Goal: Task Accomplishment & Management: Use online tool/utility

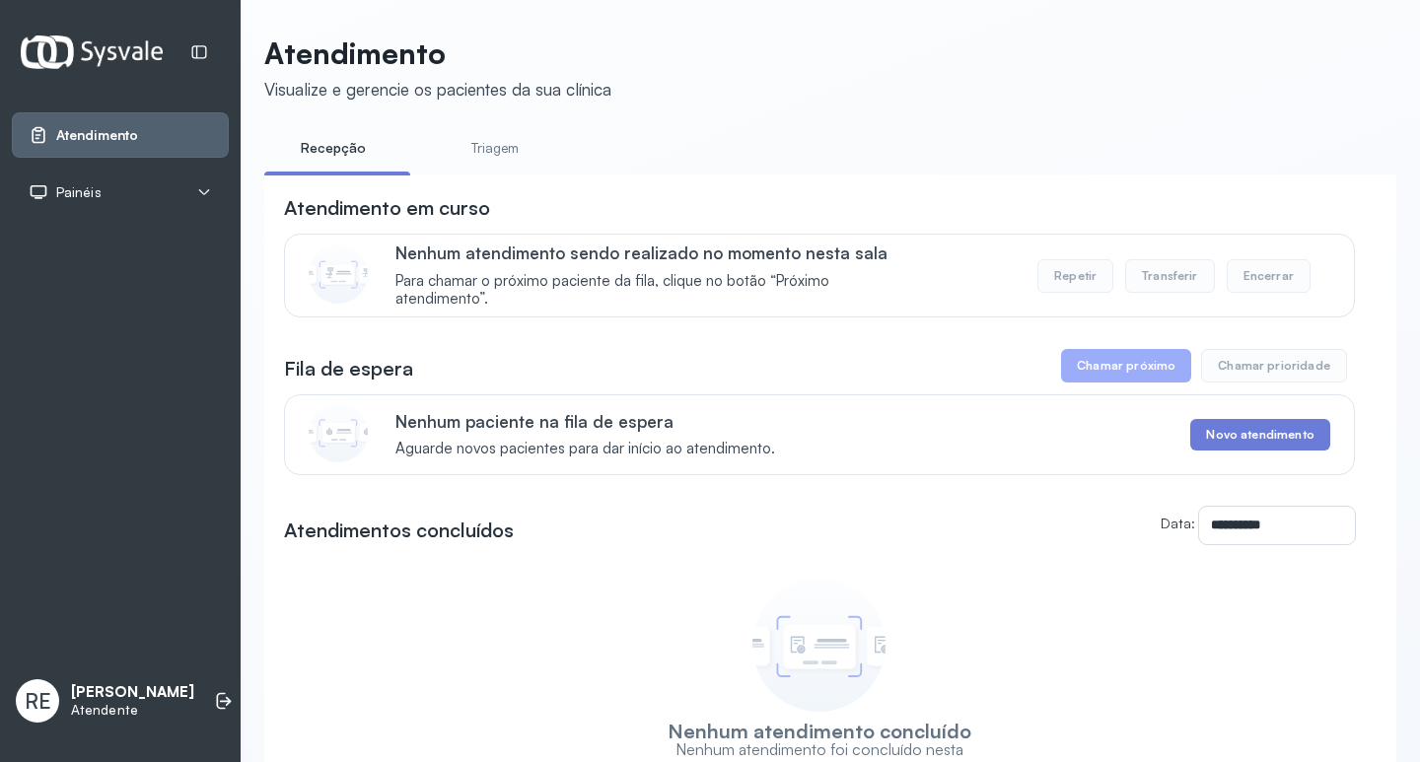
drag, startPoint x: 158, startPoint y: 624, endPoint x: 172, endPoint y: 678, distance: 55.0
click at [169, 678] on div "Atendimento Painéis Tv RE [PERSON_NAME]" at bounding box center [120, 381] width 241 height 762
click at [71, 204] on div "Painéis" at bounding box center [120, 192] width 217 height 45
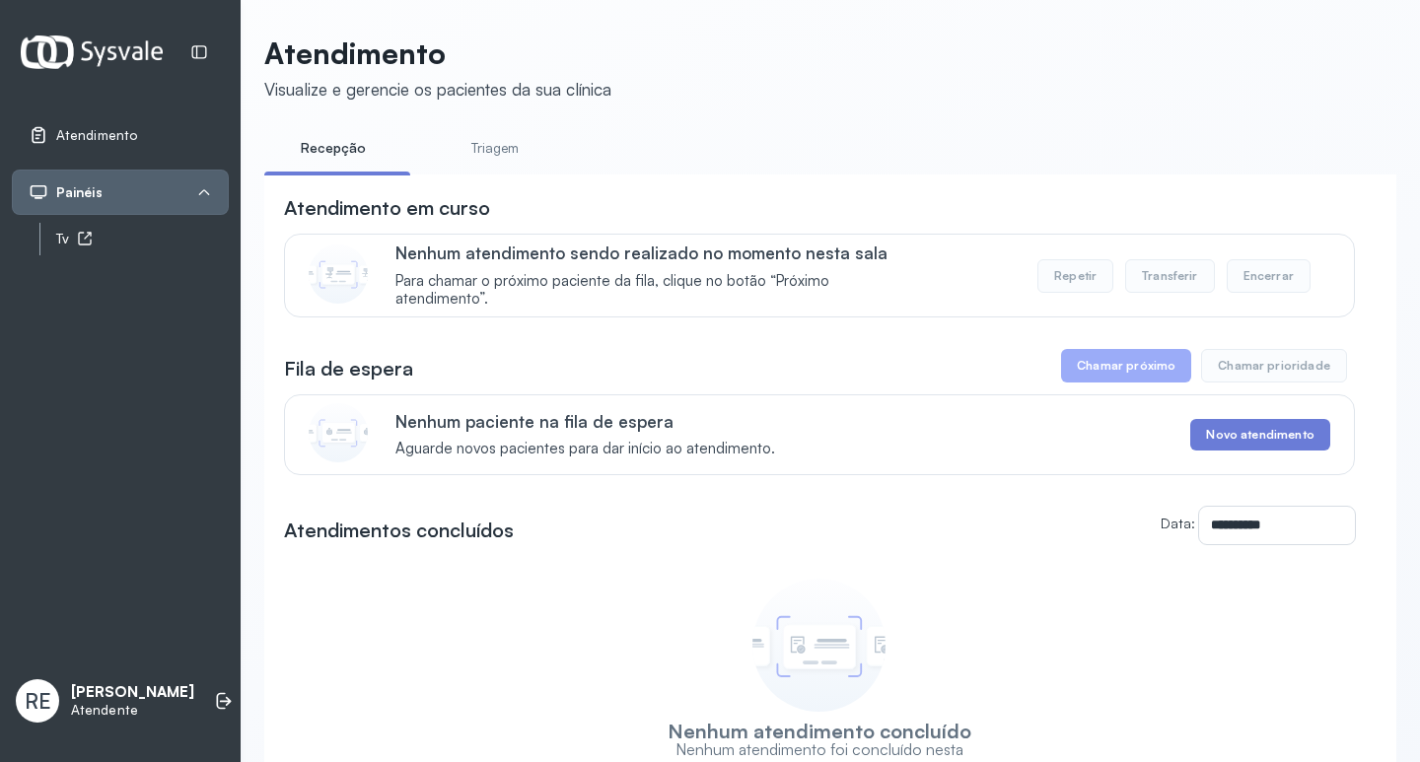
click at [60, 247] on div "Tv" at bounding box center [142, 239] width 173 height 17
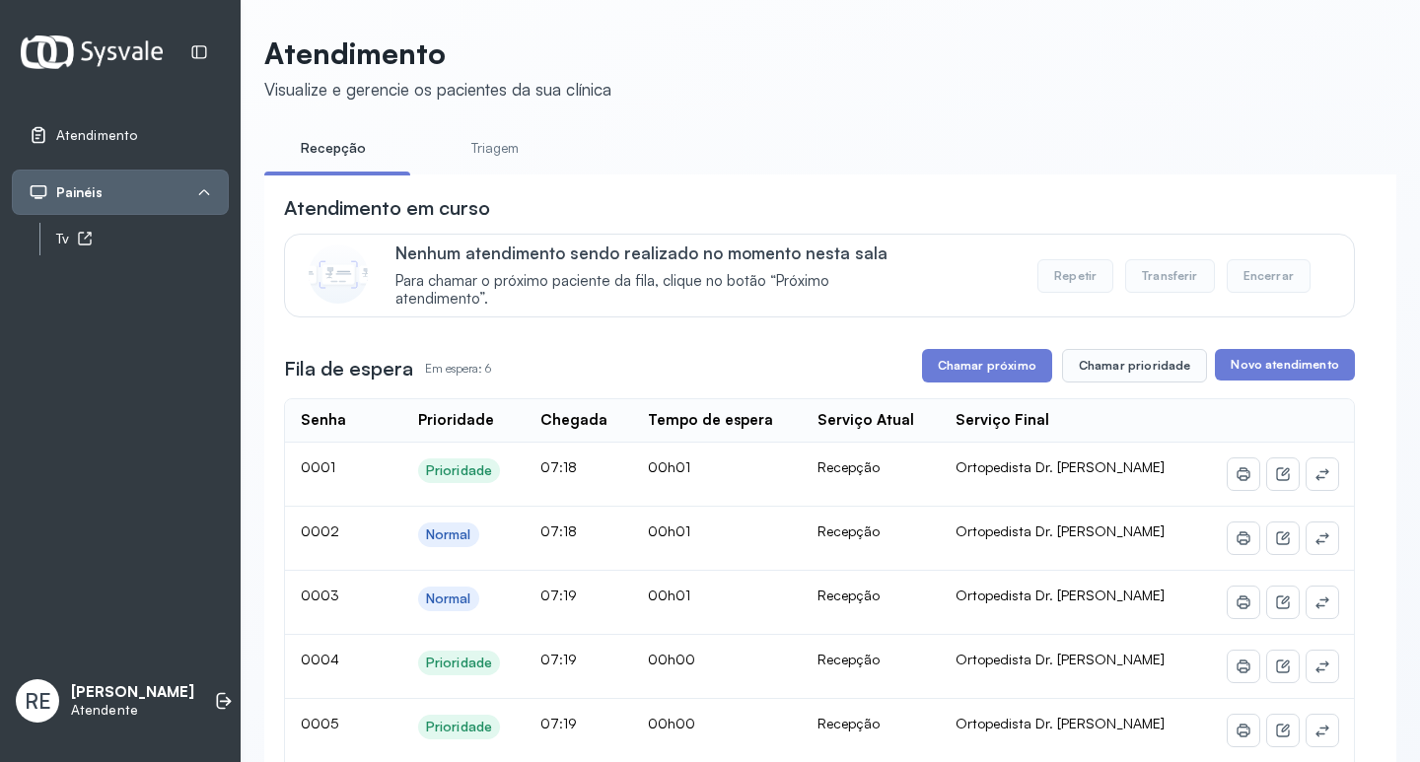
click at [69, 233] on div "Tv" at bounding box center [142, 239] width 173 height 17
click at [977, 370] on button "Chamar próximo" at bounding box center [987, 366] width 130 height 34
click at [1013, 369] on button "Chamar próximo" at bounding box center [987, 366] width 130 height 34
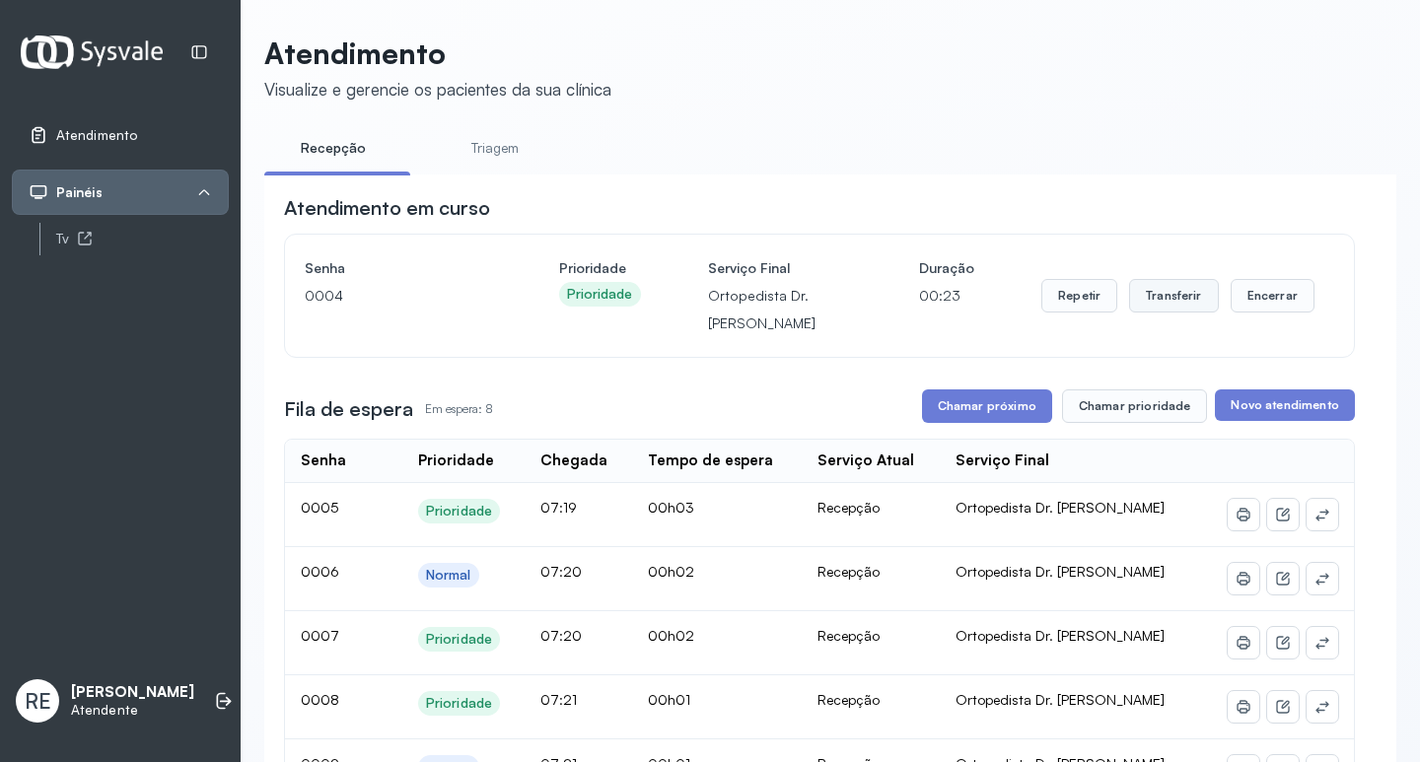
click at [1165, 297] on button "Transferir" at bounding box center [1174, 296] width 90 height 34
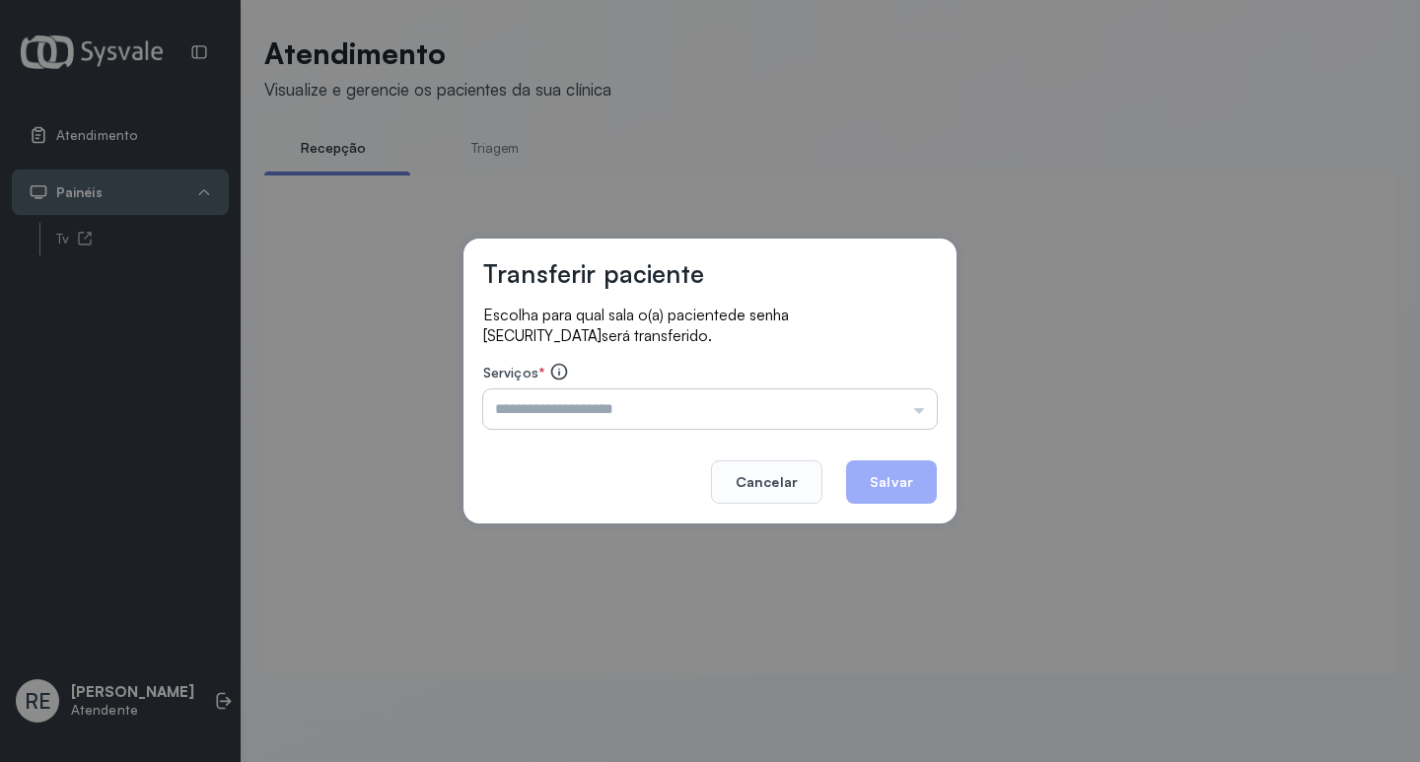
click at [543, 420] on div "Triagem Ortopedista Dr. [PERSON_NAME] Dr. [PERSON_NAME] Dr. [PERSON_NAME] Dra. …" at bounding box center [710, 409] width 454 height 39
click at [542, 416] on input "text" at bounding box center [710, 409] width 454 height 39
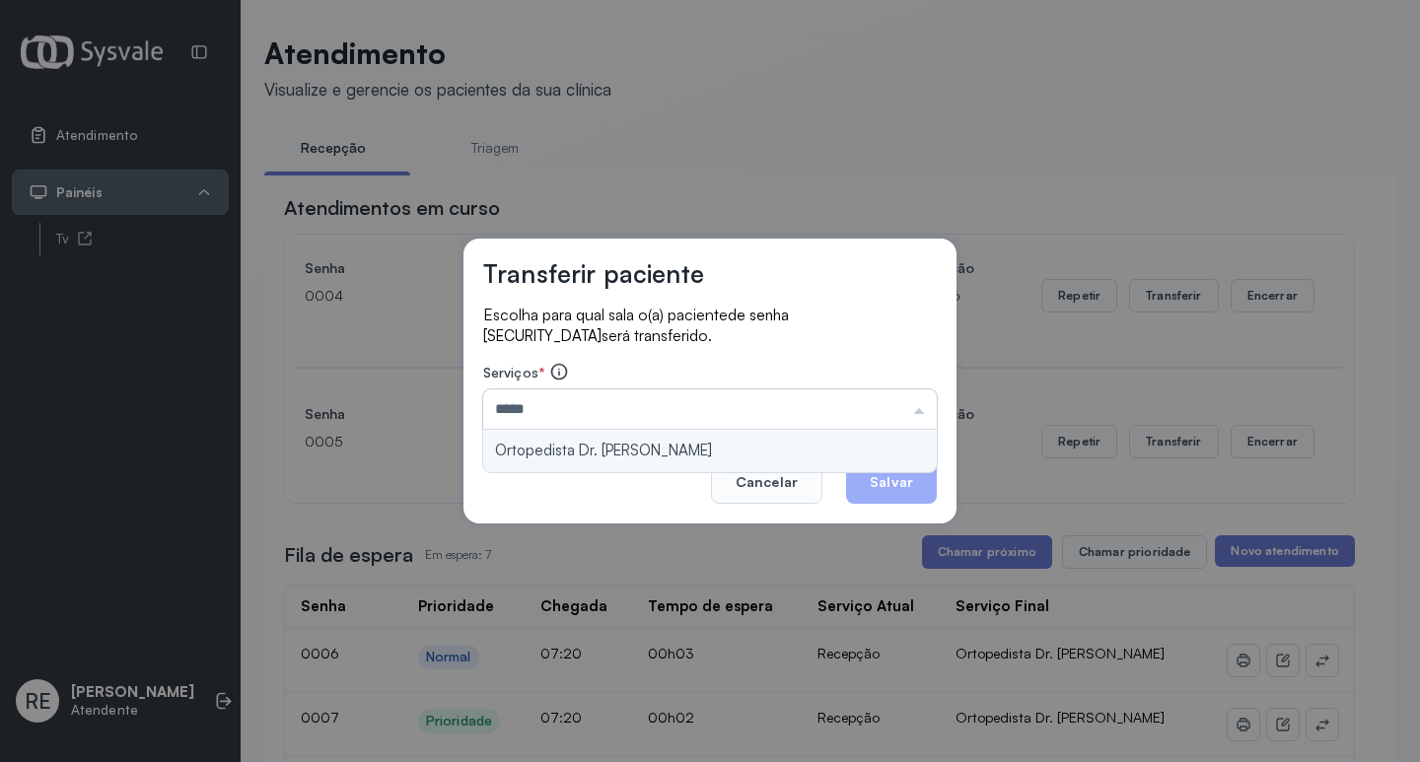
type input "**********"
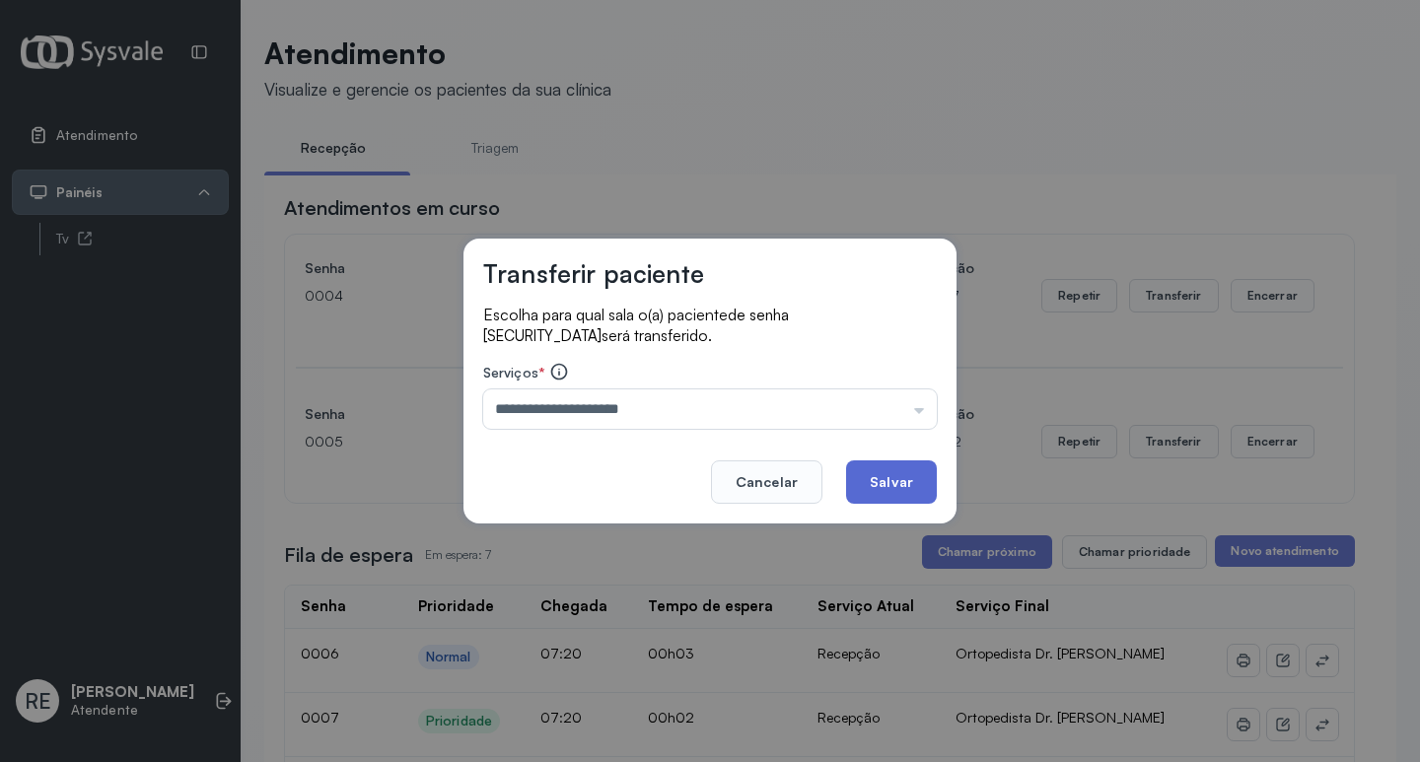
click at [911, 492] on button "Salvar" at bounding box center [891, 482] width 91 height 43
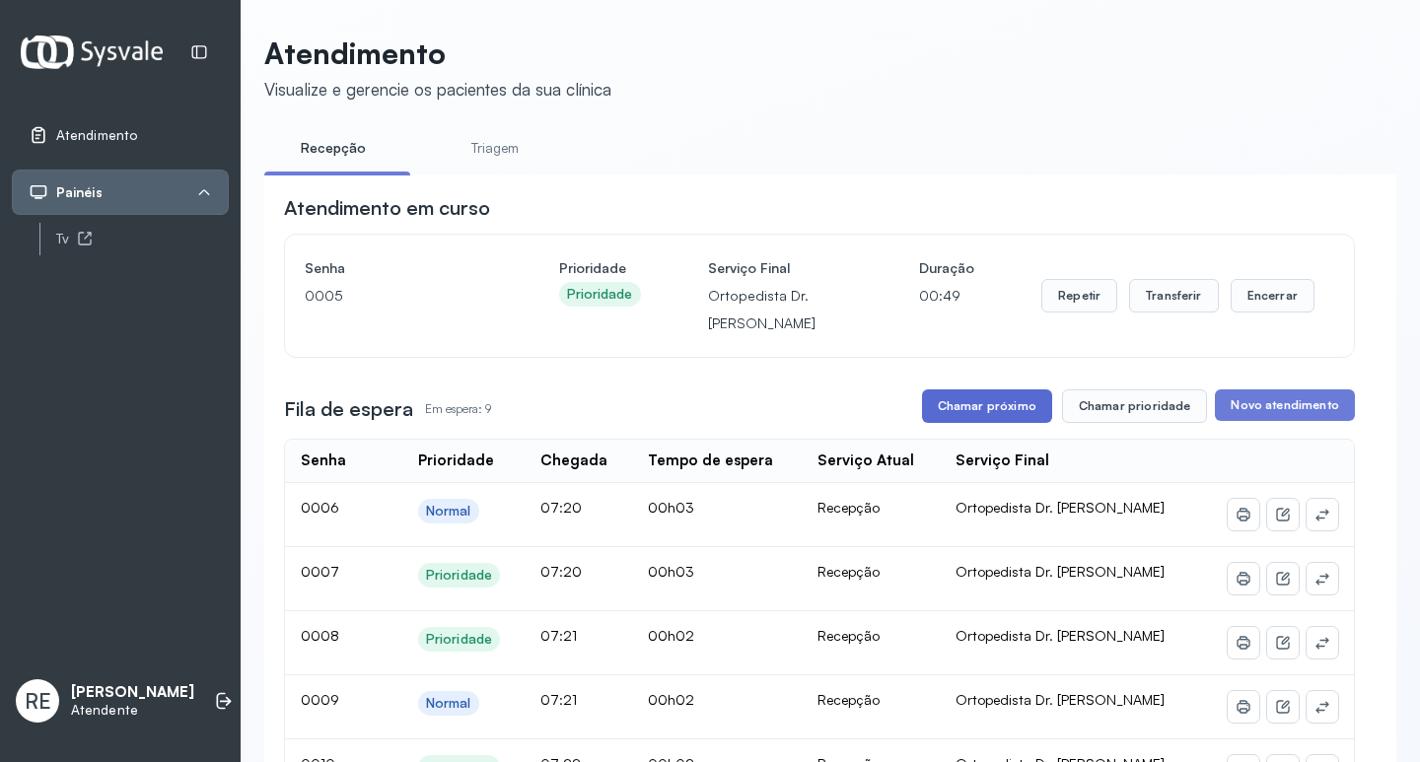
click at [990, 413] on button "Chamar próximo" at bounding box center [987, 407] width 130 height 34
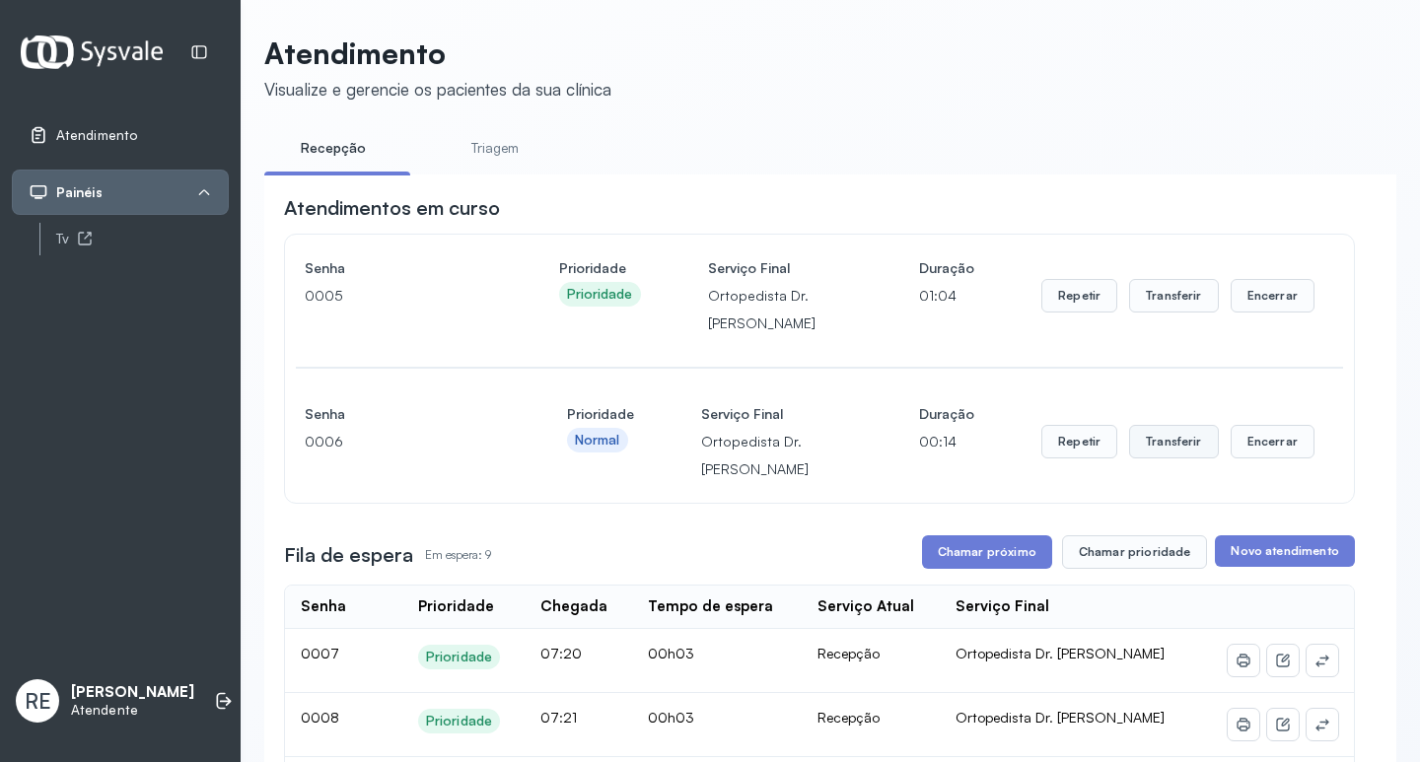
click at [1148, 436] on button "Transferir" at bounding box center [1174, 442] width 90 height 34
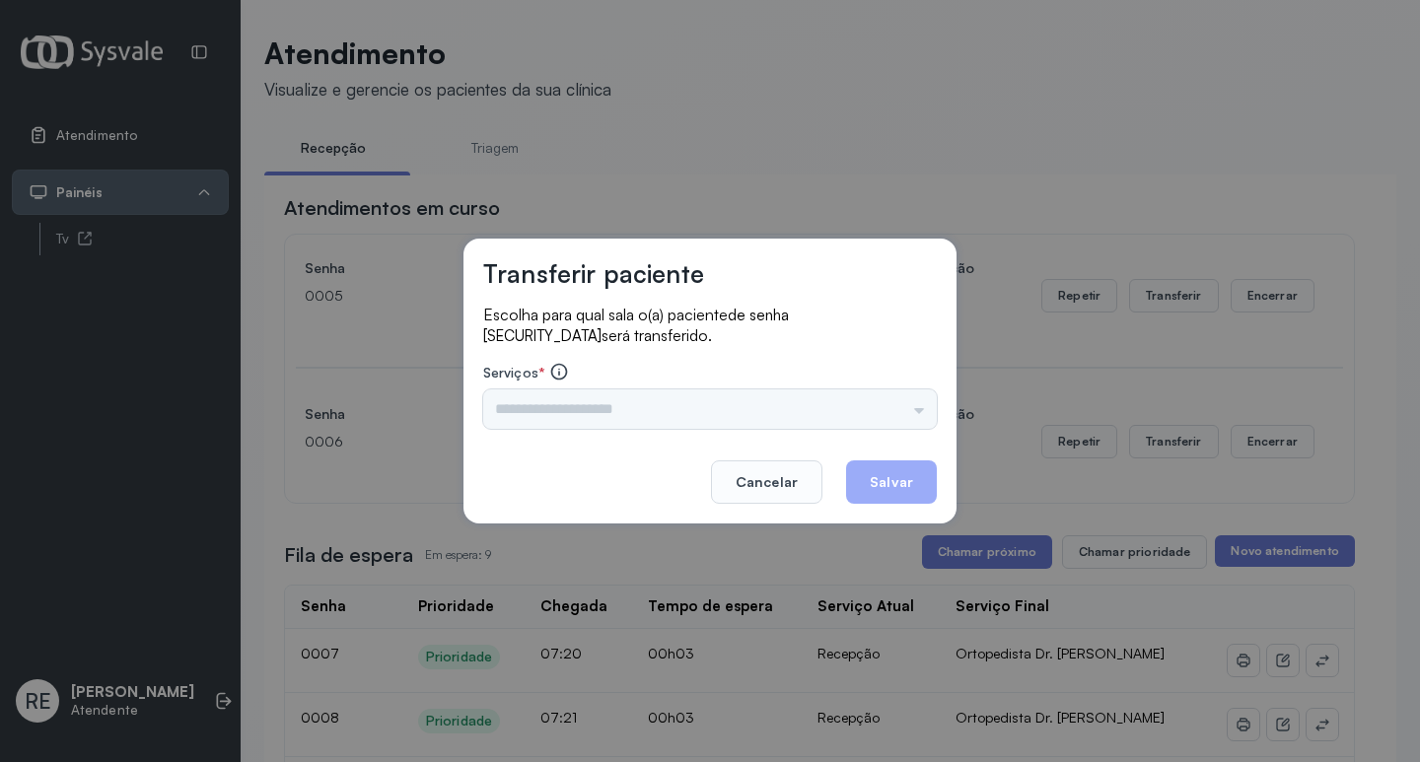
drag, startPoint x: 636, startPoint y: 396, endPoint x: 622, endPoint y: 400, distance: 14.7
click at [623, 400] on div "Triagem Ortopedista Dr. [PERSON_NAME] Dr. [PERSON_NAME] Dr. [PERSON_NAME] Dra. …" at bounding box center [710, 409] width 454 height 39
click at [622, 400] on input "text" at bounding box center [710, 409] width 454 height 39
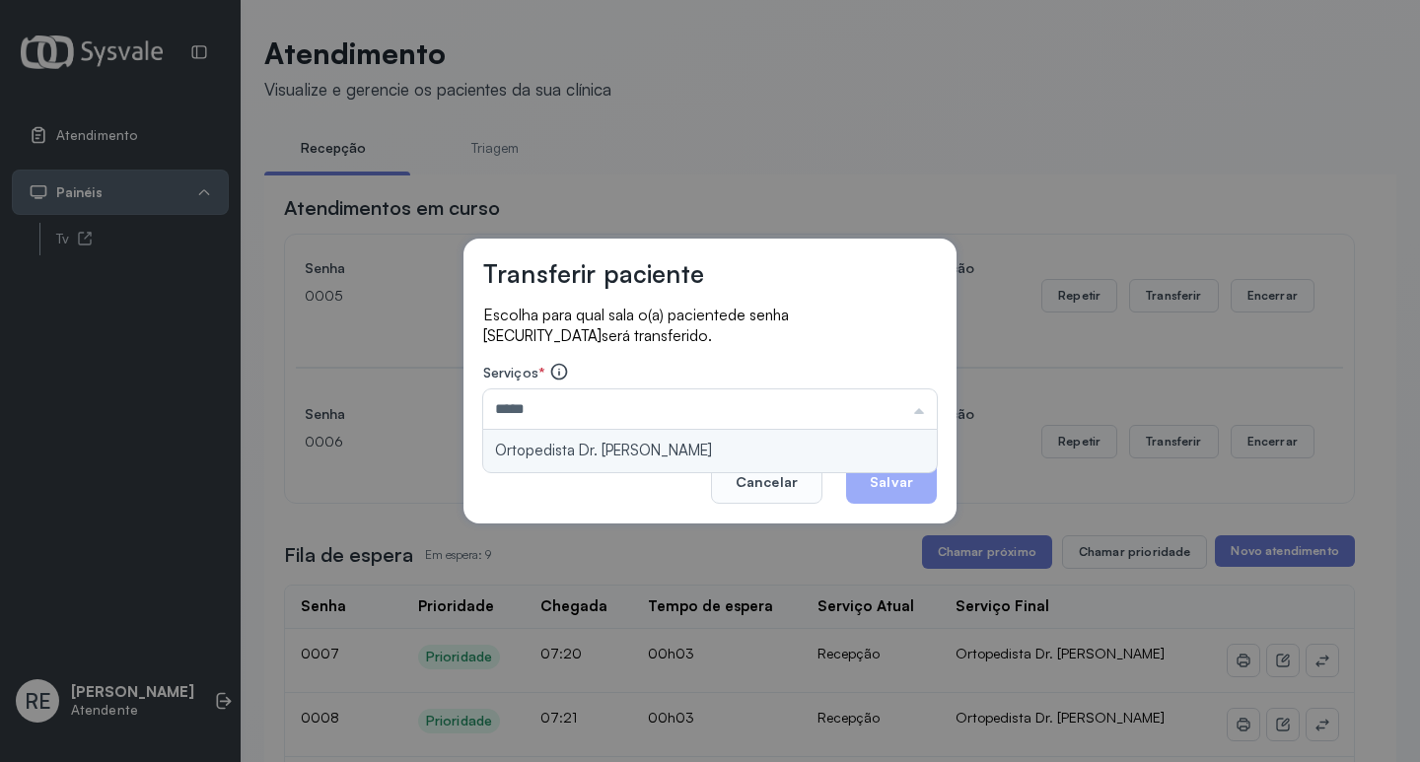
type input "**********"
click at [665, 444] on div "**********" at bounding box center [710, 381] width 493 height 285
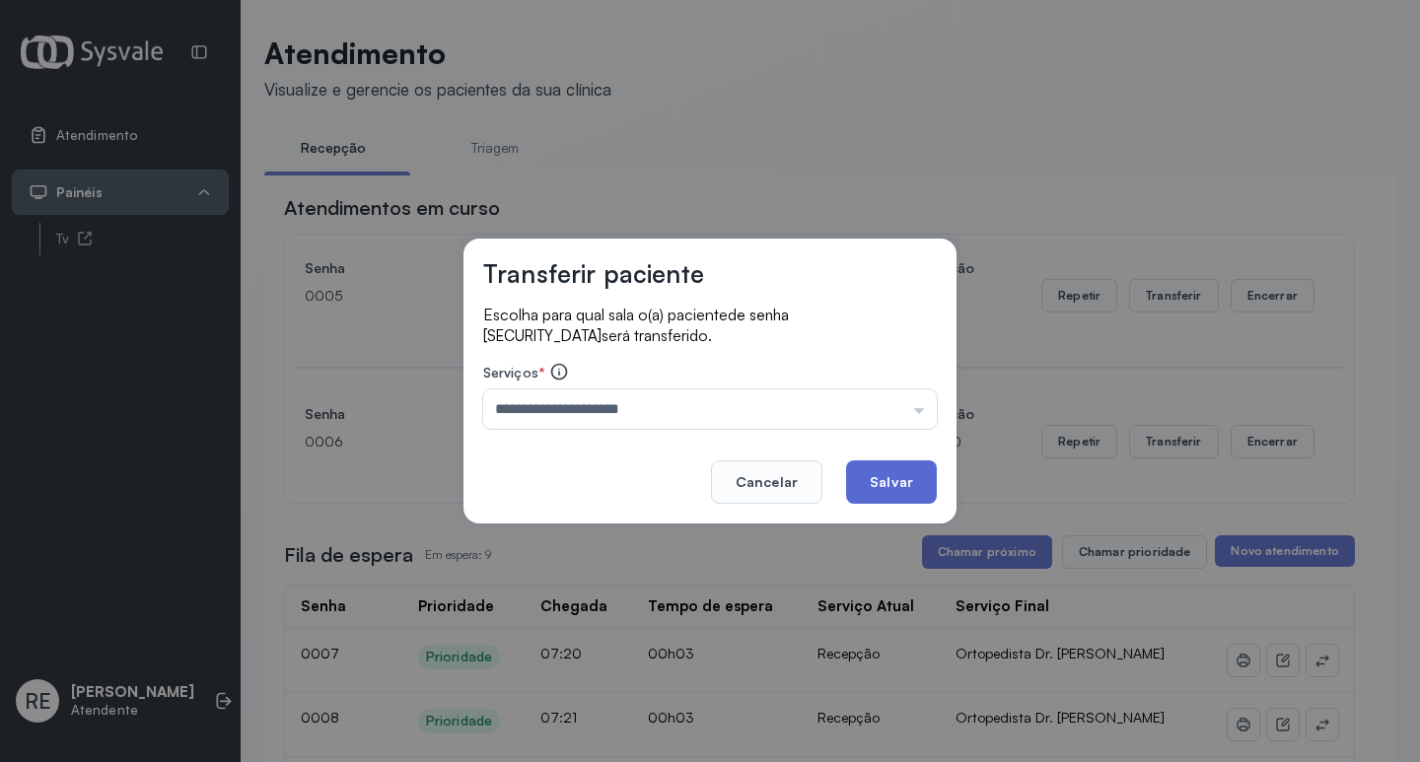
click at [877, 473] on button "Salvar" at bounding box center [891, 482] width 91 height 43
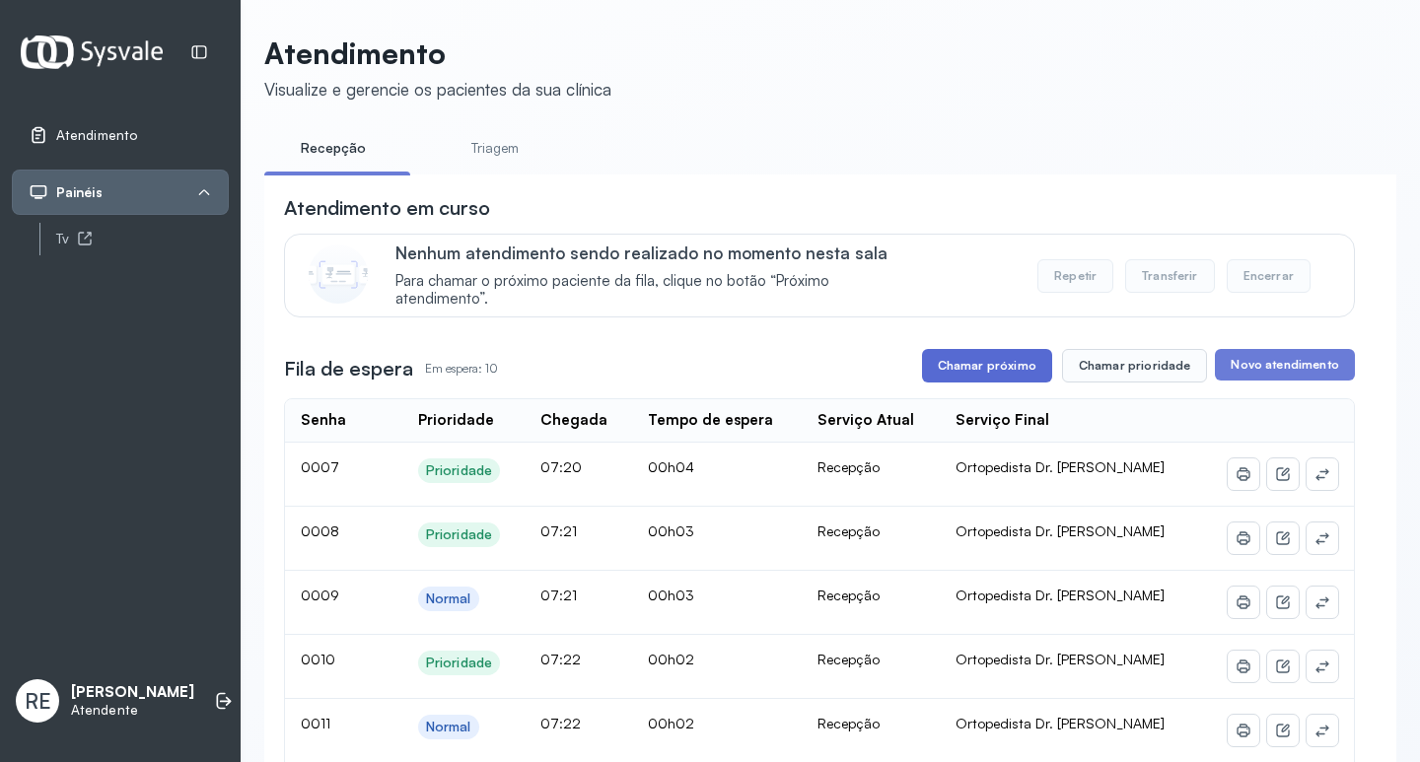
click at [959, 383] on button "Chamar próximo" at bounding box center [987, 366] width 130 height 34
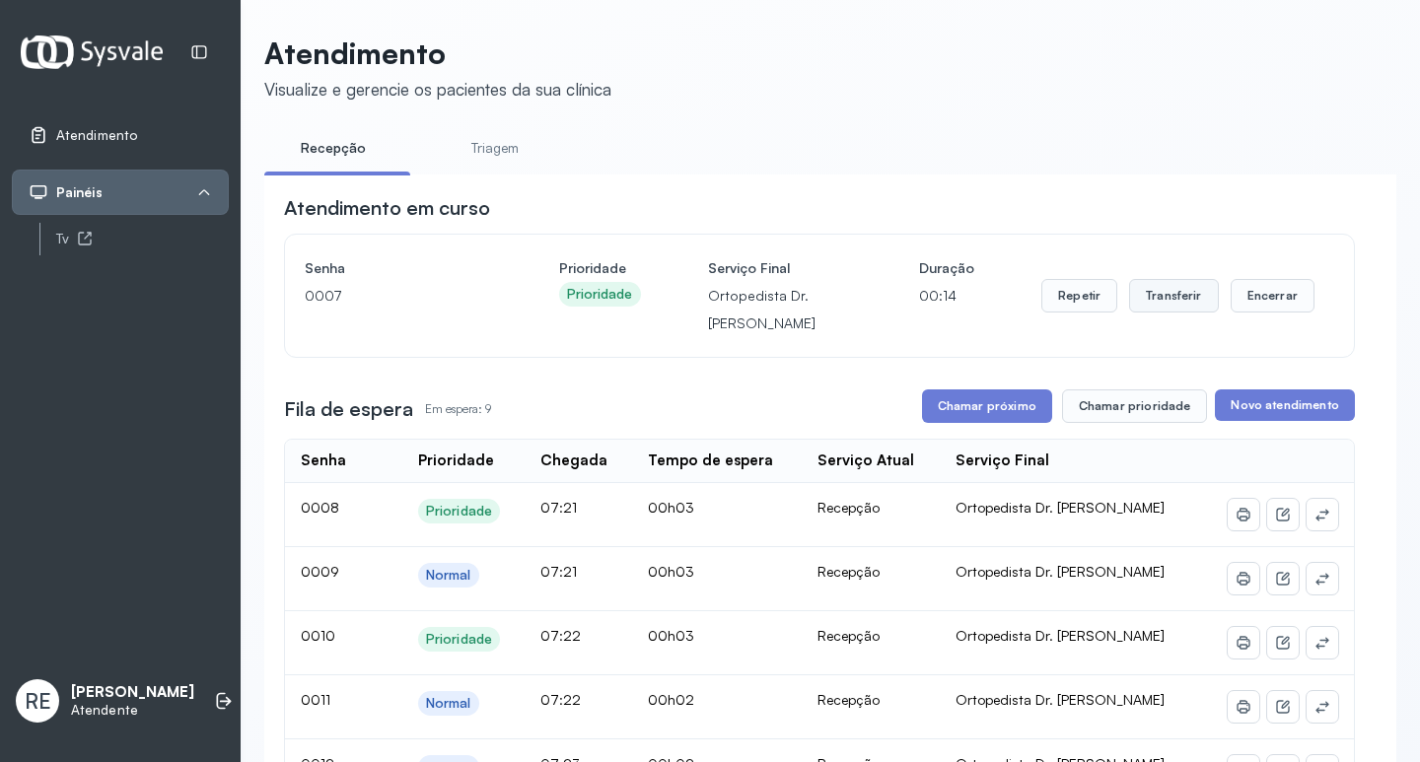
click at [1172, 302] on button "Transferir" at bounding box center [1174, 296] width 90 height 34
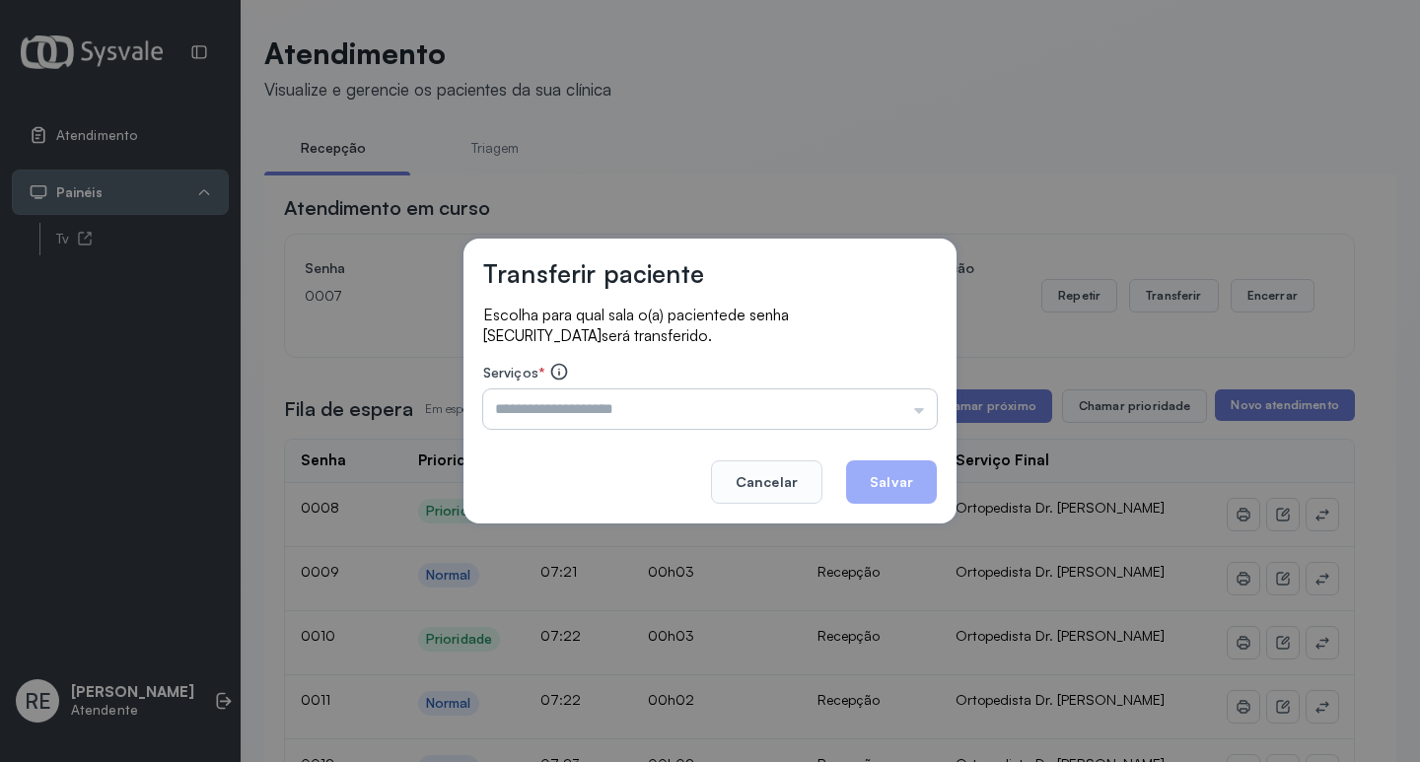
click at [555, 419] on input "text" at bounding box center [710, 409] width 454 height 39
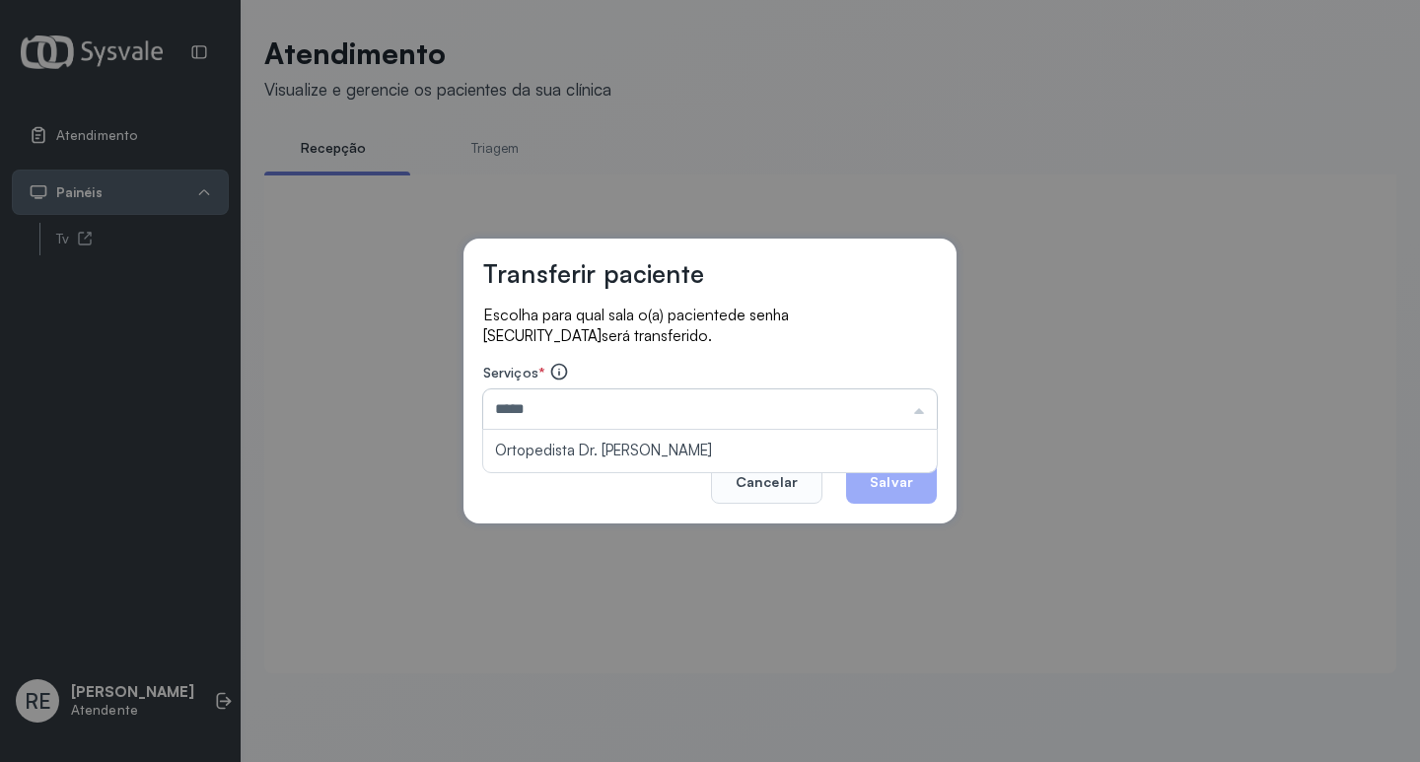
type input "**********"
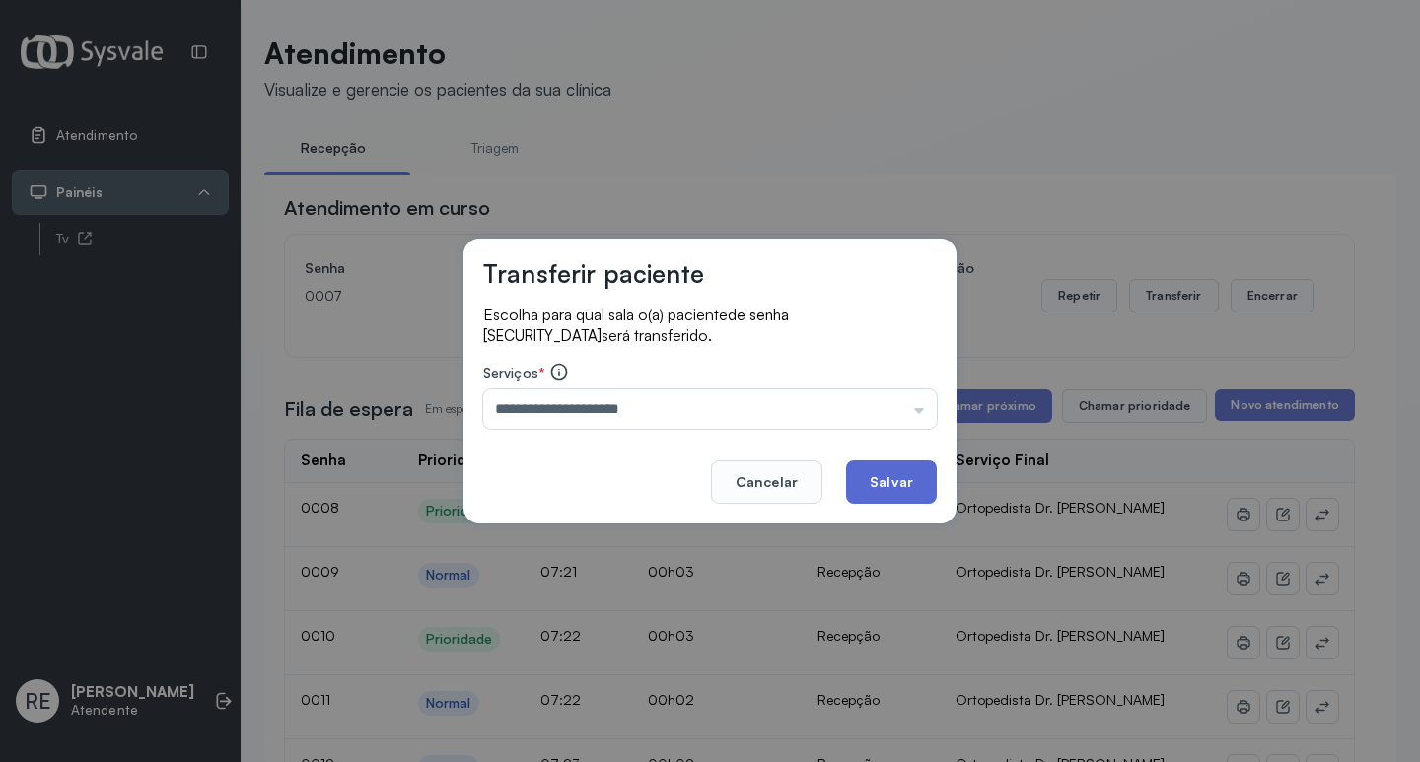
click at [889, 485] on button "Salvar" at bounding box center [891, 482] width 91 height 43
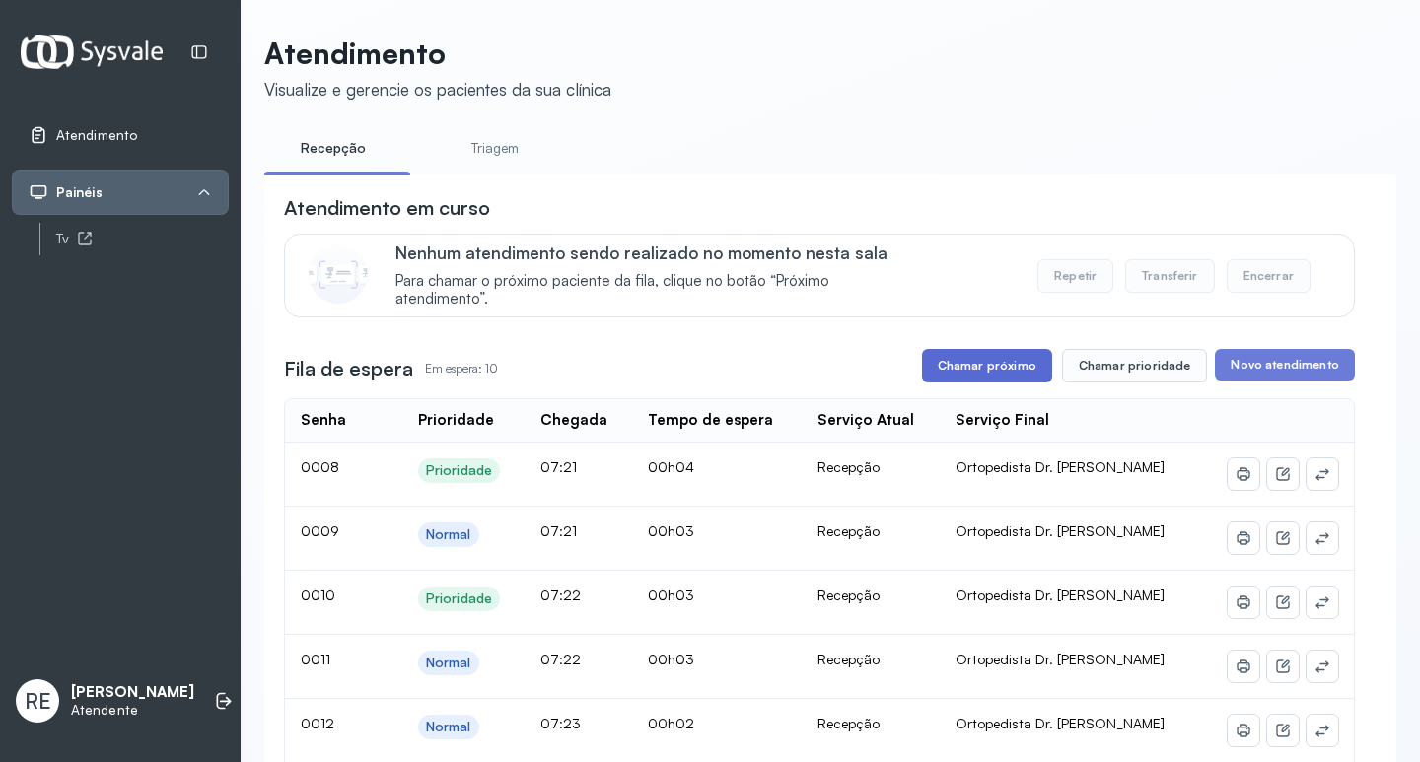
click at [1020, 364] on button "Chamar próximo" at bounding box center [987, 366] width 130 height 34
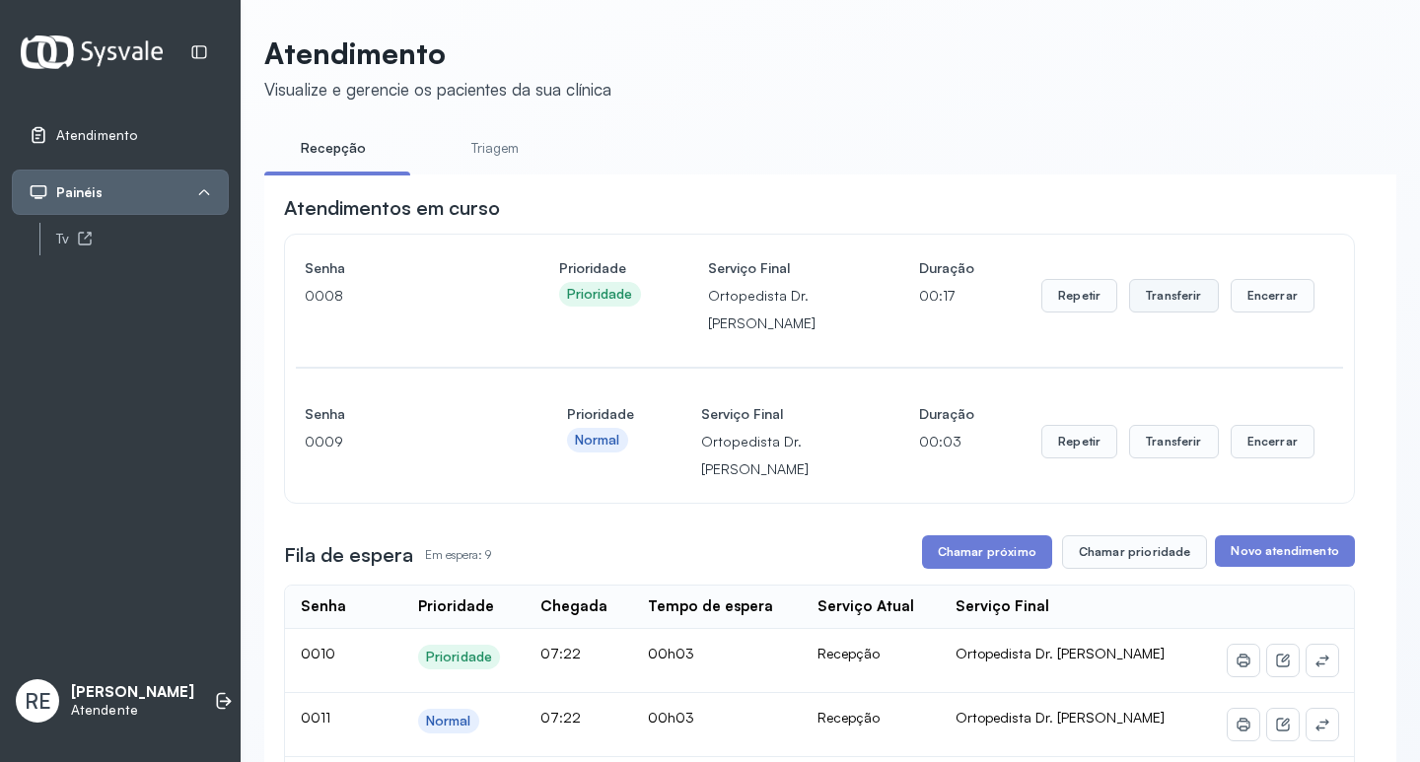
click at [1141, 297] on button "Transferir" at bounding box center [1174, 296] width 90 height 34
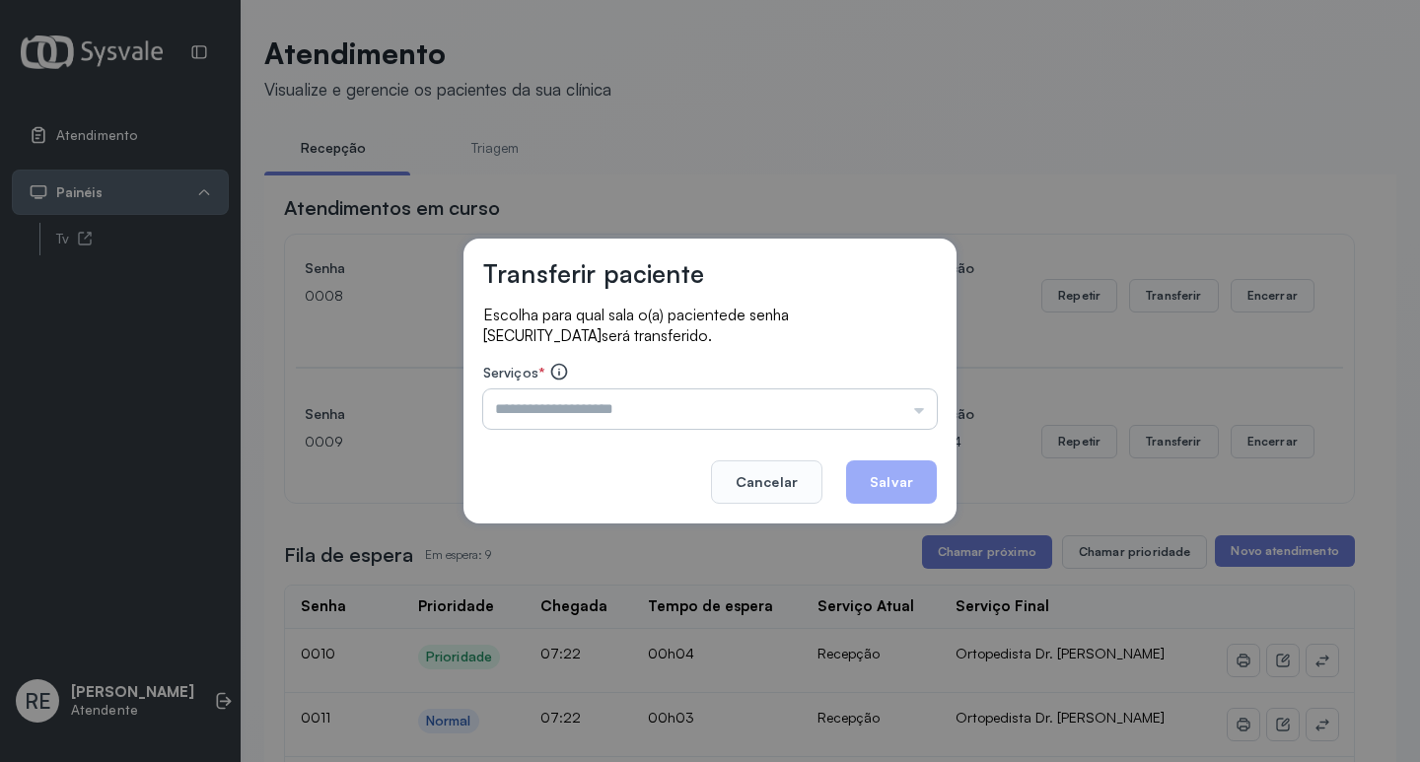
click at [627, 400] on input "text" at bounding box center [710, 409] width 454 height 39
type input "**********"
click at [884, 489] on button "Salvar" at bounding box center [891, 482] width 91 height 43
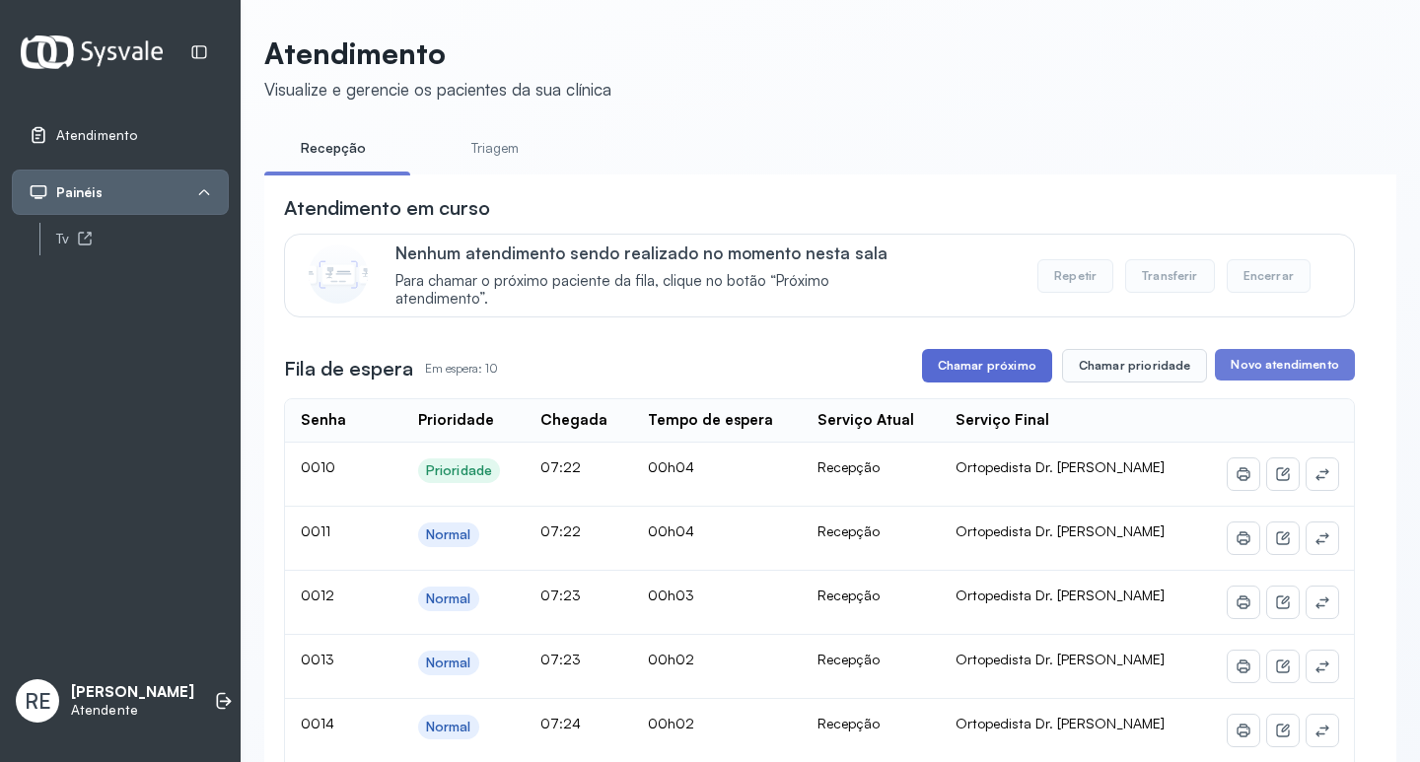
click at [962, 377] on button "Chamar próximo" at bounding box center [987, 366] width 130 height 34
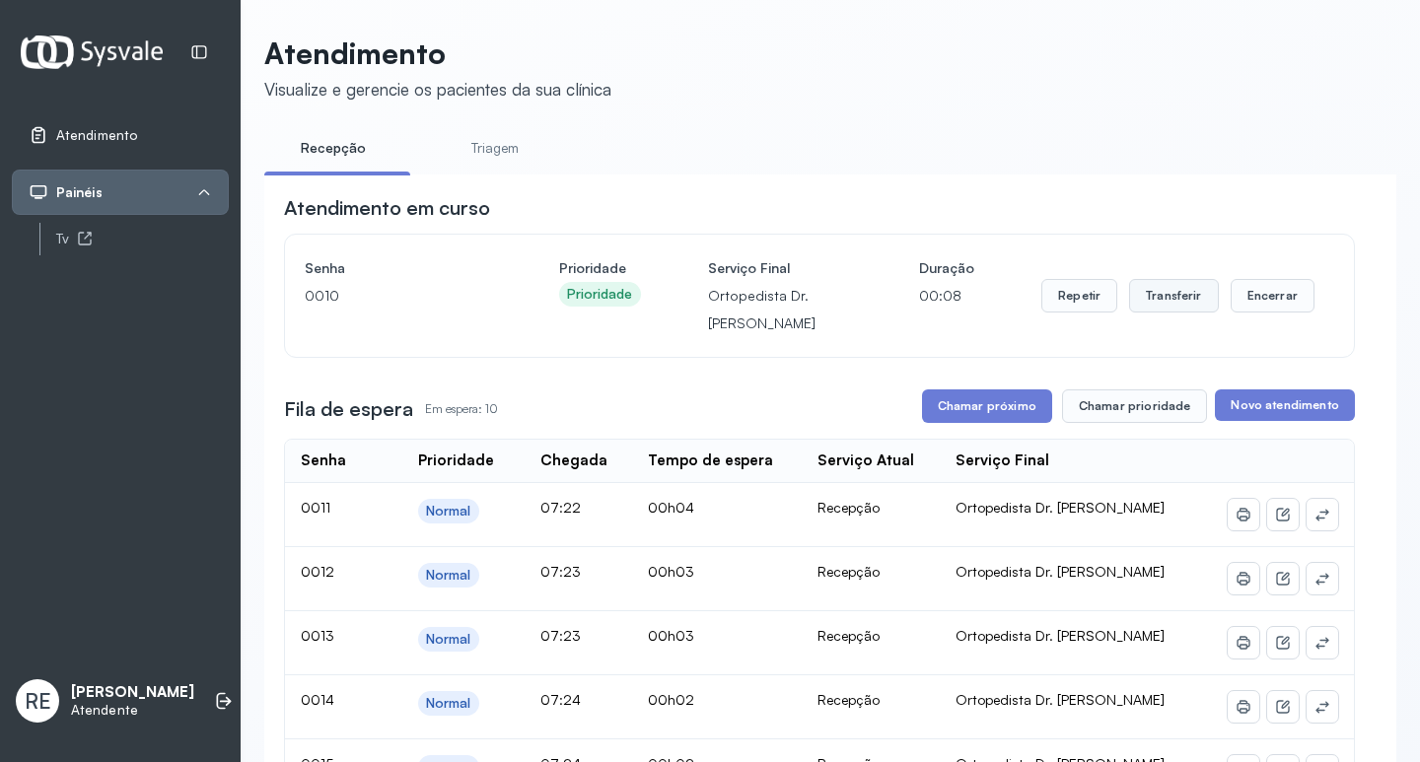
click at [1161, 307] on button "Transferir" at bounding box center [1174, 296] width 90 height 34
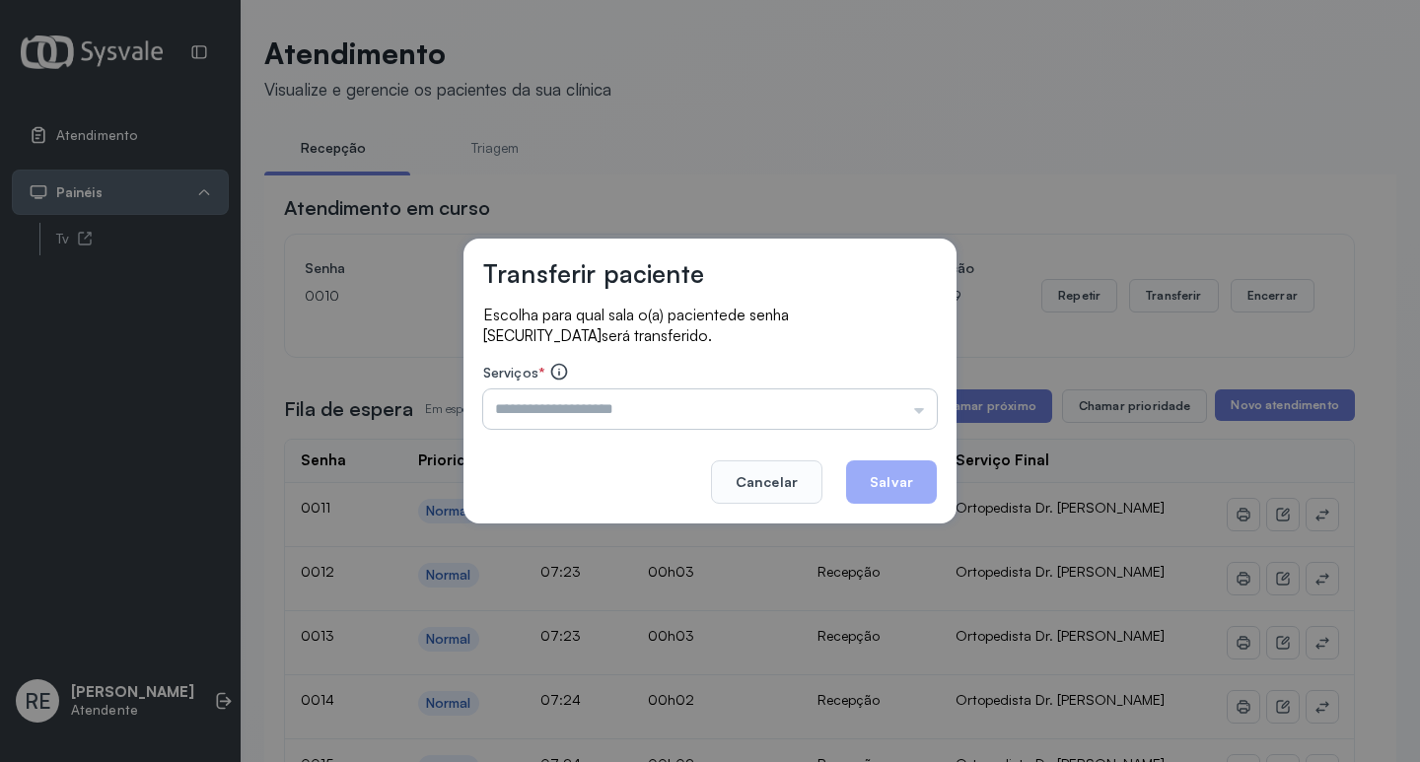
click at [537, 408] on input "text" at bounding box center [710, 409] width 454 height 39
type input "**********"
click at [903, 485] on button "Salvar" at bounding box center [891, 482] width 91 height 43
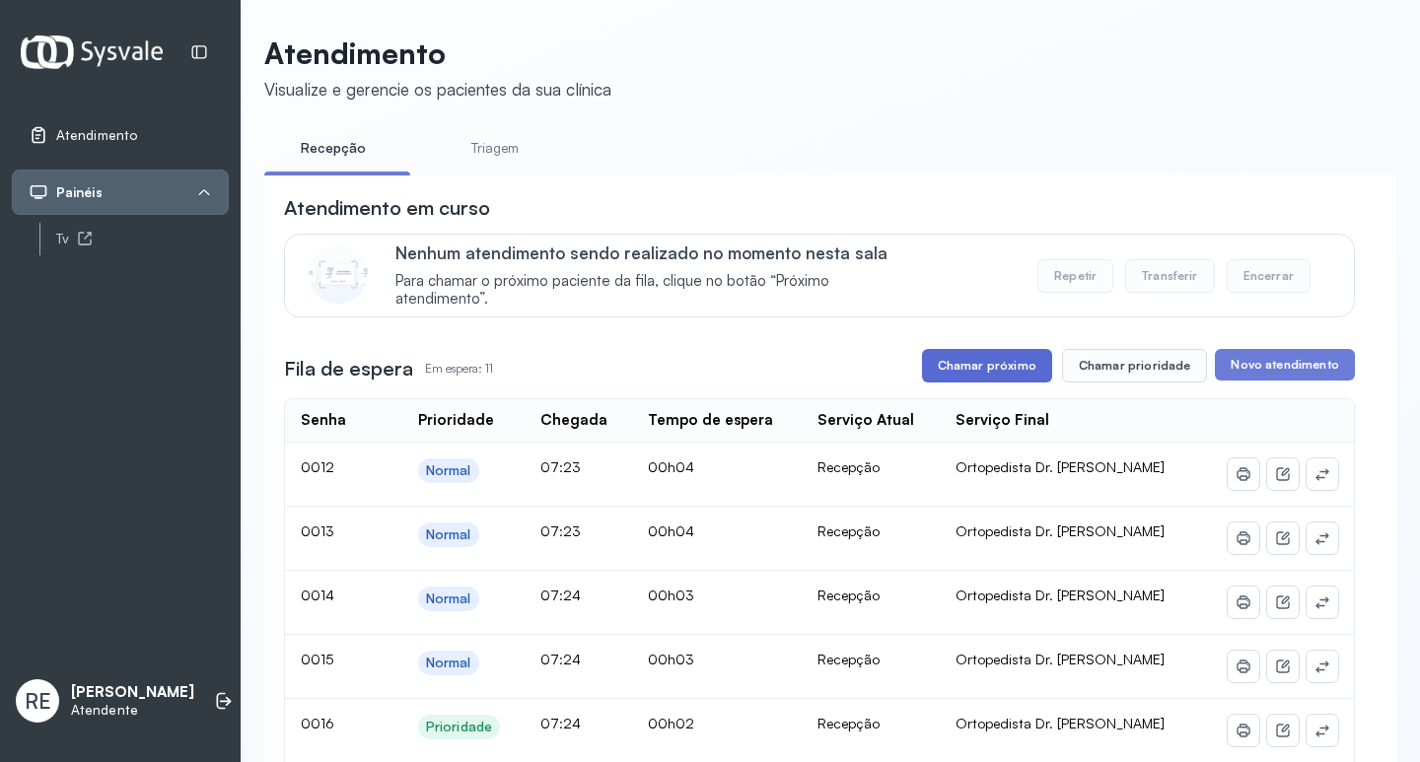
click at [1006, 369] on button "Chamar próximo" at bounding box center [987, 366] width 130 height 34
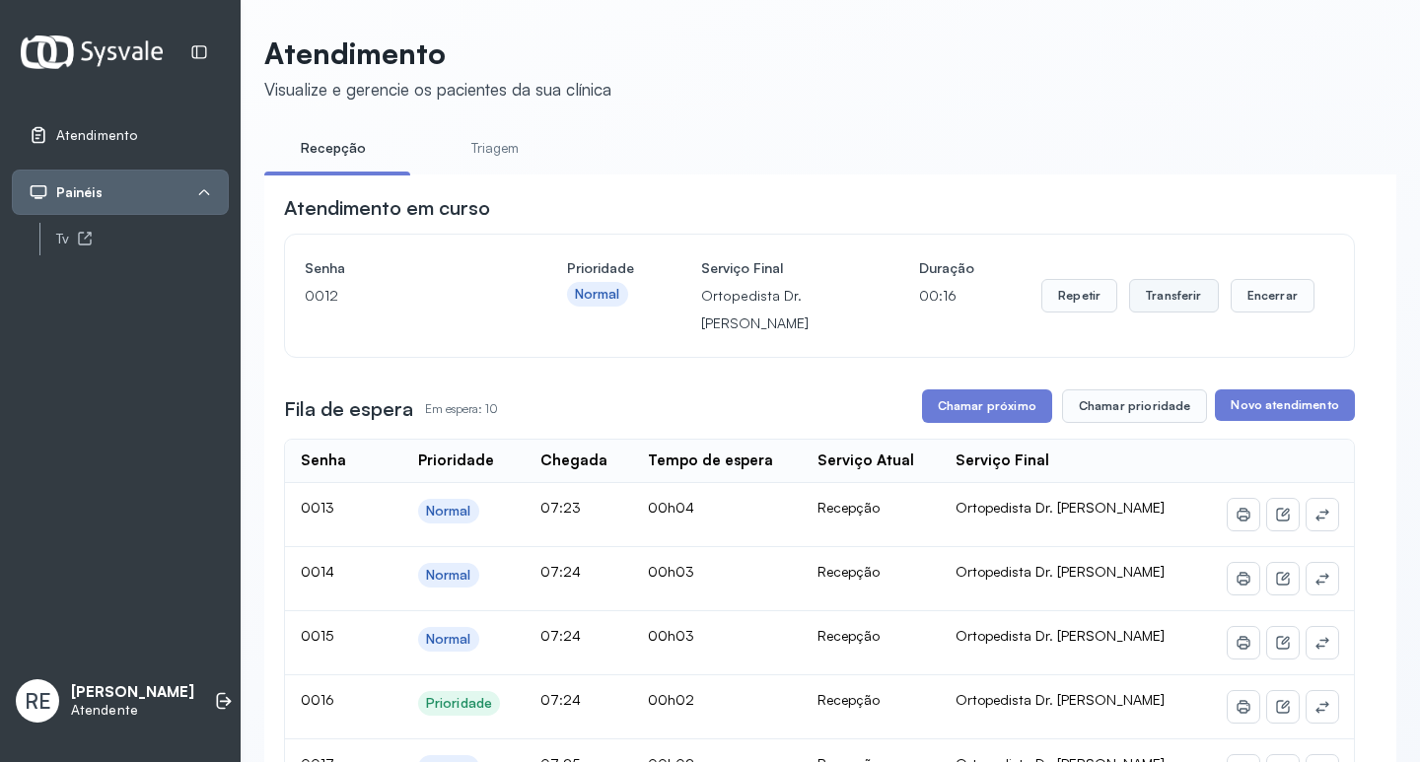
click at [1152, 297] on button "Transferir" at bounding box center [1174, 296] width 90 height 34
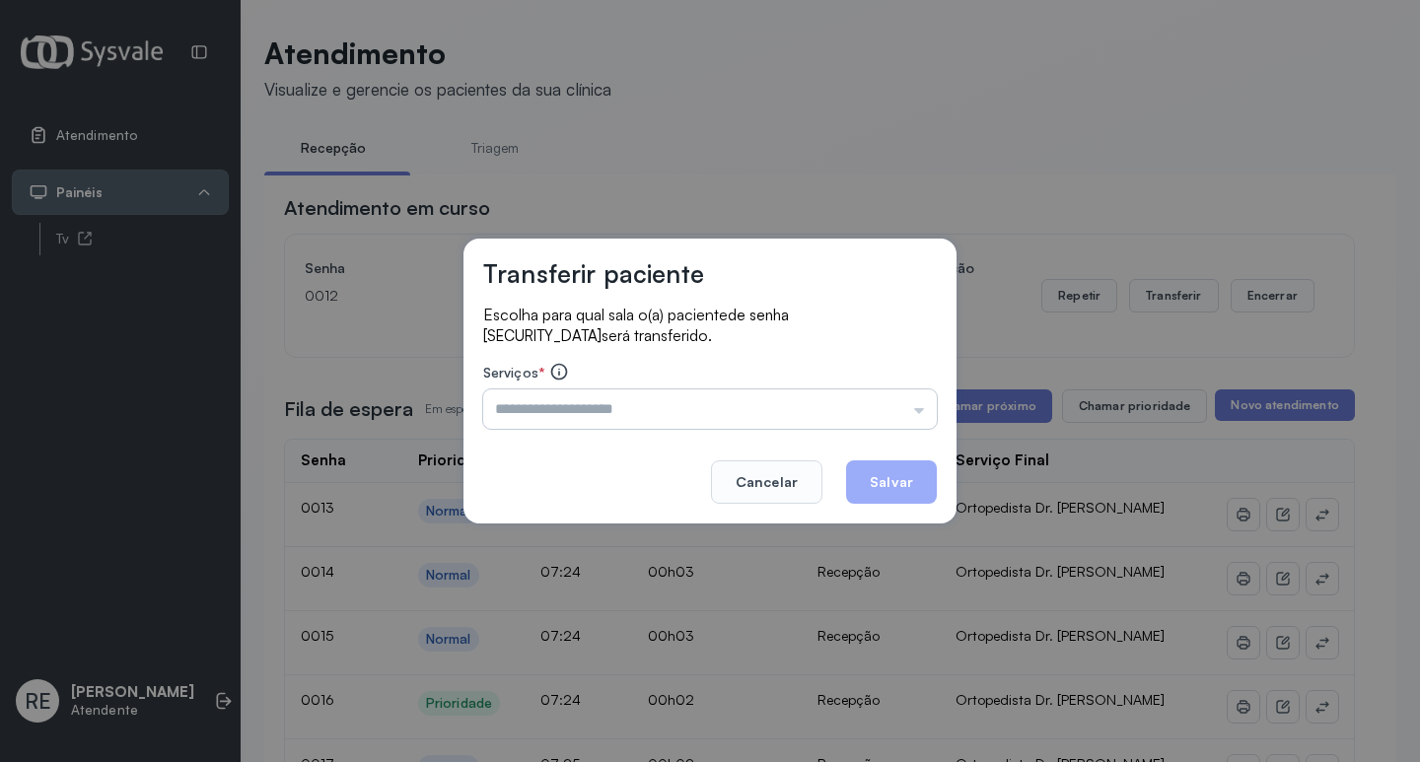
click at [532, 425] on input "text" at bounding box center [710, 409] width 454 height 39
type input "**********"
click at [882, 476] on button "Salvar" at bounding box center [891, 482] width 91 height 43
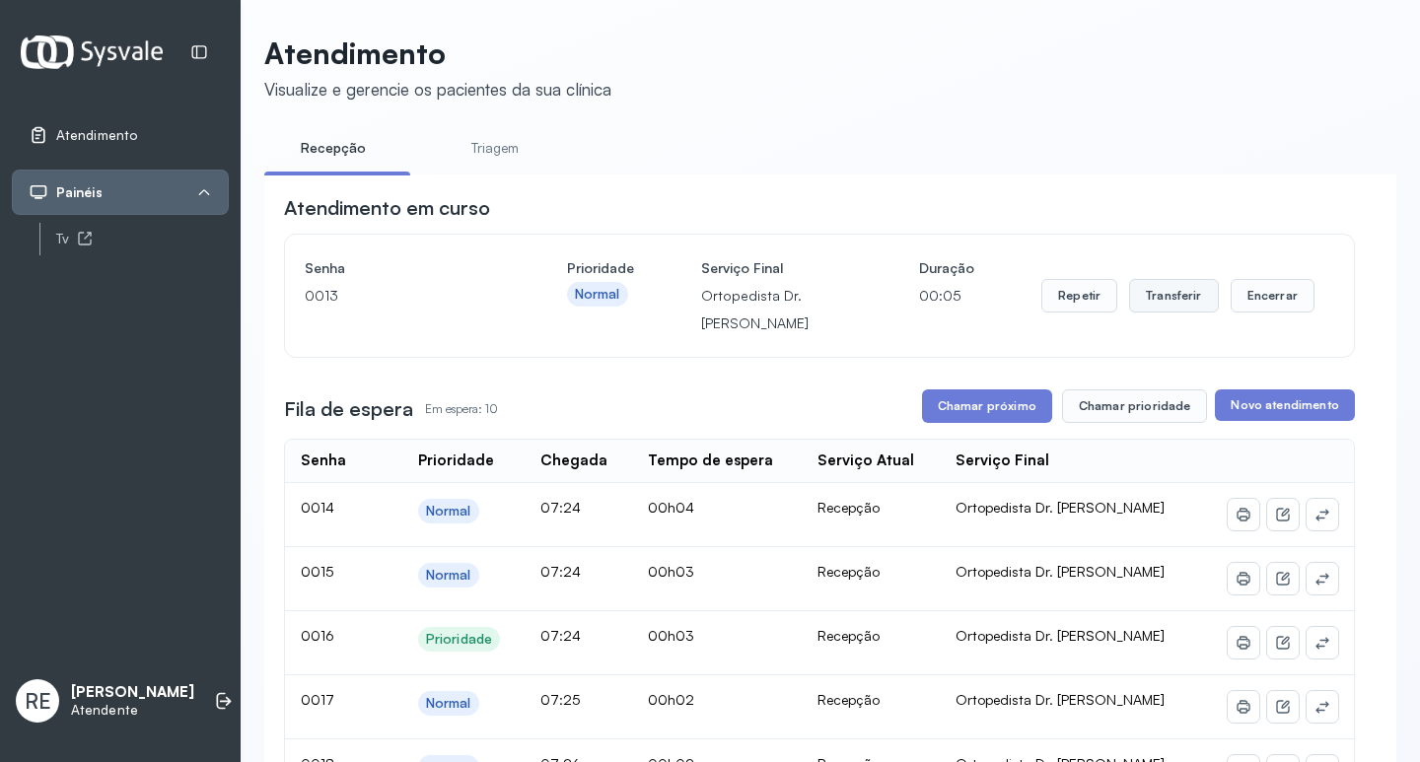
click at [1131, 304] on button "Transferir" at bounding box center [1174, 296] width 90 height 34
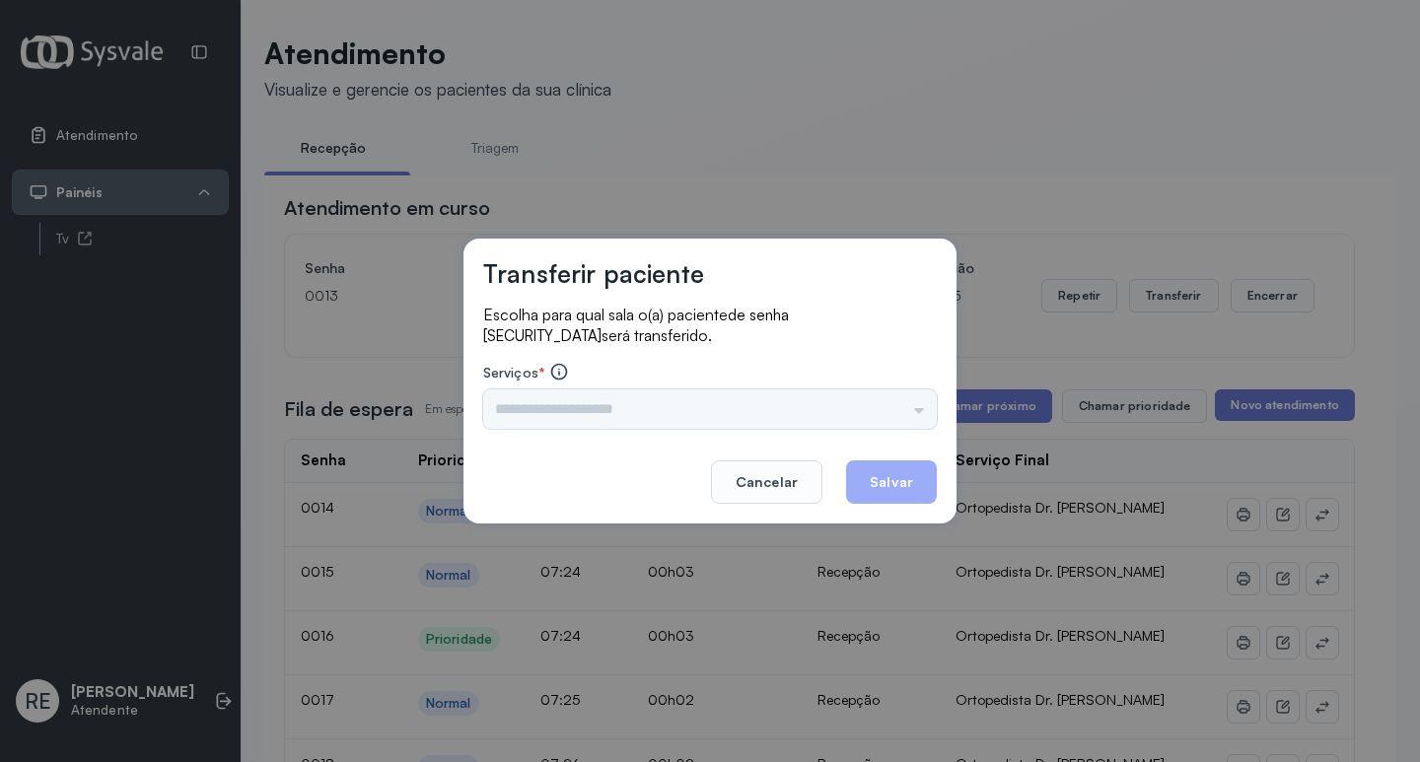
click at [574, 409] on input "text" at bounding box center [710, 409] width 454 height 39
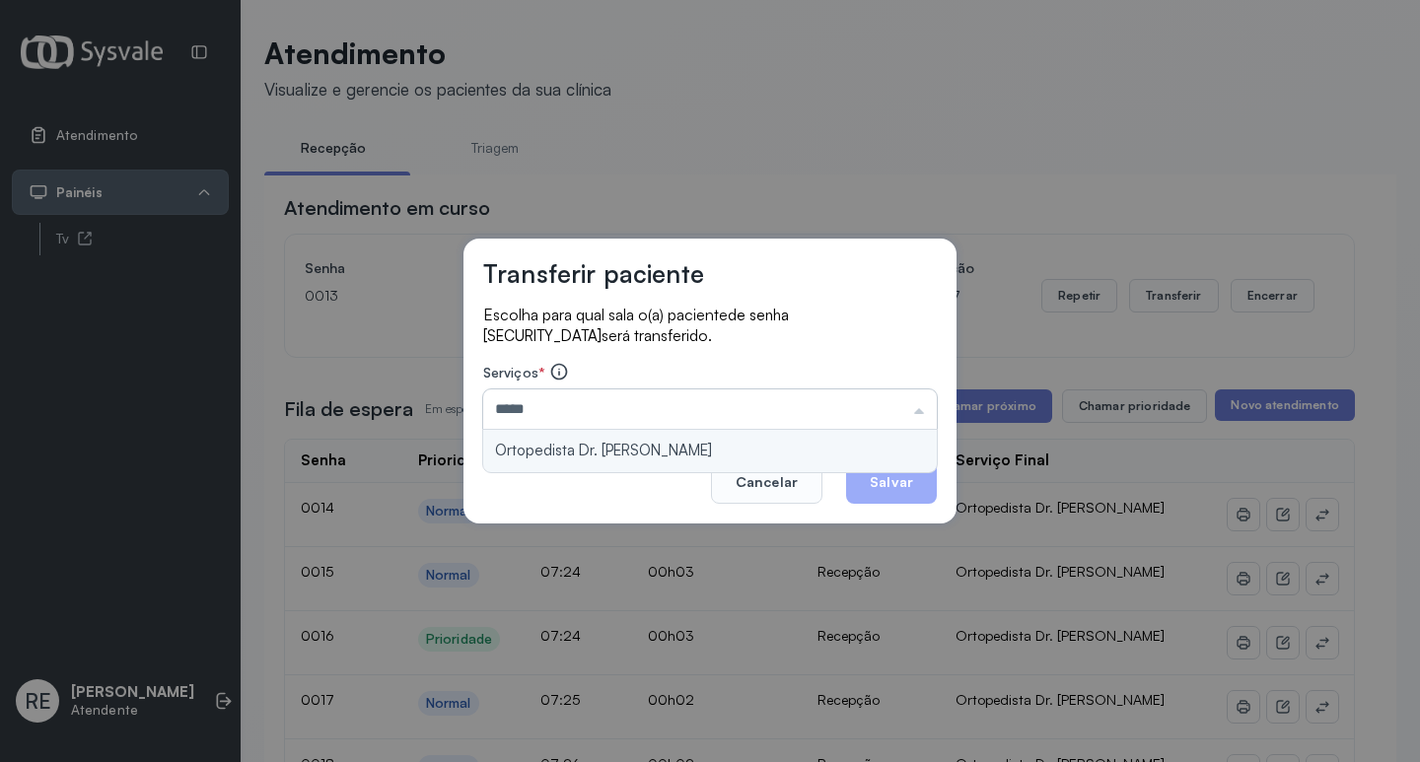
type input "**********"
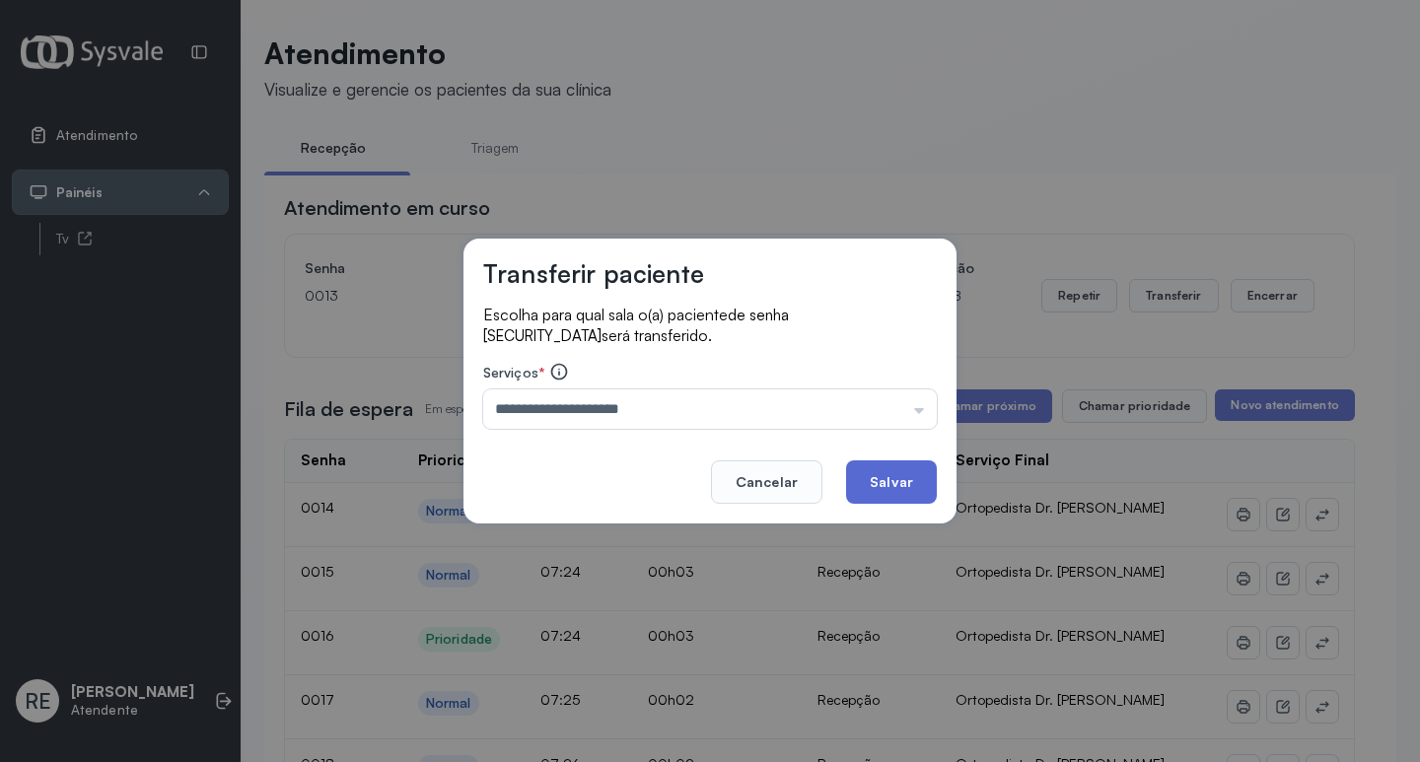
click at [860, 483] on button "Salvar" at bounding box center [891, 482] width 91 height 43
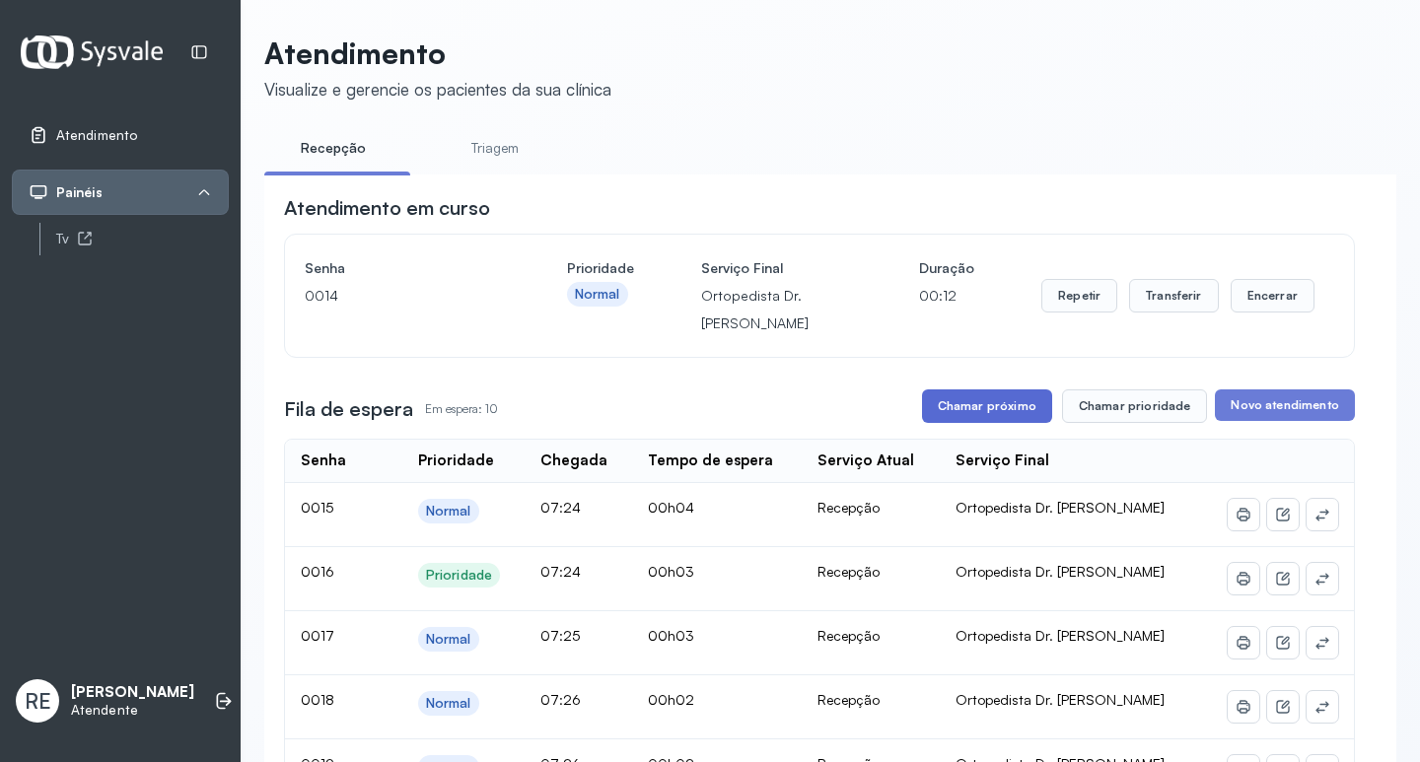
click at [945, 405] on button "Chamar próximo" at bounding box center [987, 407] width 130 height 34
click at [1156, 298] on button "Transferir" at bounding box center [1174, 296] width 90 height 34
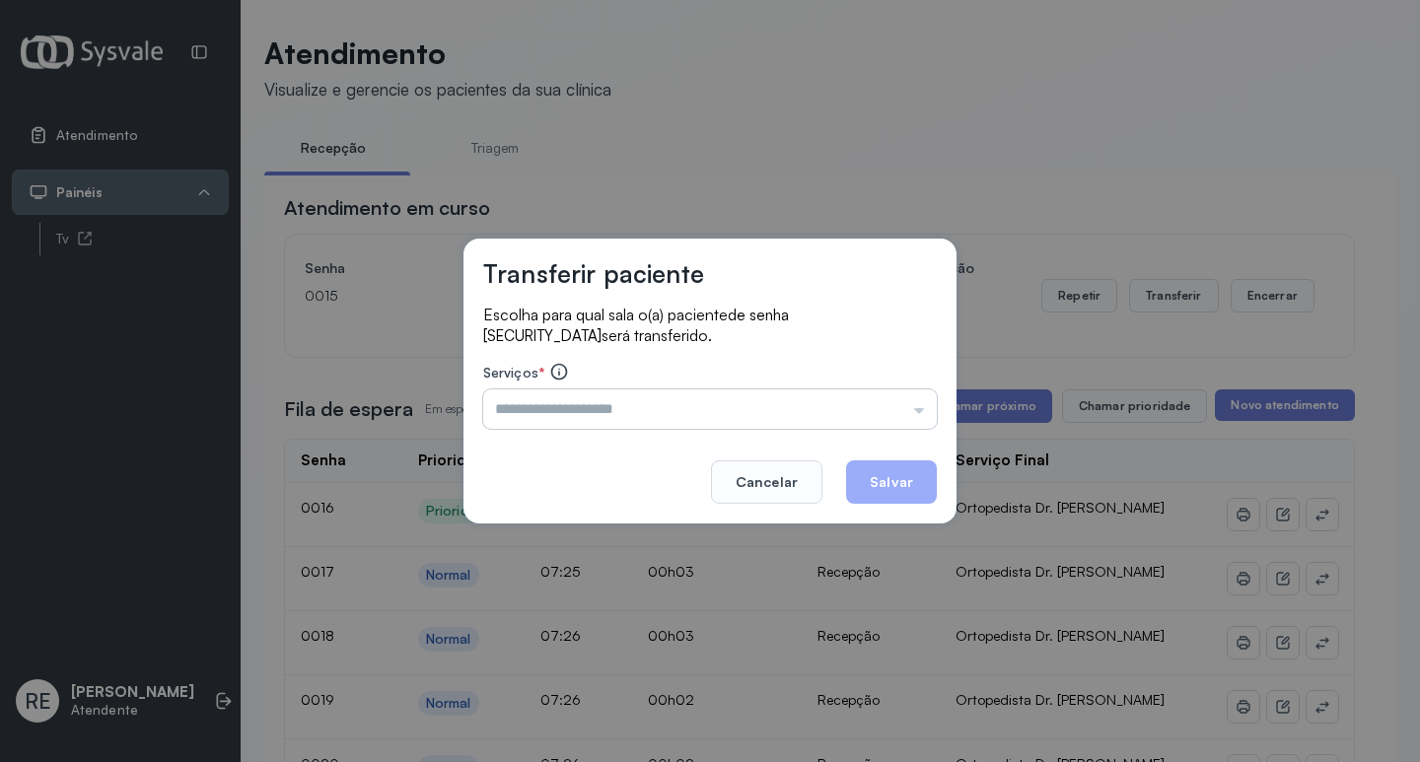
click at [580, 408] on input "text" at bounding box center [710, 409] width 454 height 39
type input "**********"
click at [905, 472] on button "Salvar" at bounding box center [891, 482] width 91 height 43
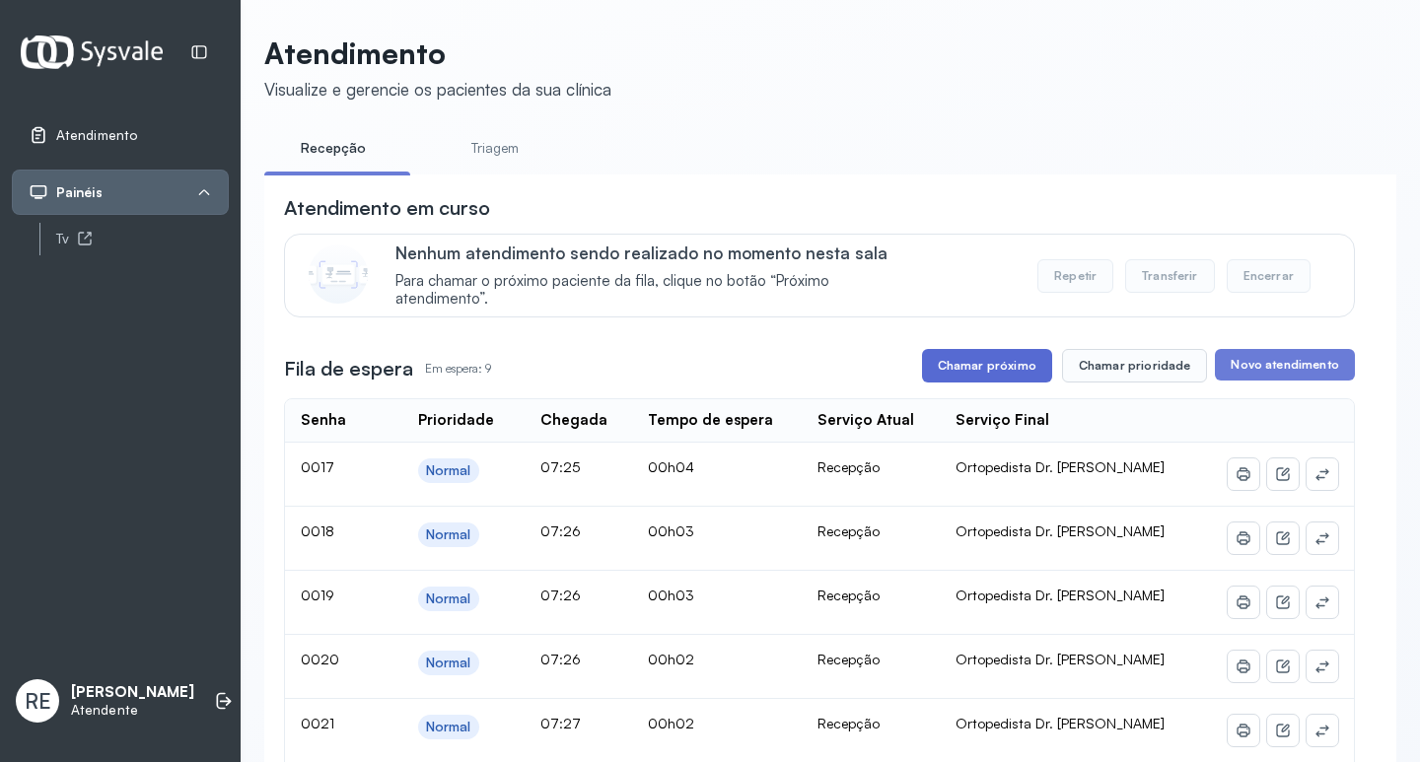
click at [964, 378] on button "Chamar próximo" at bounding box center [987, 366] width 130 height 34
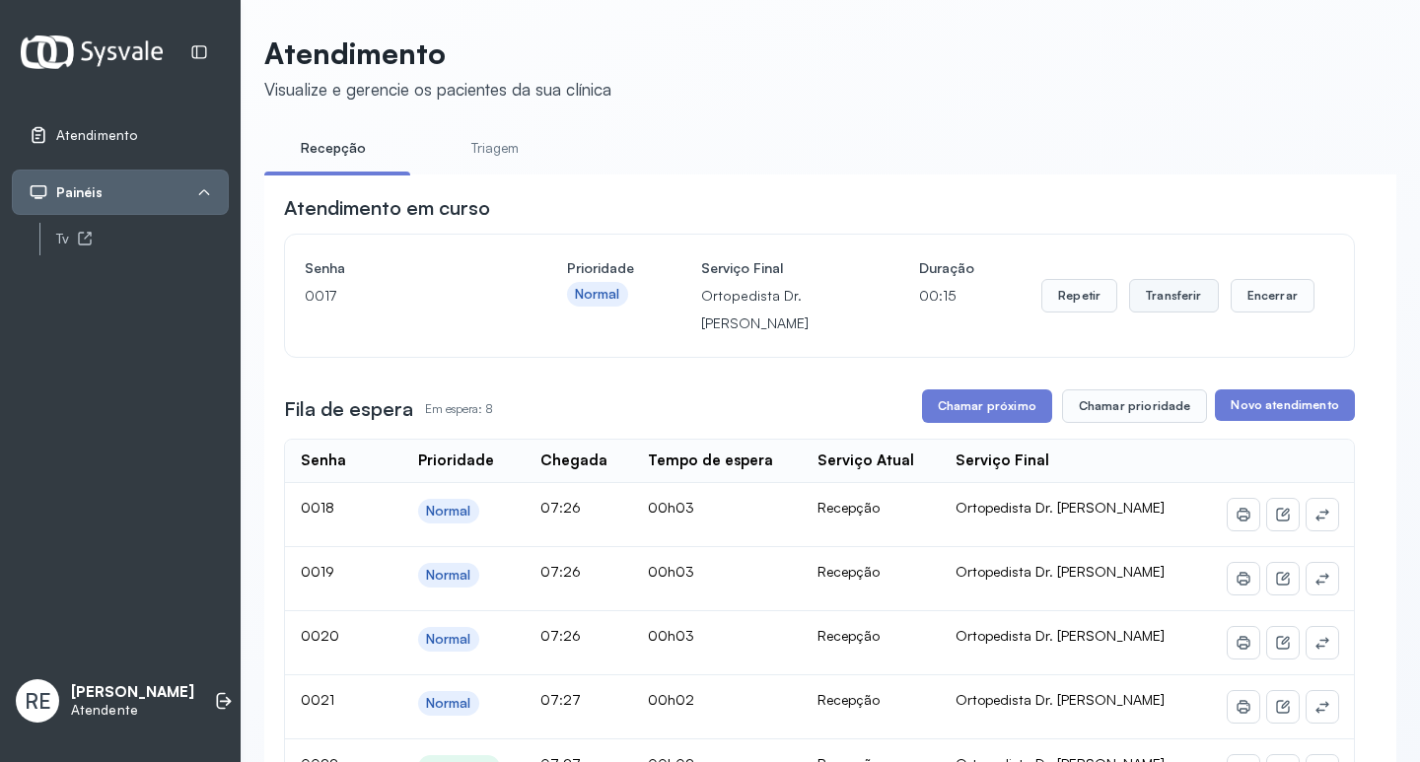
click at [1135, 299] on button "Transferir" at bounding box center [1174, 296] width 90 height 34
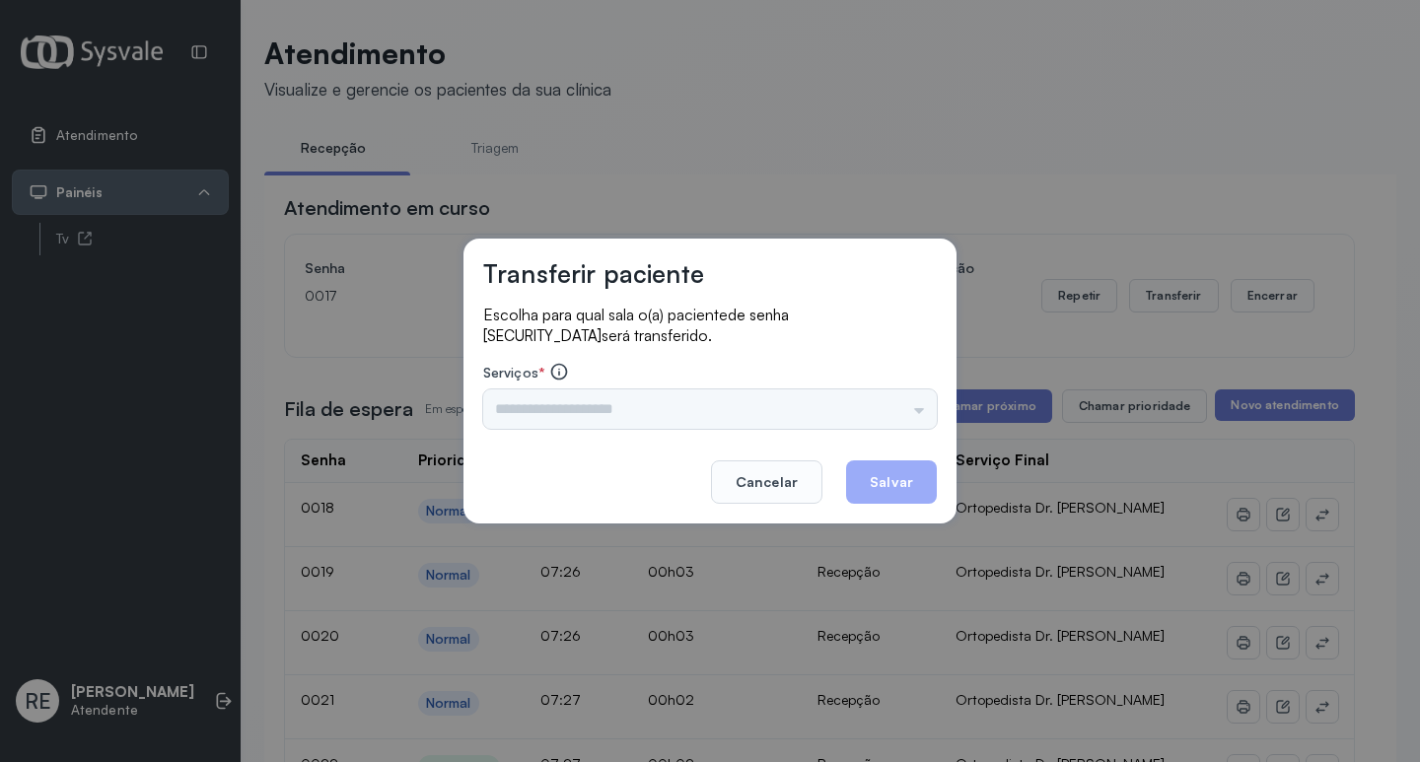
click at [535, 414] on div "Triagem Ortopedista Dr. [PERSON_NAME] Dr. [PERSON_NAME] Dr. [PERSON_NAME] Dra. …" at bounding box center [710, 409] width 454 height 39
click at [535, 414] on input "text" at bounding box center [710, 409] width 454 height 39
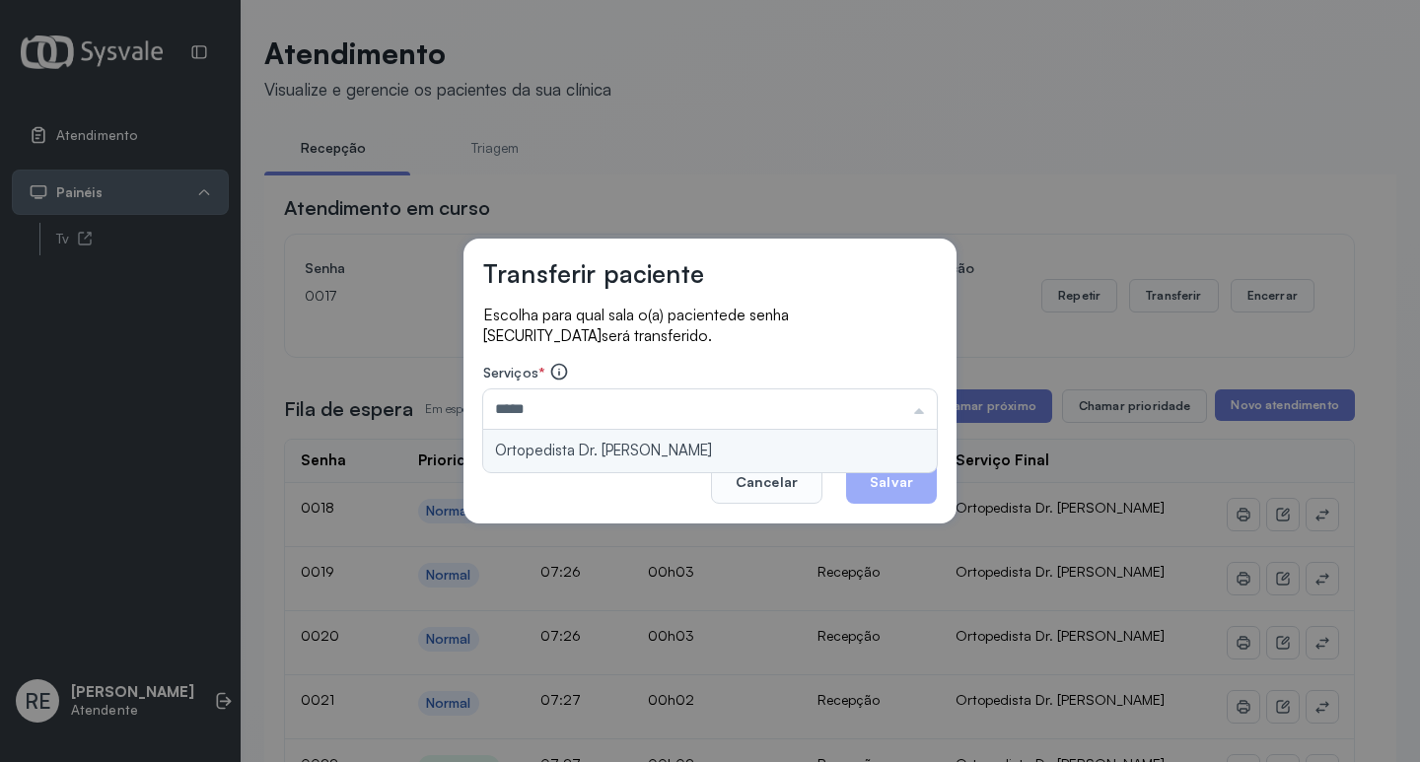
type input "**********"
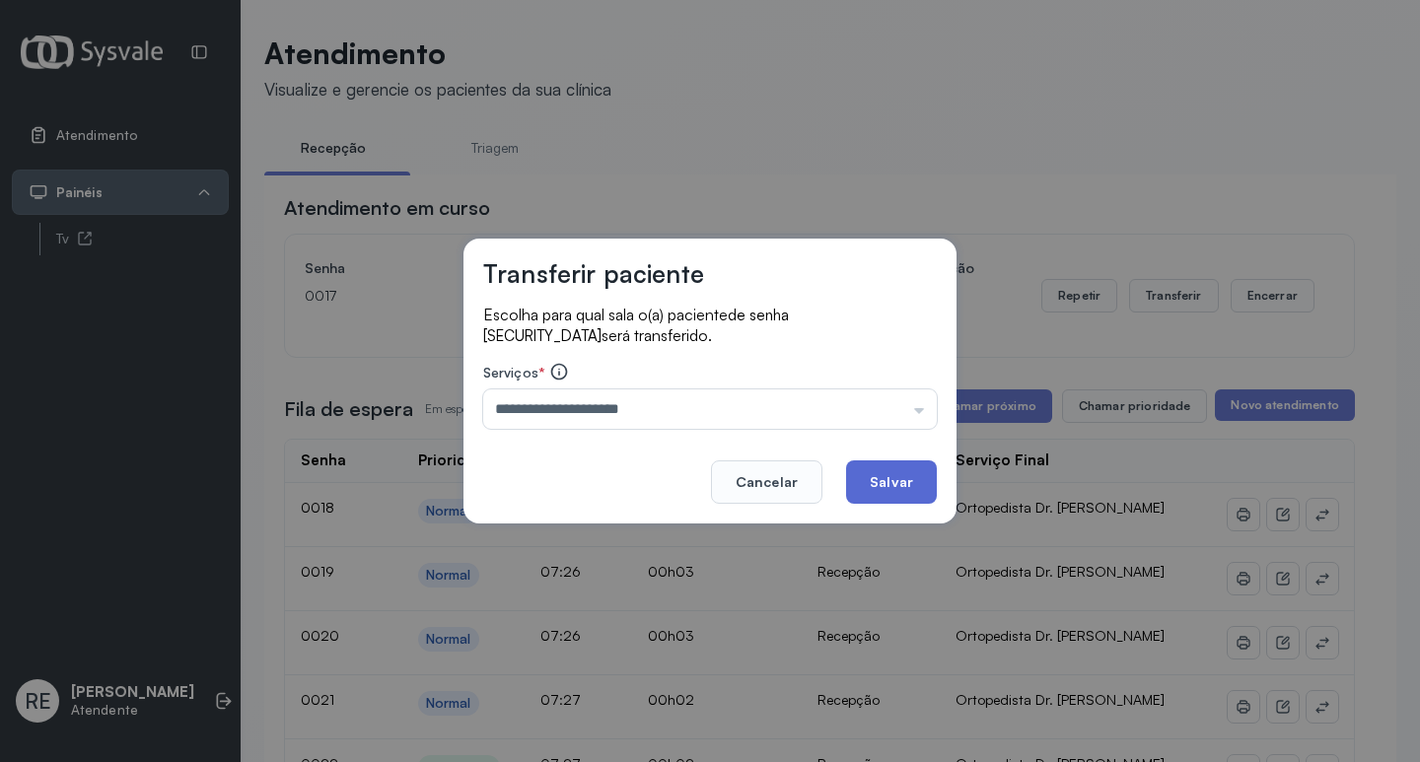
click at [908, 475] on button "Salvar" at bounding box center [891, 482] width 91 height 43
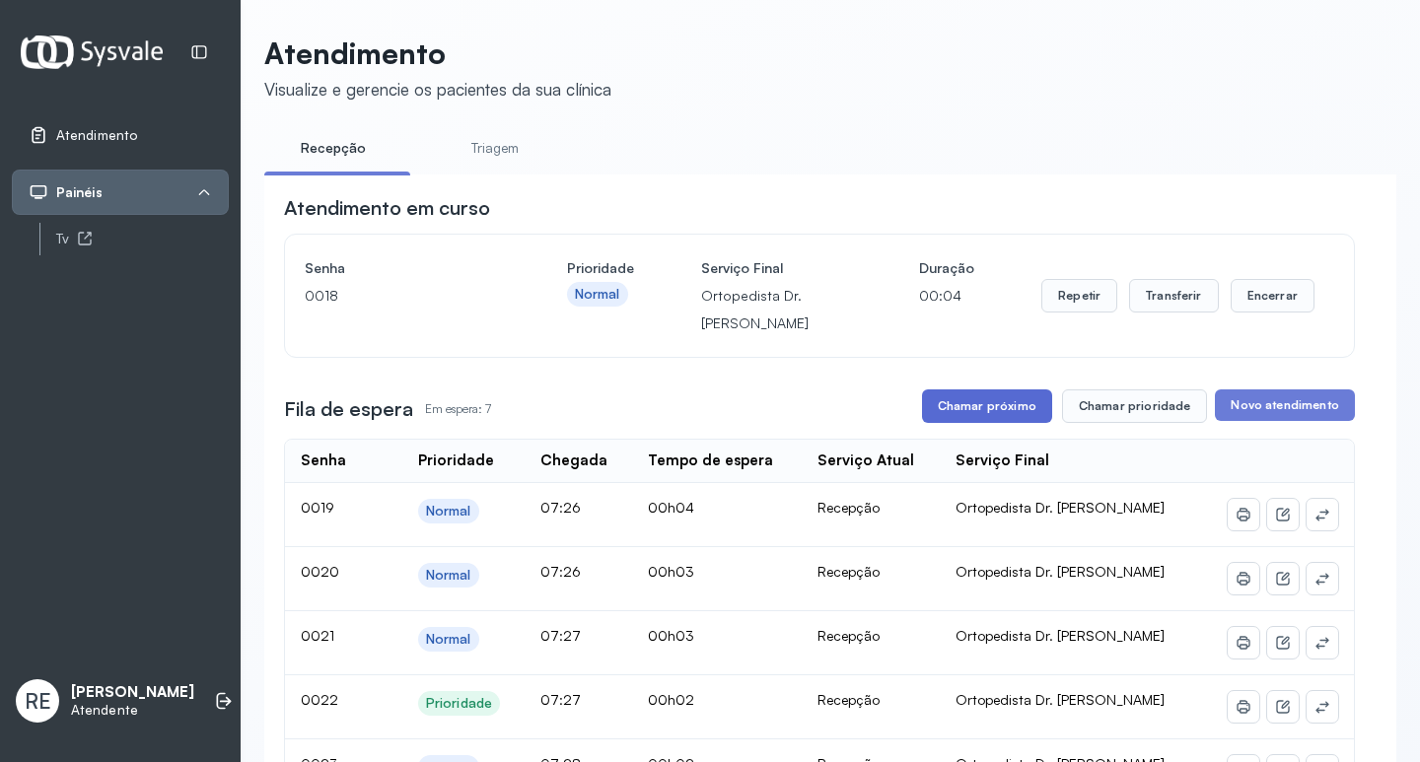
click at [971, 417] on button "Chamar próximo" at bounding box center [987, 407] width 130 height 34
click at [1168, 303] on button "Transferir" at bounding box center [1174, 296] width 90 height 34
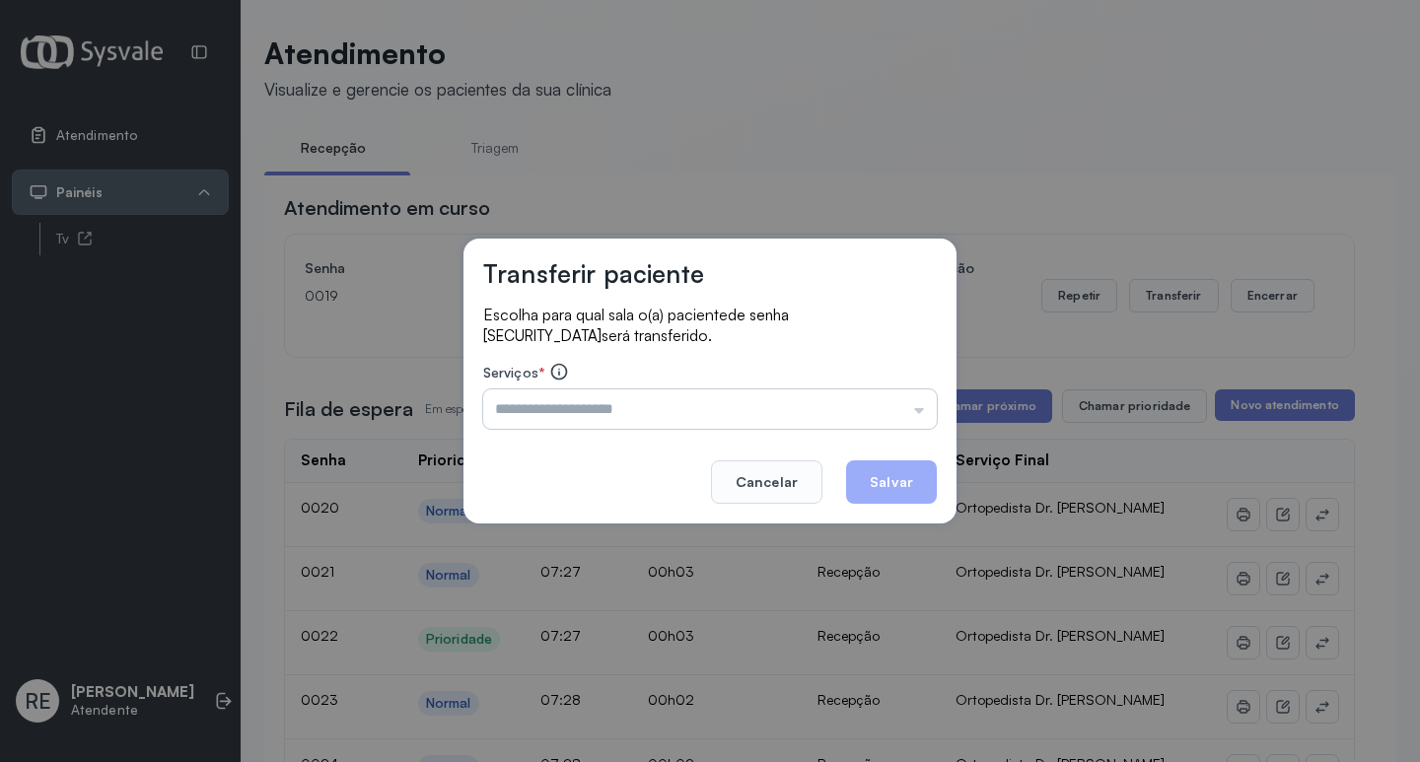
click at [522, 420] on input "text" at bounding box center [710, 409] width 454 height 39
type input "**********"
click at [893, 483] on button "Salvar" at bounding box center [891, 482] width 91 height 43
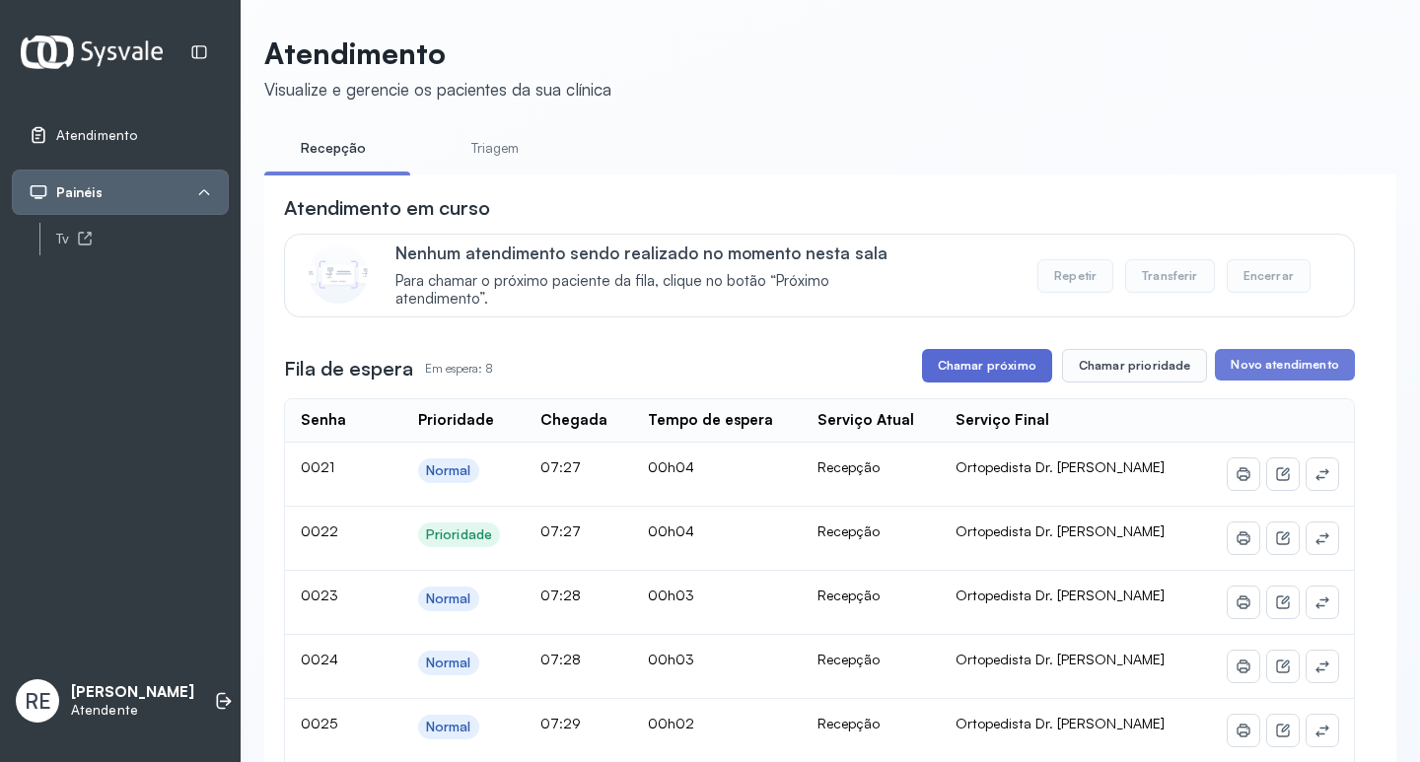
click at [1003, 362] on button "Chamar próximo" at bounding box center [987, 366] width 130 height 34
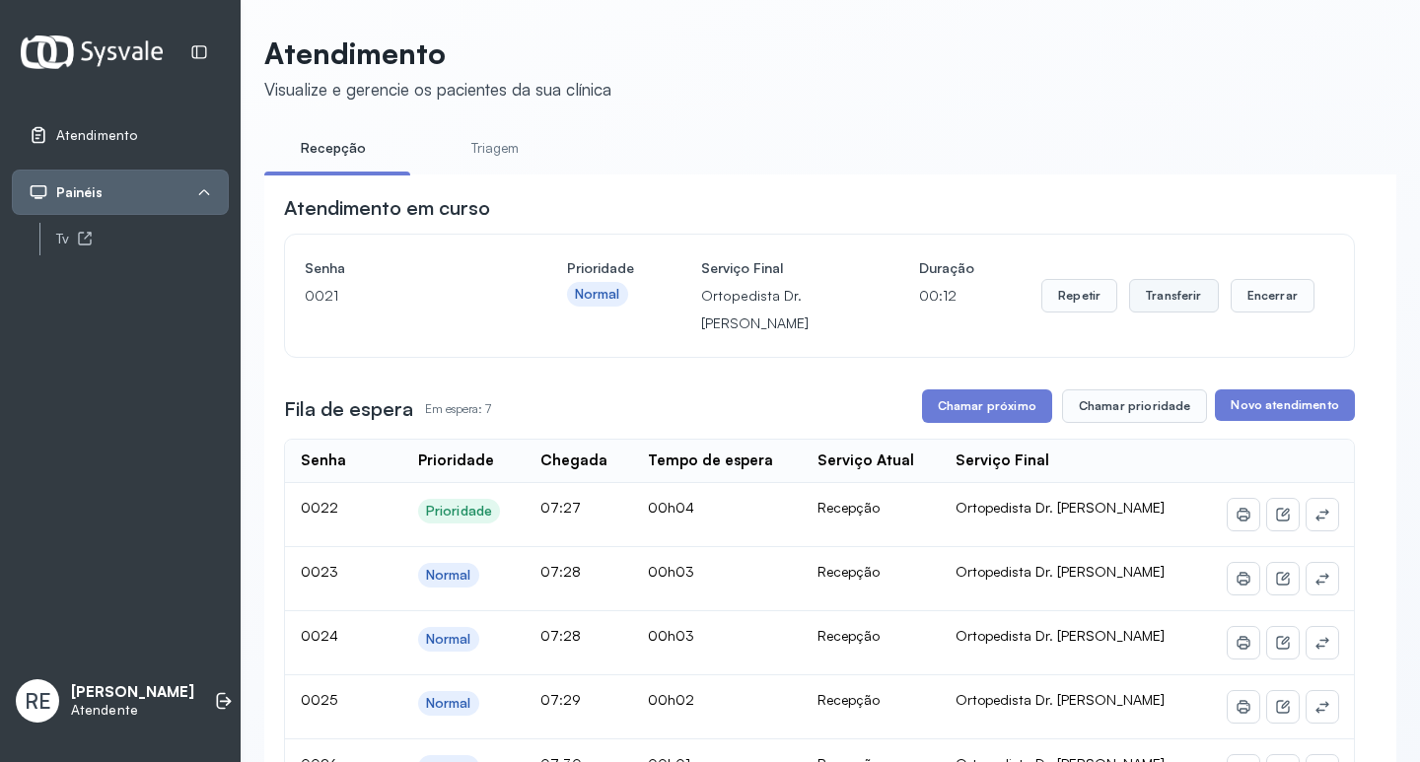
click at [1132, 308] on button "Transferir" at bounding box center [1174, 296] width 90 height 34
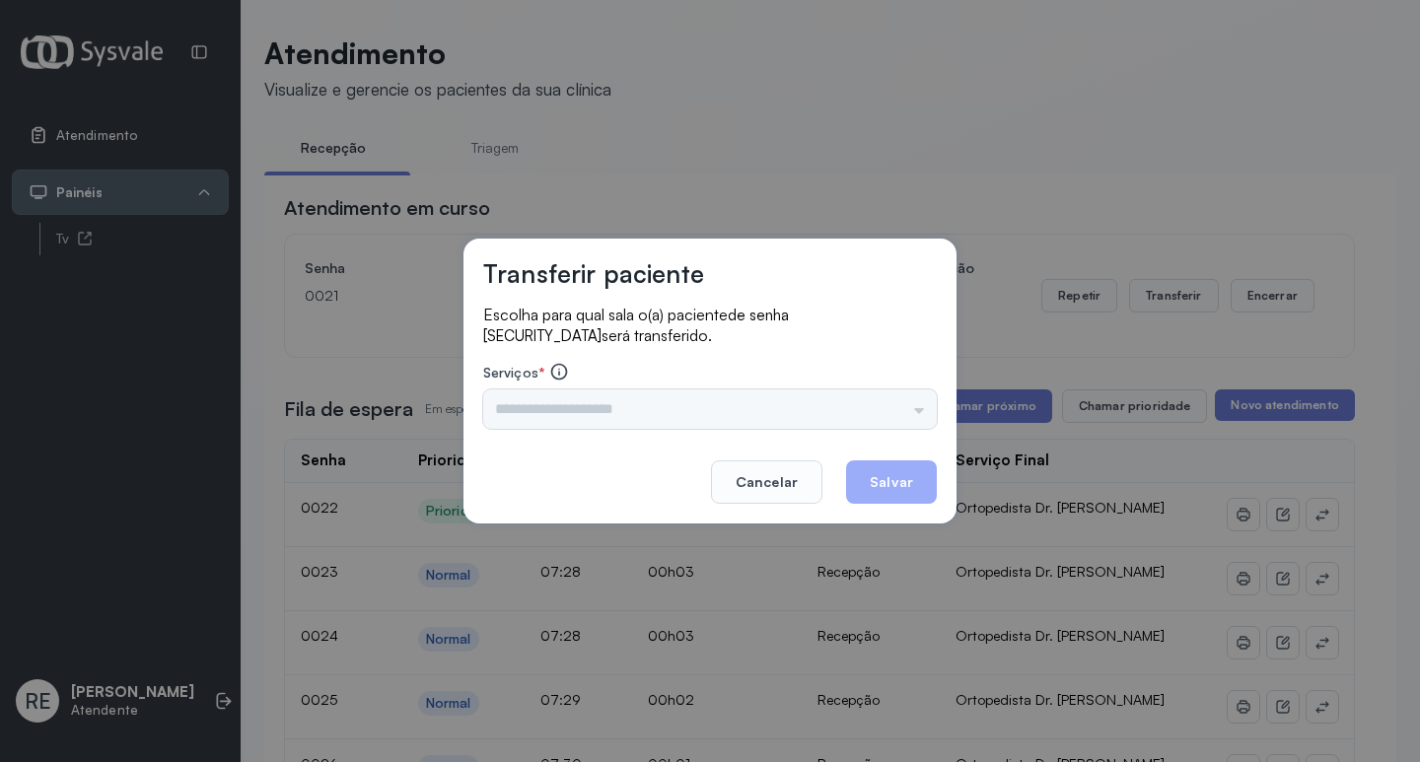
click at [548, 400] on div "Triagem Ortopedista Dr. [PERSON_NAME] Dr. [PERSON_NAME] Dr. [PERSON_NAME] Dra. …" at bounding box center [710, 409] width 454 height 39
click at [561, 404] on input "text" at bounding box center [710, 409] width 454 height 39
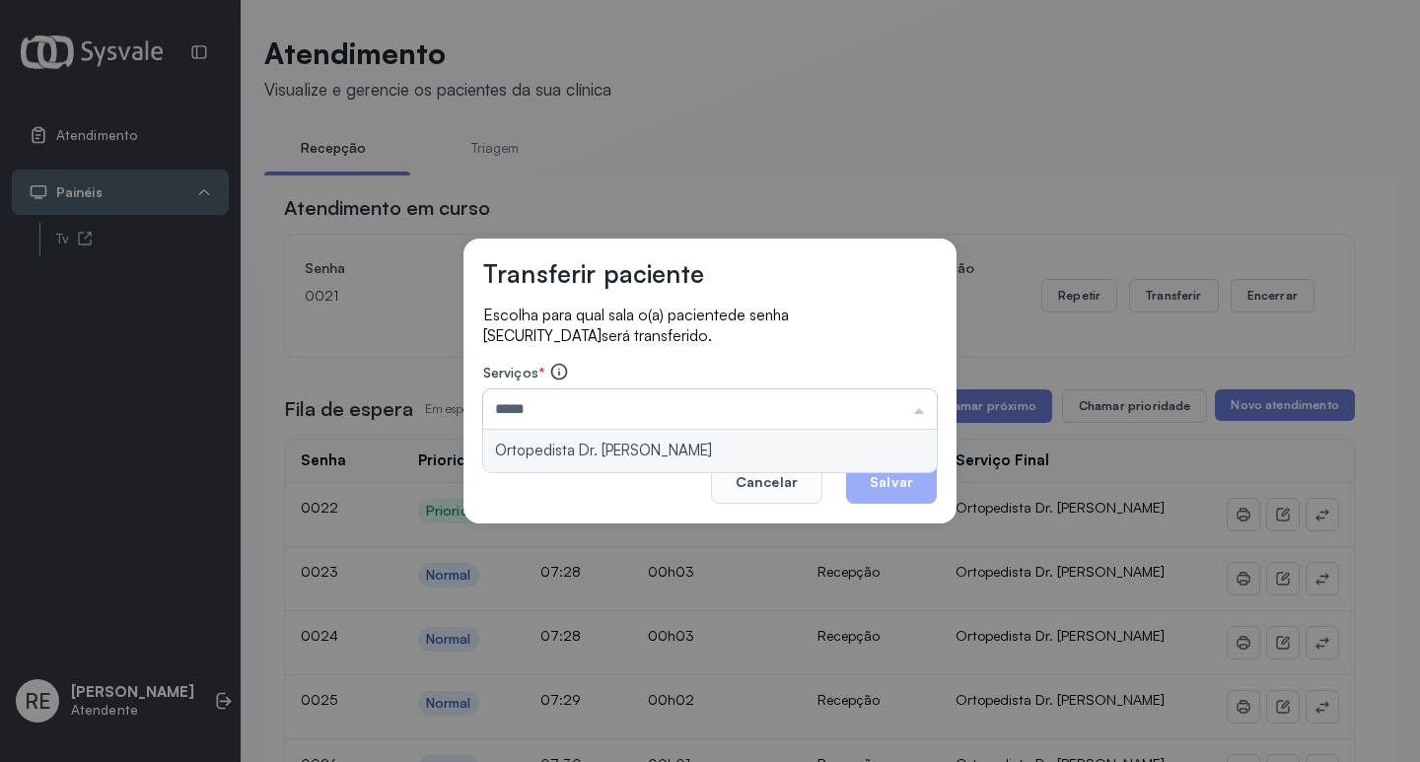
type input "**********"
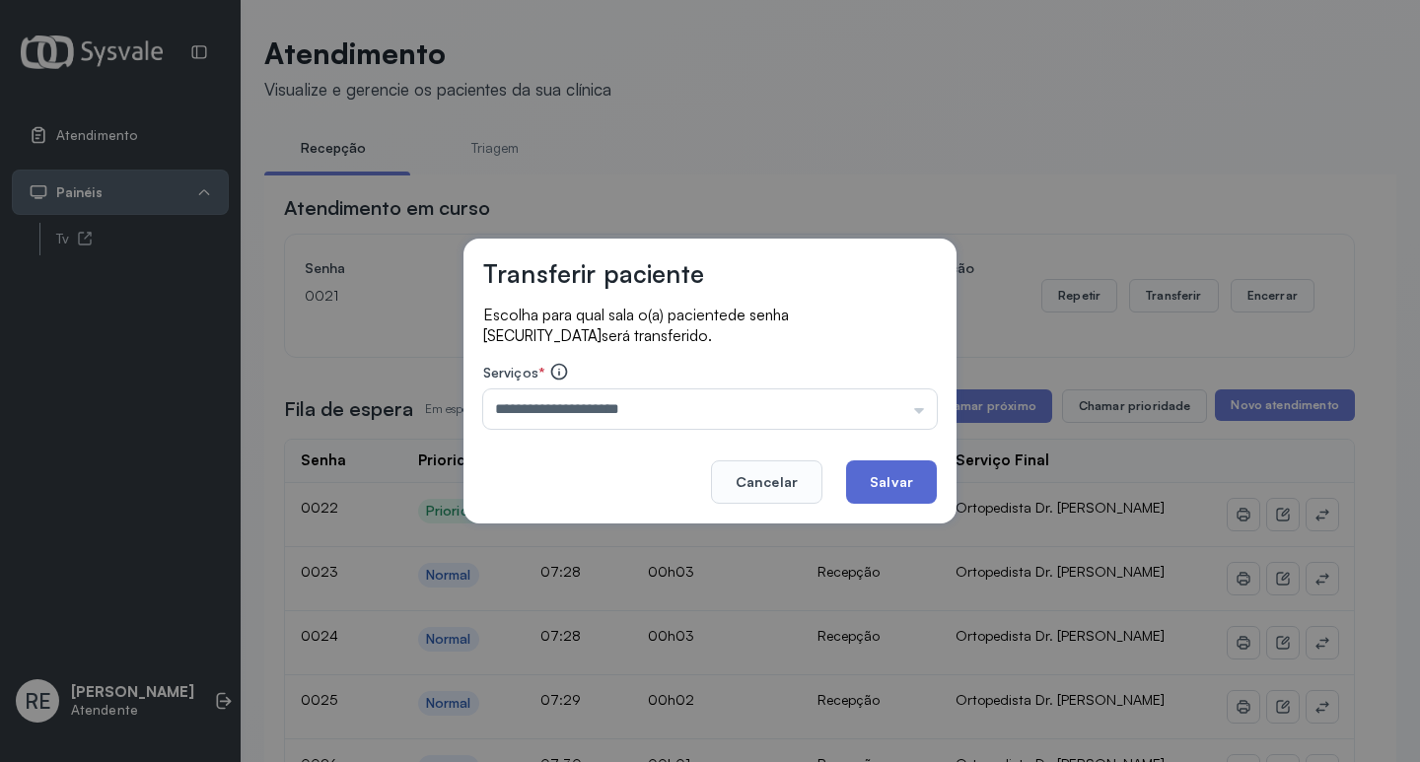
click at [865, 469] on button "Salvar" at bounding box center [891, 482] width 91 height 43
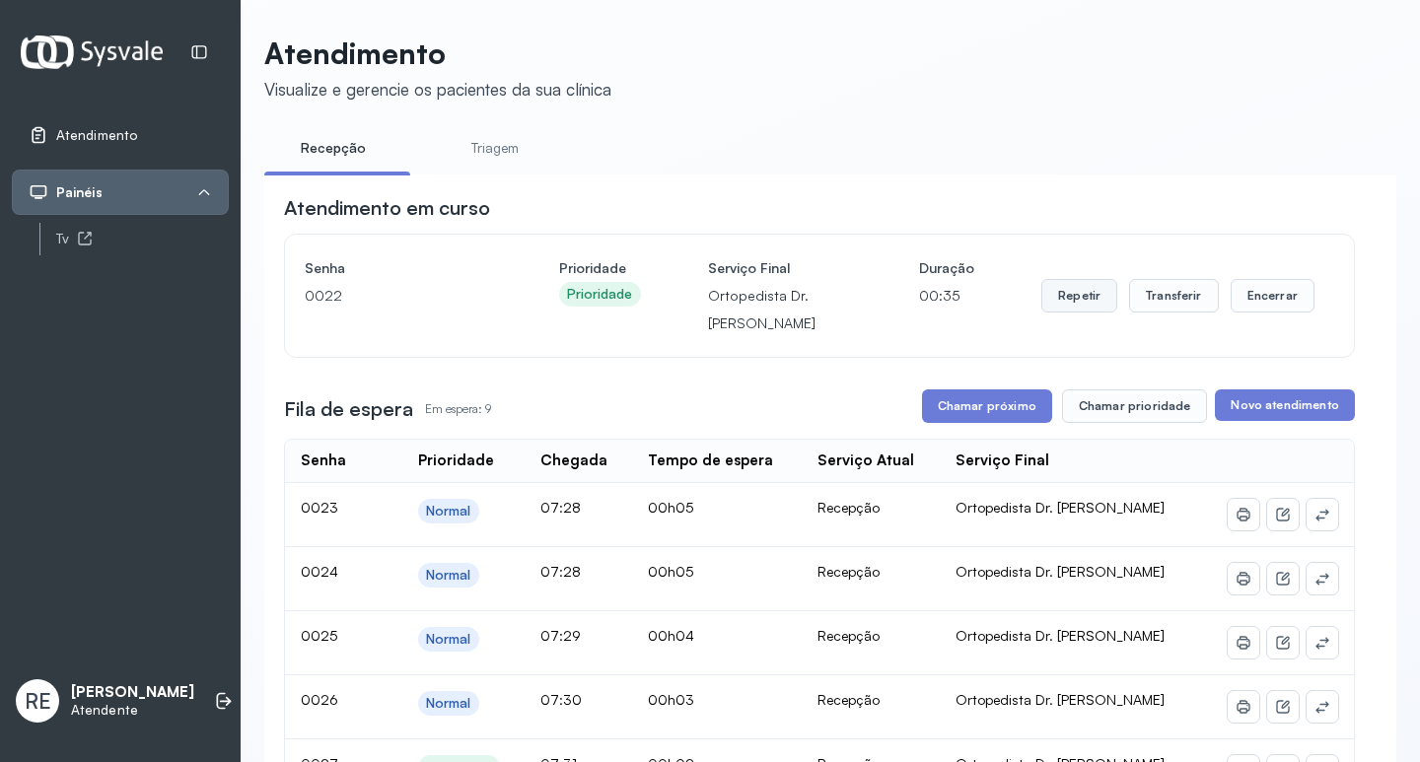
click at [1078, 304] on button "Repetir" at bounding box center [1080, 296] width 76 height 34
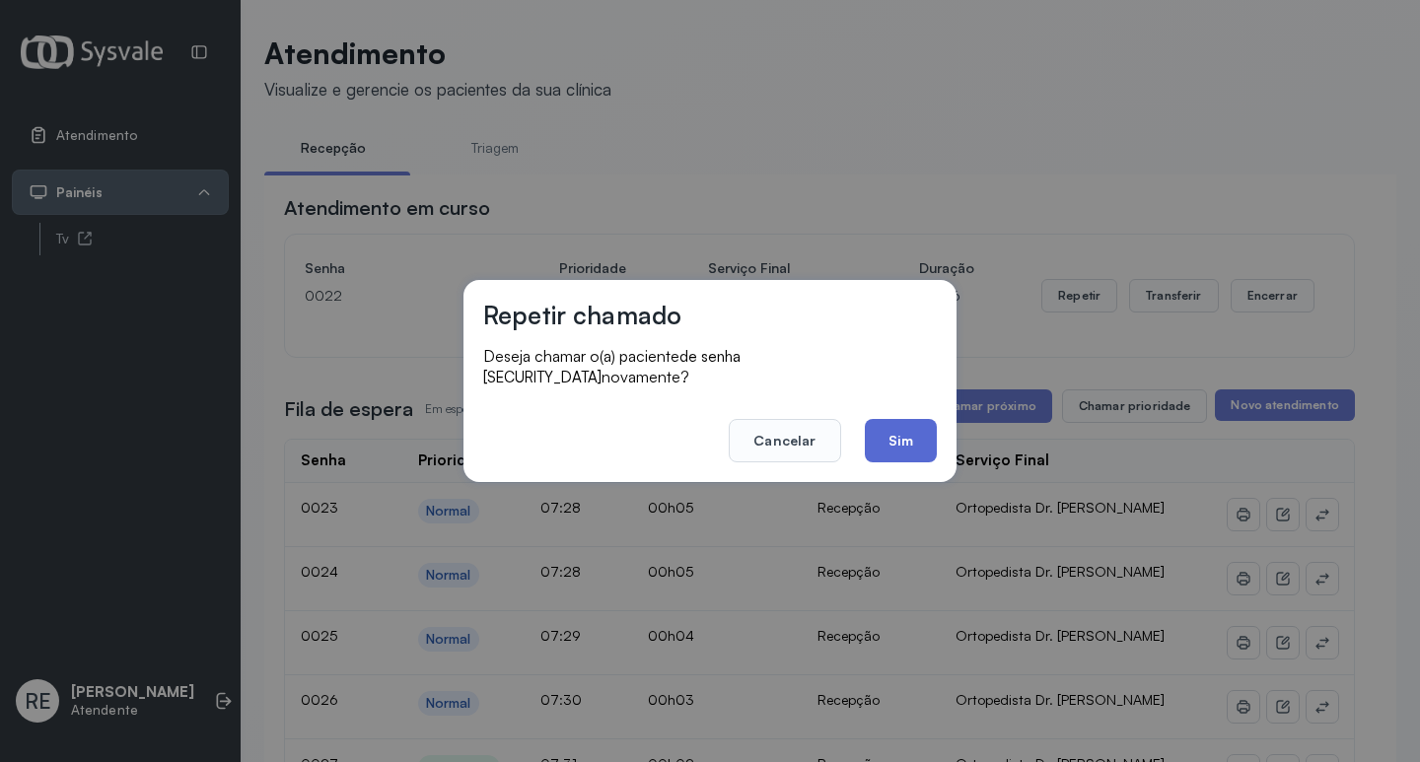
click at [927, 424] on button "Sim" at bounding box center [901, 440] width 72 height 43
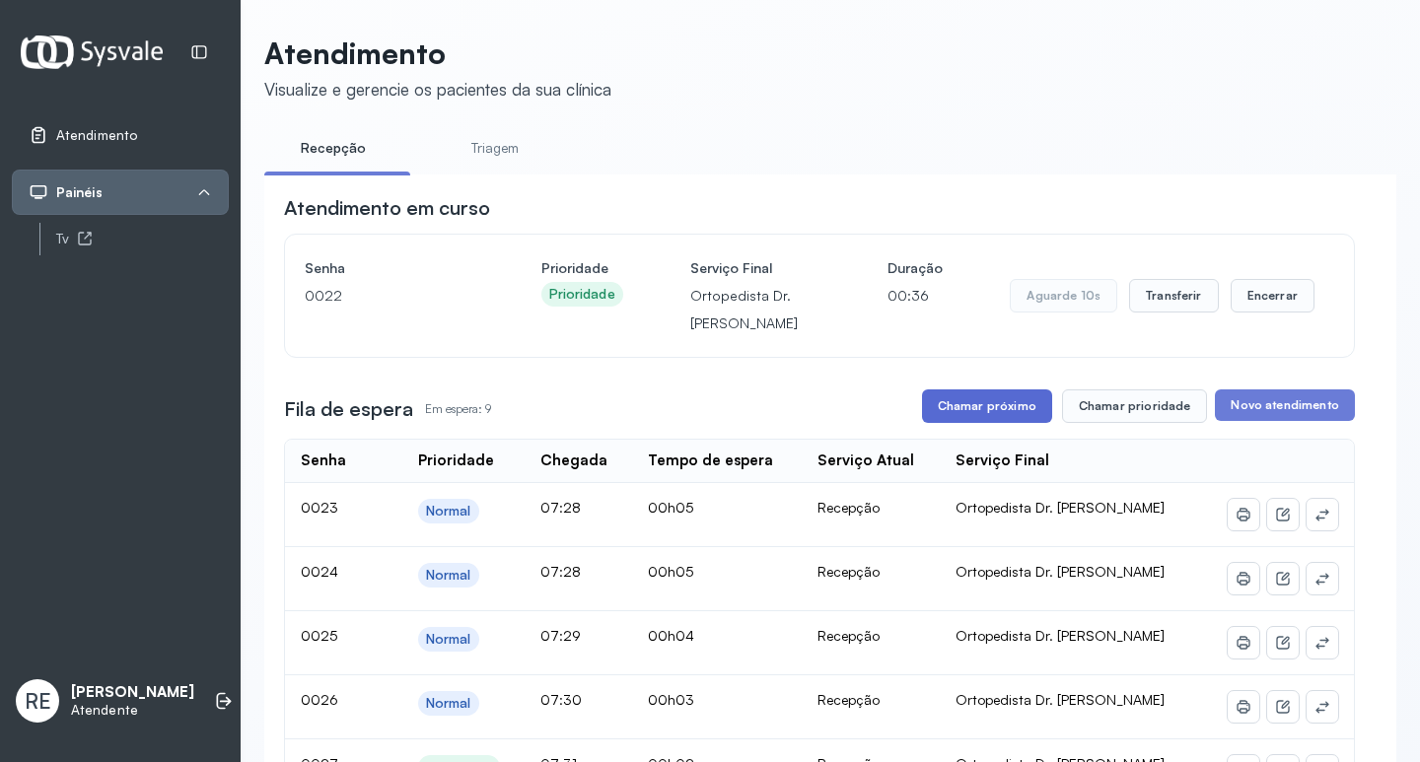
click at [965, 408] on button "Chamar próximo" at bounding box center [987, 407] width 130 height 34
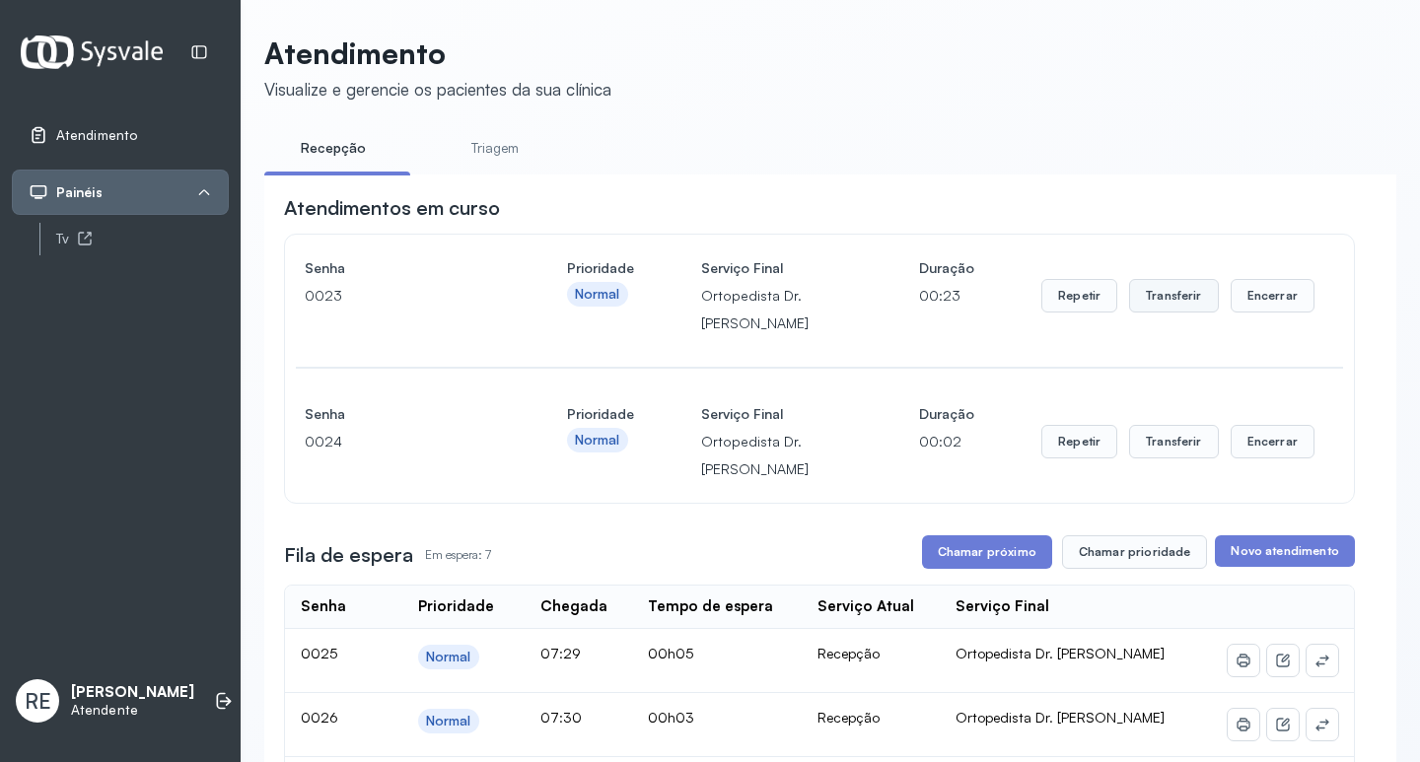
click at [1166, 301] on button "Transferir" at bounding box center [1174, 296] width 90 height 34
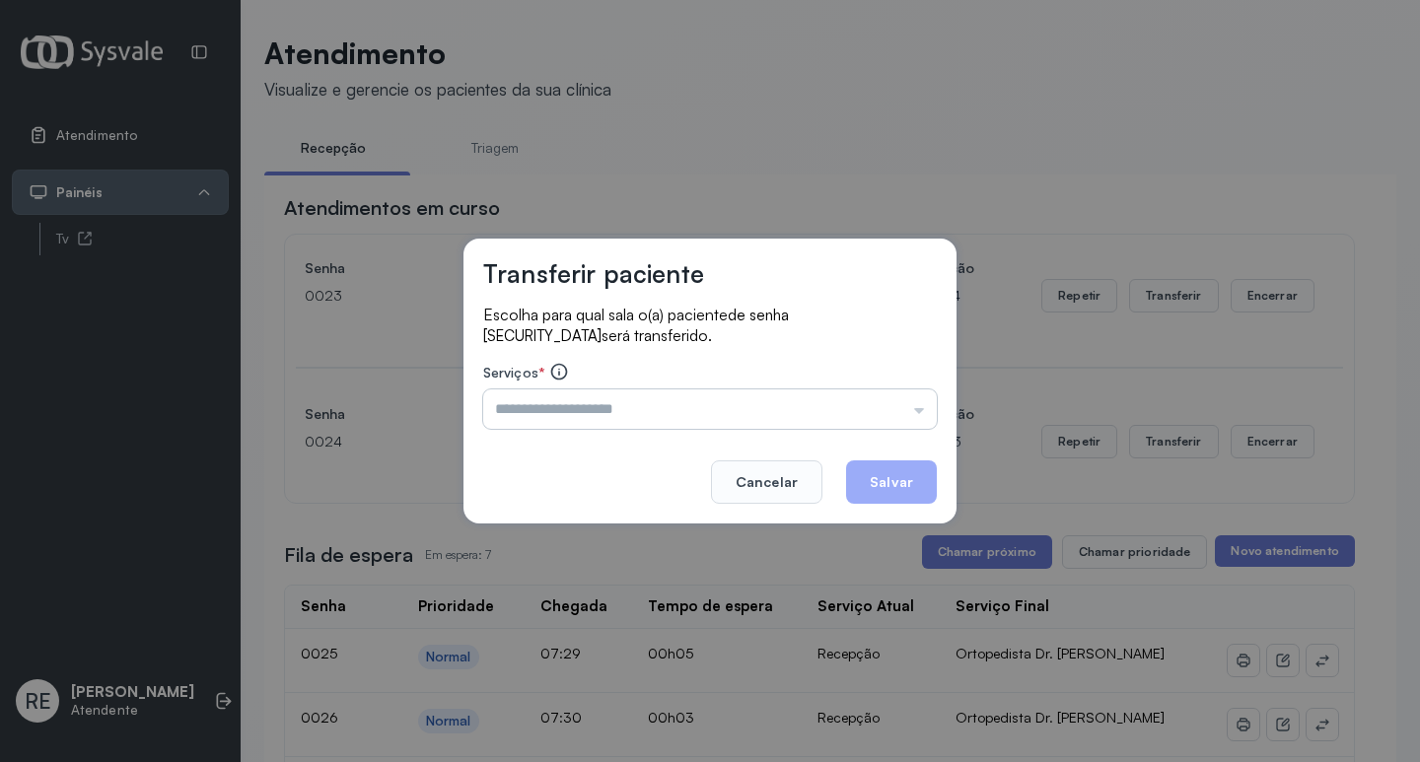
drag, startPoint x: 615, startPoint y: 408, endPoint x: 580, endPoint y: 426, distance: 39.7
click at [582, 425] on input "text" at bounding box center [710, 409] width 454 height 39
type input "**********"
click at [879, 467] on button "Salvar" at bounding box center [891, 482] width 91 height 43
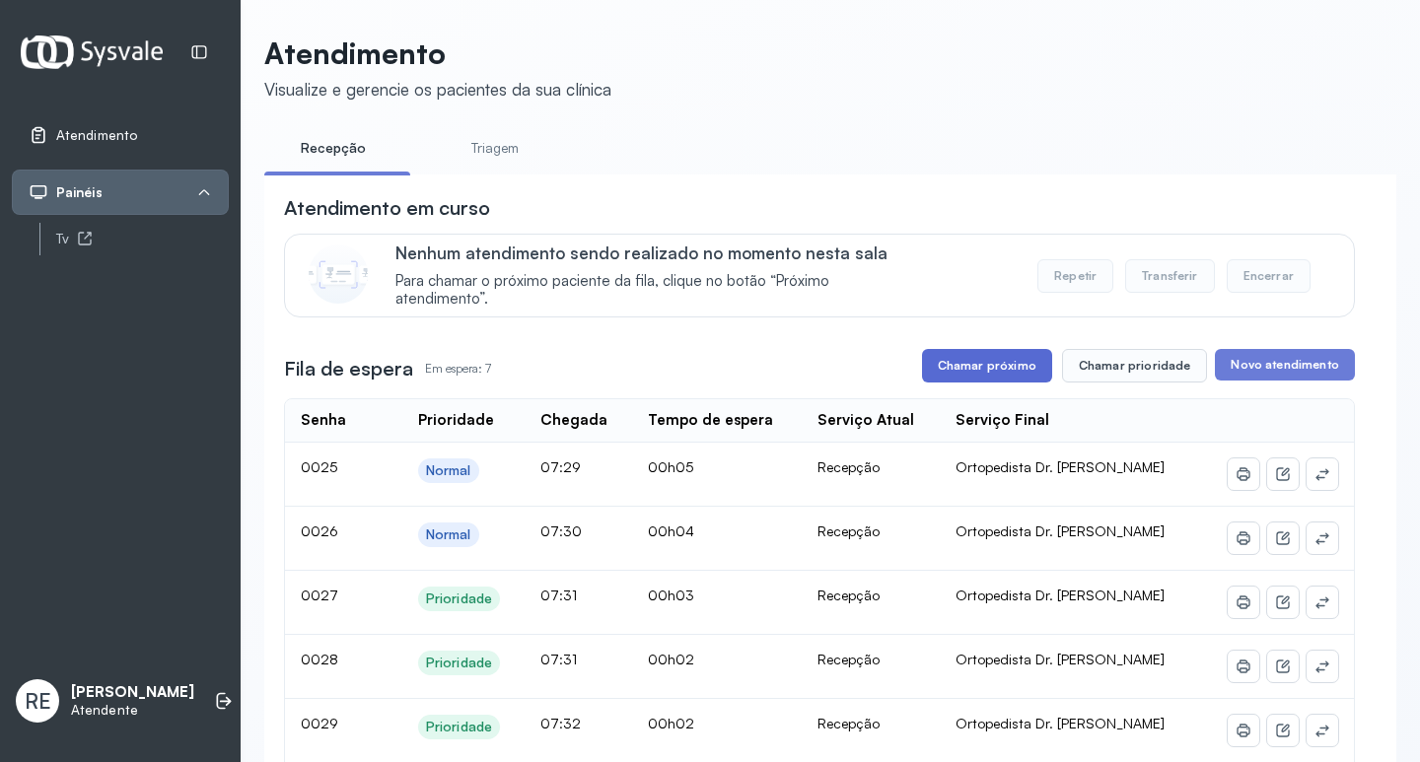
click at [956, 360] on button "Chamar próximo" at bounding box center [987, 366] width 130 height 34
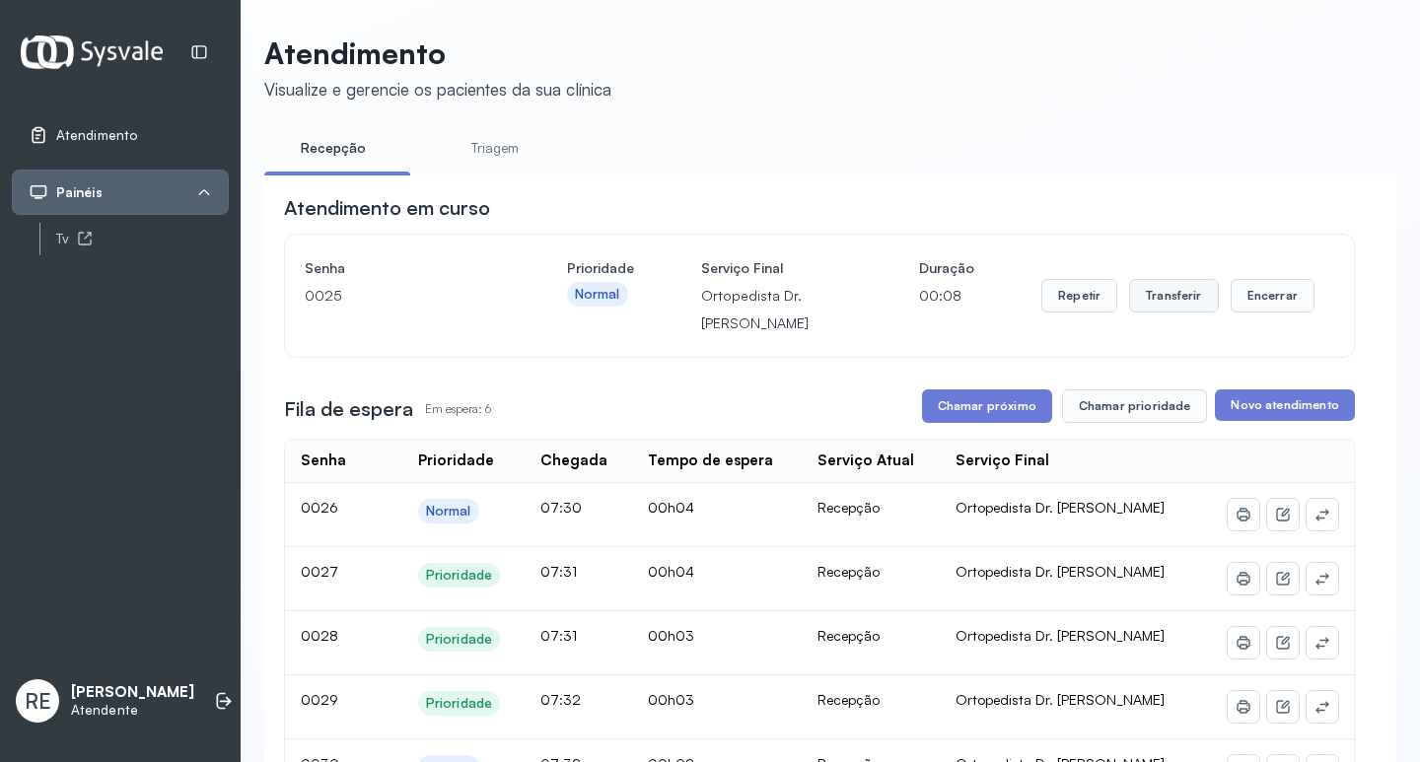
click at [1162, 303] on button "Transferir" at bounding box center [1174, 296] width 90 height 34
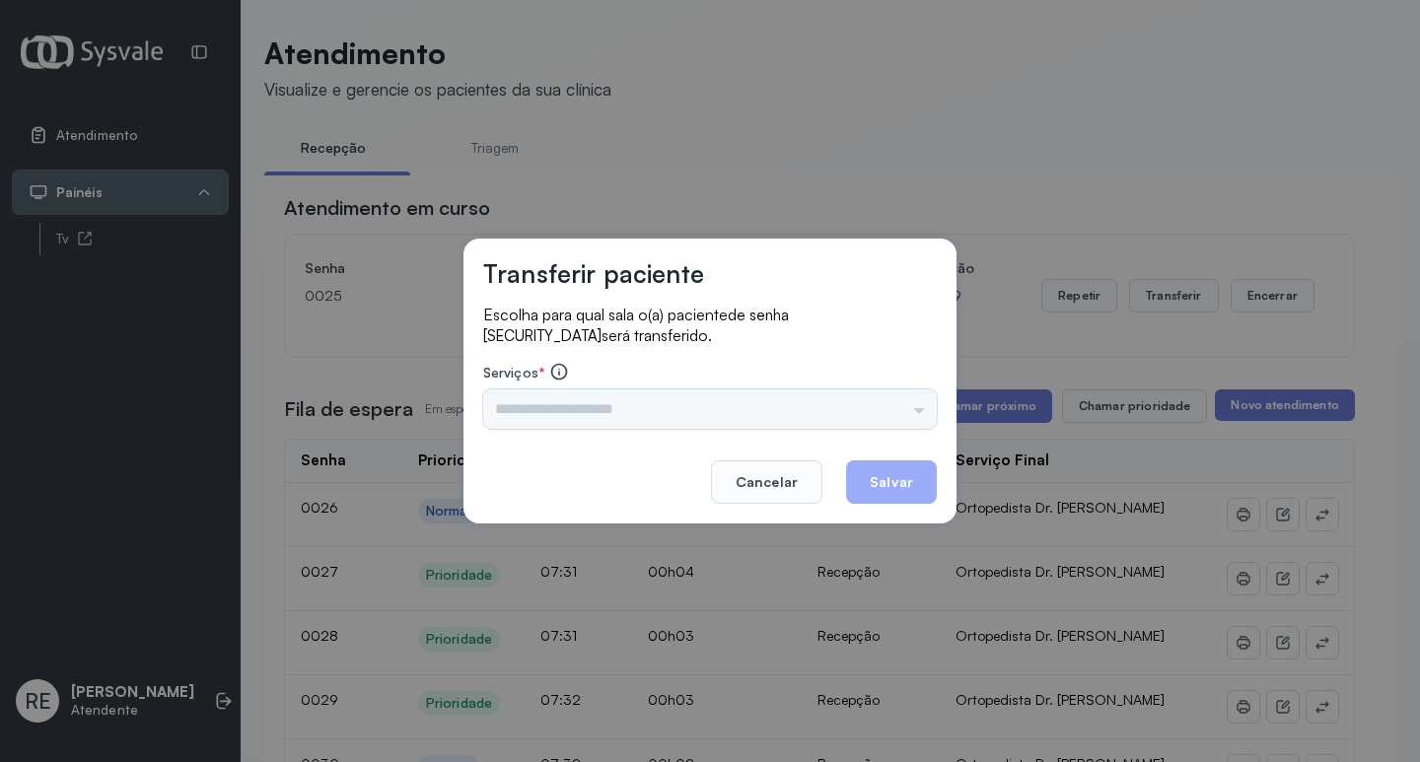
click at [540, 413] on div "Triagem Ortopedista Dr. [PERSON_NAME] Dr. [PERSON_NAME] Dr. [PERSON_NAME] Dra. …" at bounding box center [710, 409] width 454 height 39
click at [540, 413] on input "text" at bounding box center [710, 409] width 454 height 39
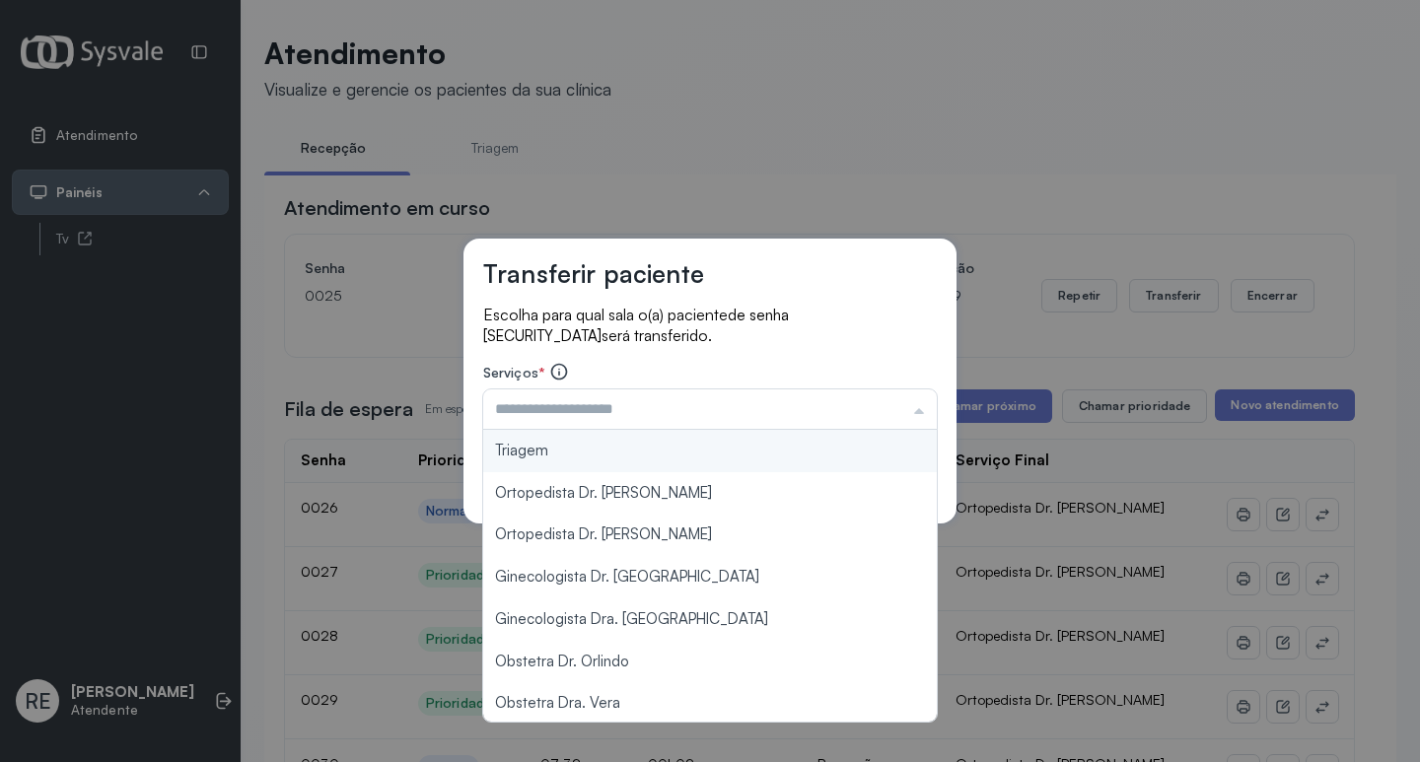
click at [540, 413] on input "text" at bounding box center [710, 409] width 454 height 39
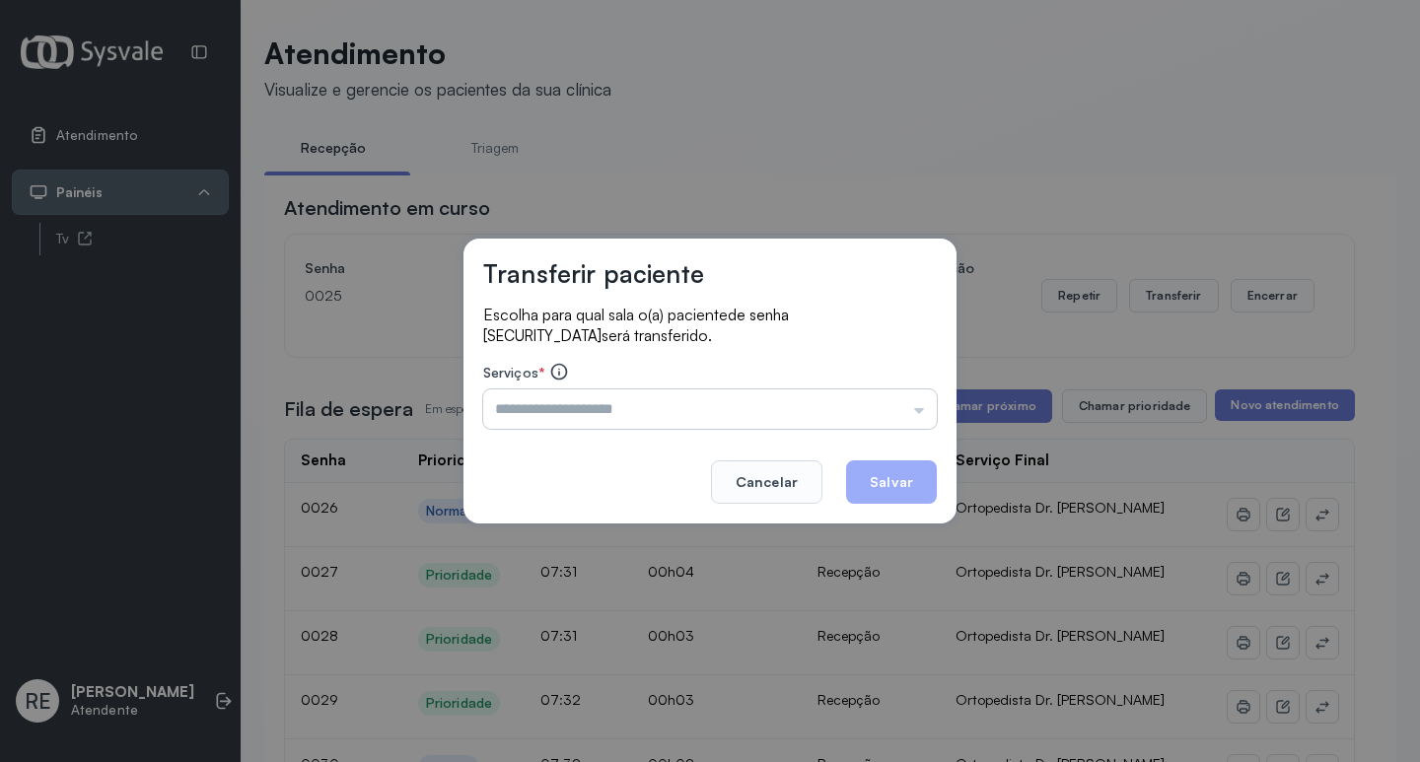
click at [539, 414] on input "text" at bounding box center [710, 409] width 454 height 39
type input "**********"
click at [893, 482] on button "Salvar" at bounding box center [891, 482] width 91 height 43
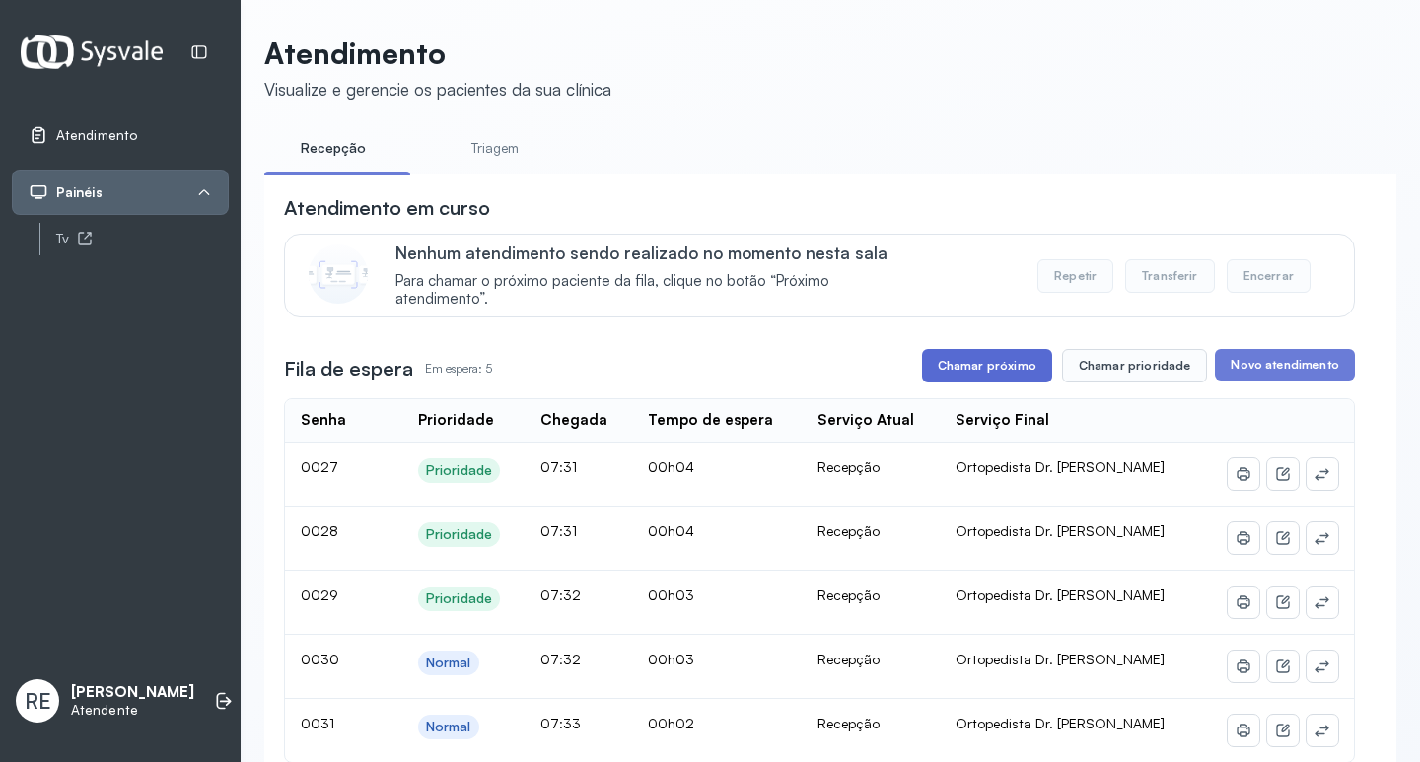
click at [962, 374] on button "Chamar próximo" at bounding box center [987, 366] width 130 height 34
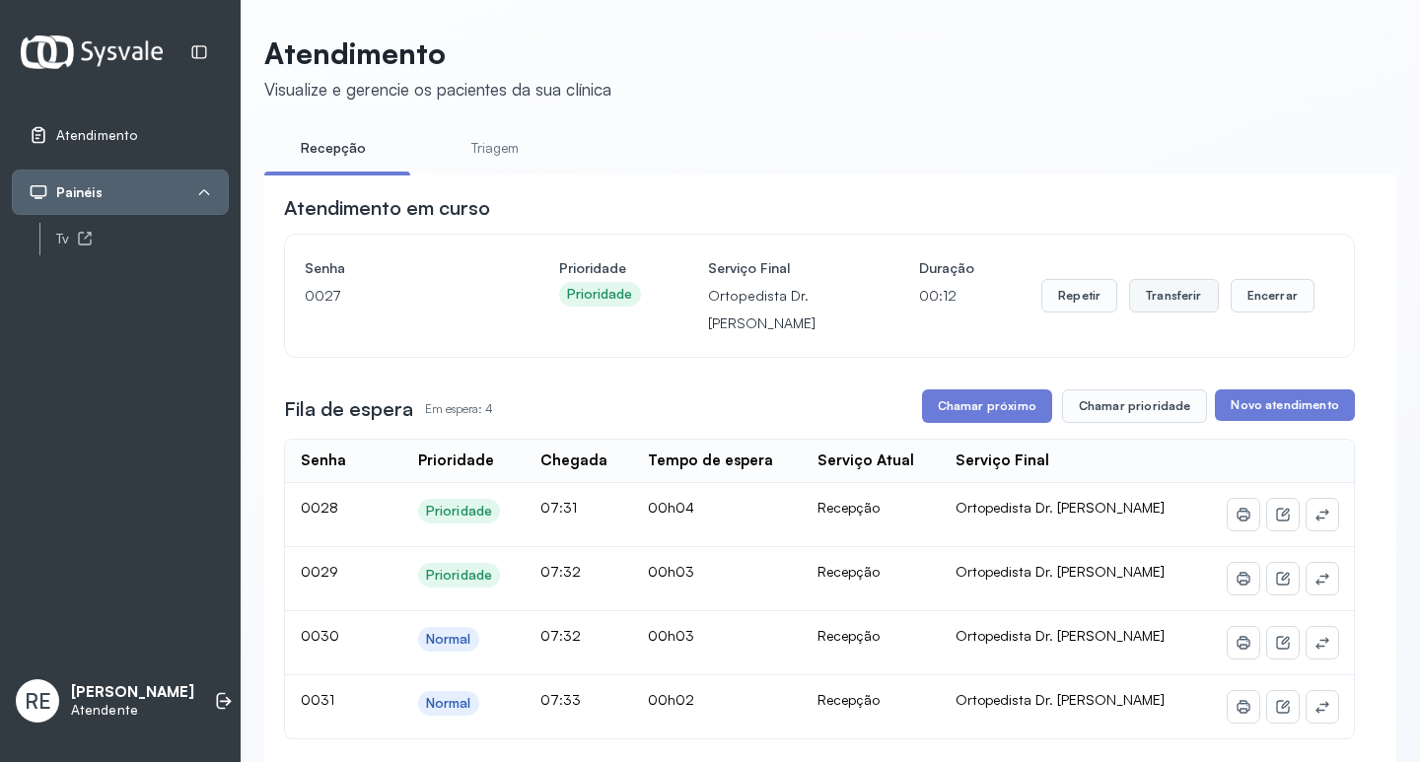
click at [1140, 296] on button "Transferir" at bounding box center [1174, 296] width 90 height 34
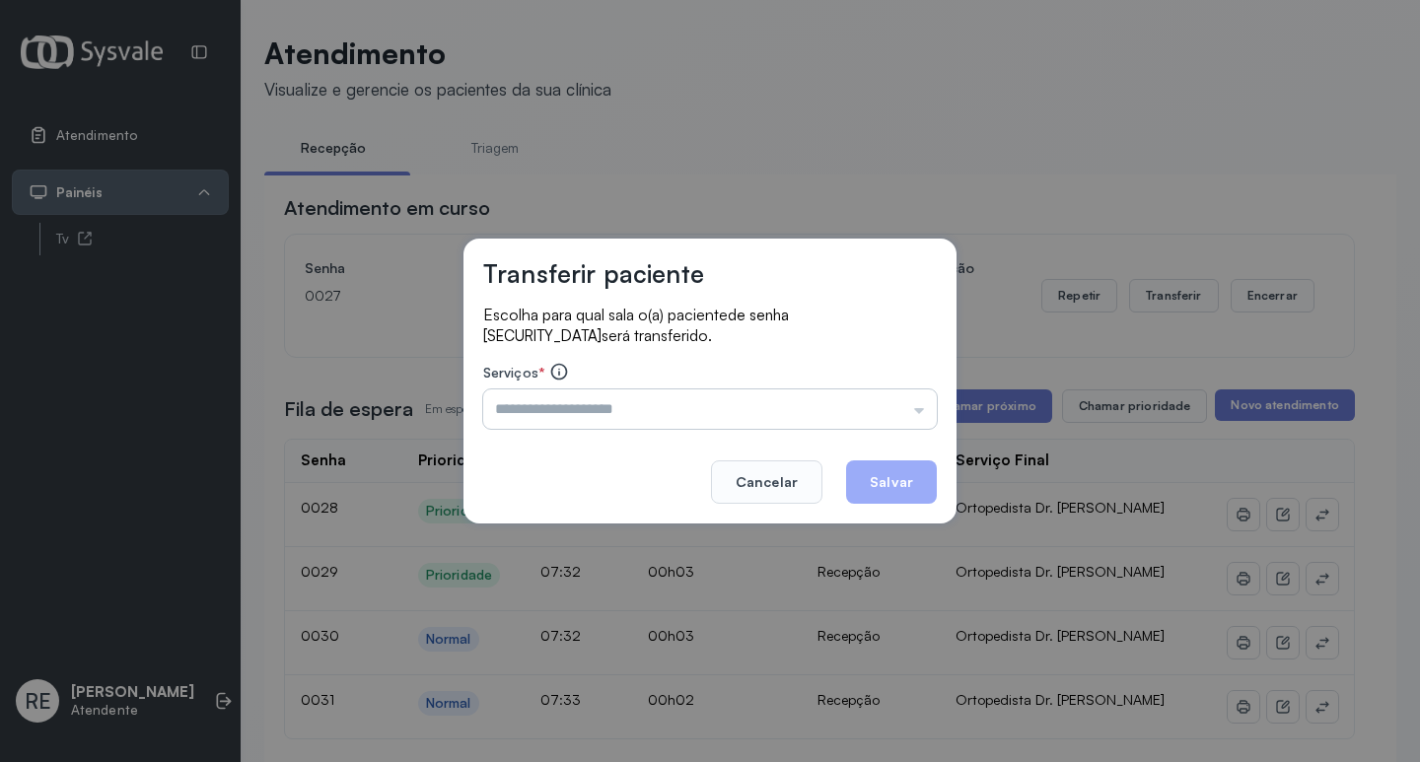
click at [560, 407] on input "text" at bounding box center [710, 409] width 454 height 39
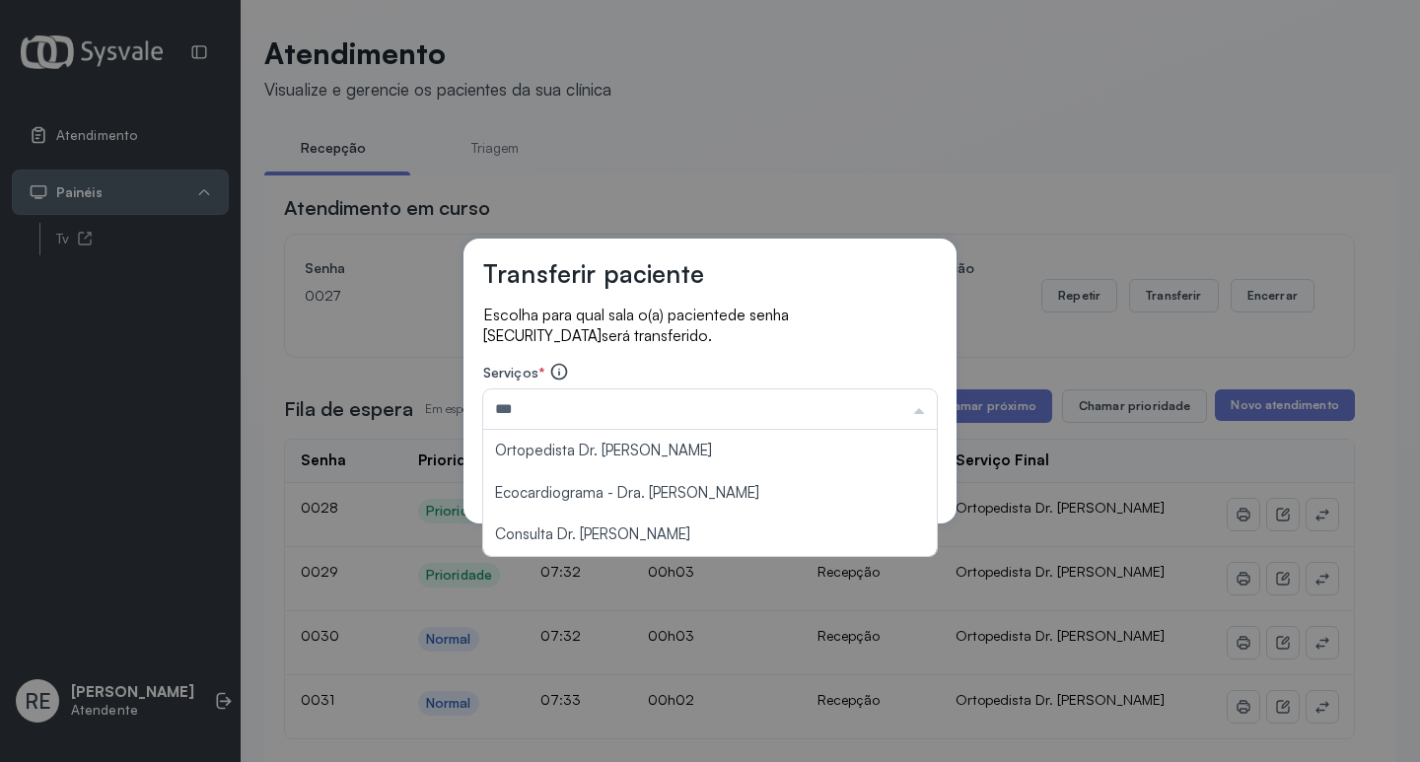
type input "***"
click at [651, 256] on div "Transferir paciente Escolha para qual sala o(a) paciente de senha [SECURITY_DAT…" at bounding box center [710, 381] width 493 height 285
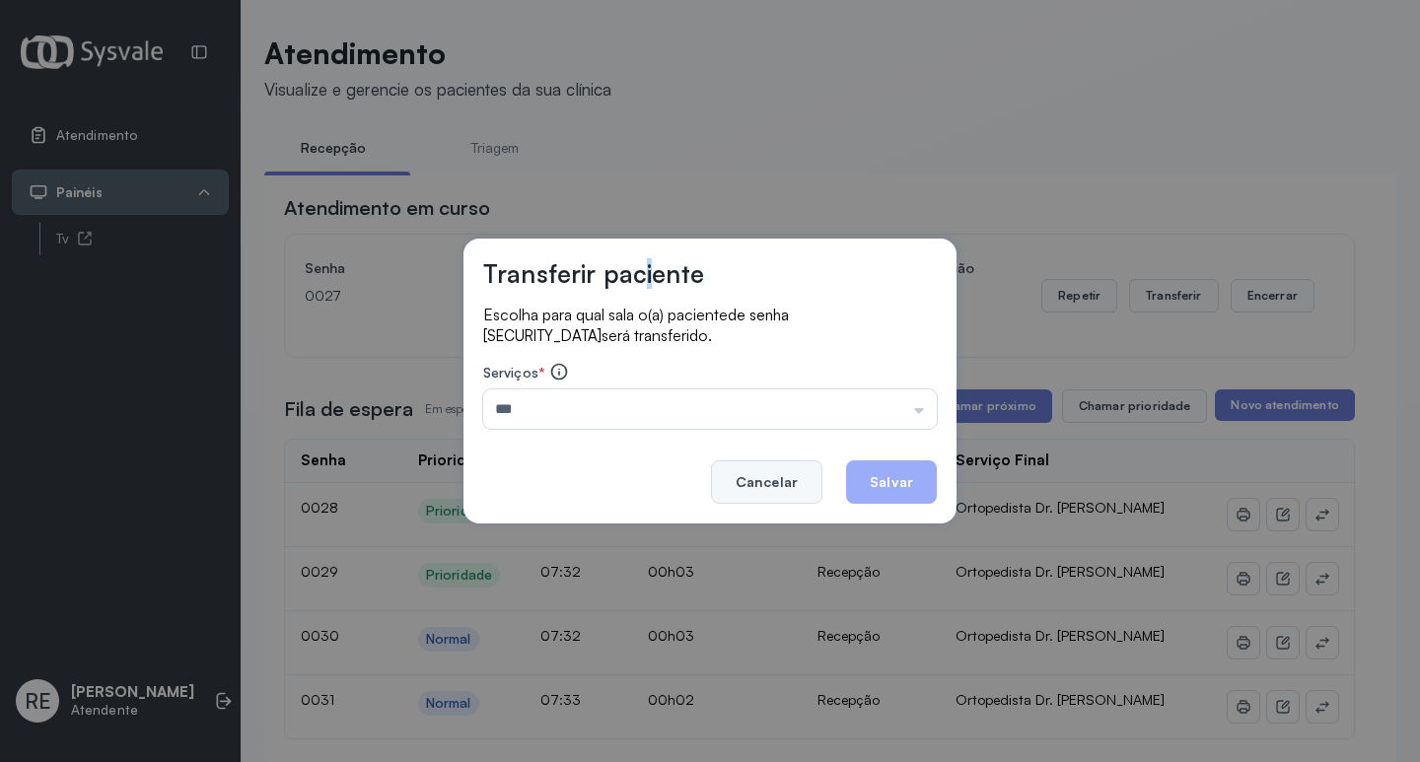
click at [782, 474] on button "Cancelar" at bounding box center [766, 482] width 111 height 43
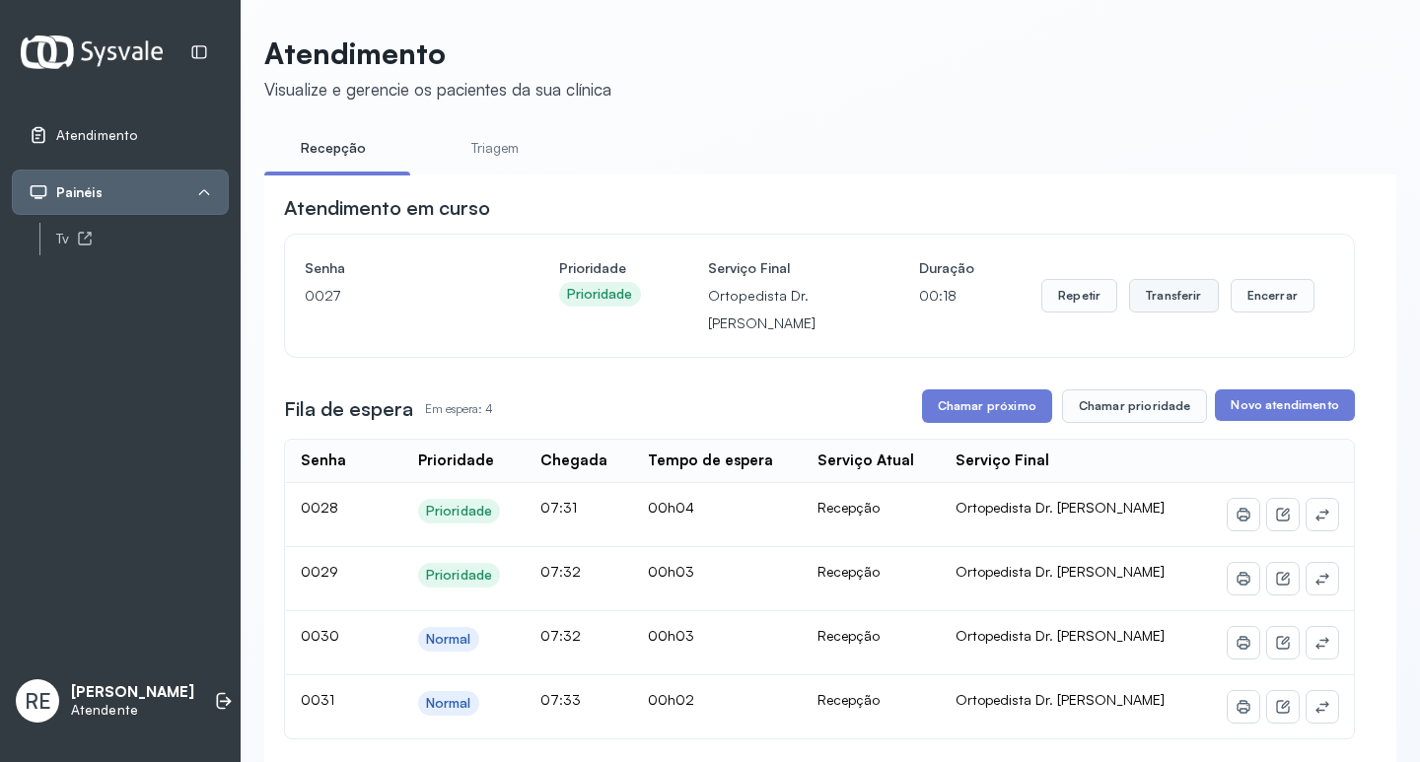
click at [1145, 300] on button "Transferir" at bounding box center [1174, 296] width 90 height 34
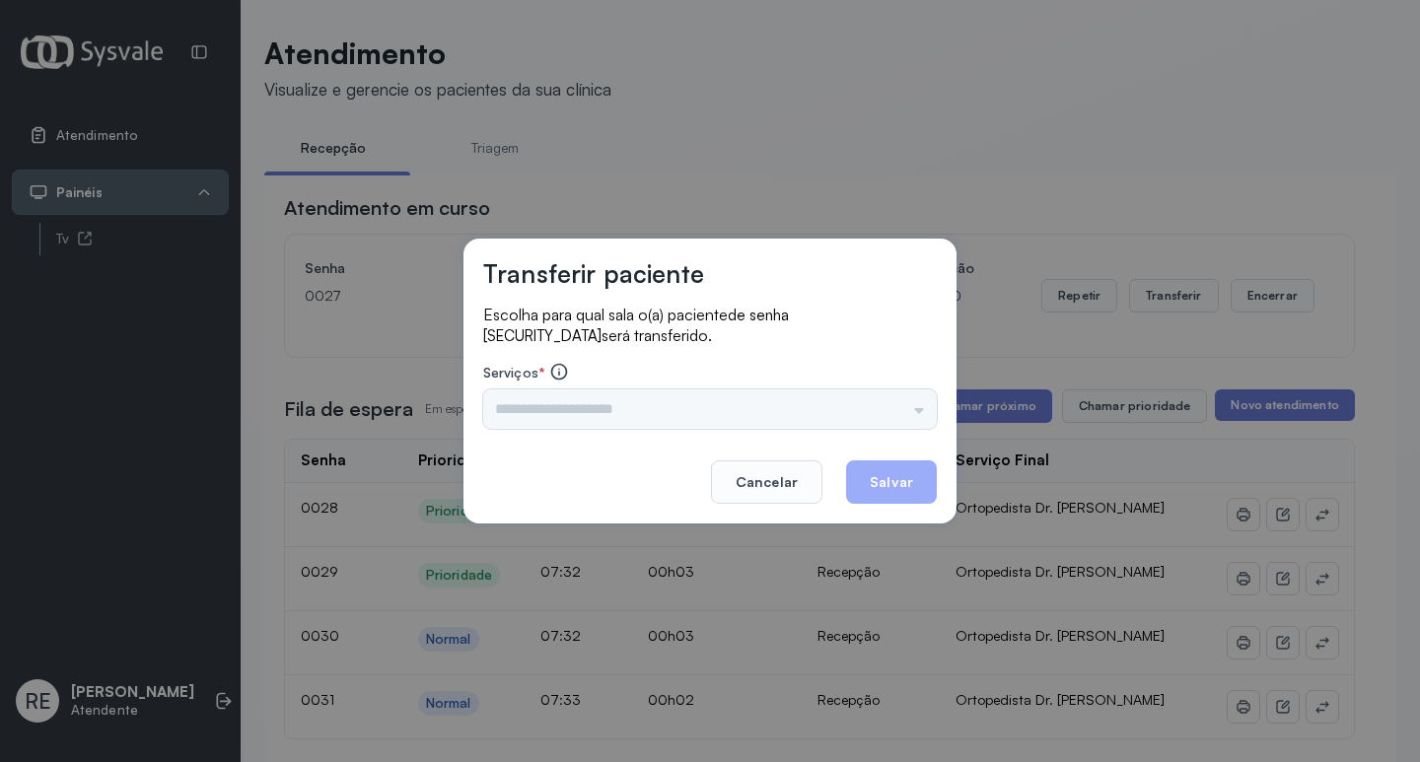
click at [586, 411] on div "Triagem Ortopedista Dr. [PERSON_NAME] Dr. [PERSON_NAME] Dr. [PERSON_NAME] Dra. …" at bounding box center [710, 409] width 454 height 39
click at [560, 410] on div "Triagem Ortopedista Dr. [PERSON_NAME] Dr. [PERSON_NAME] Dr. [PERSON_NAME] Dra. …" at bounding box center [710, 409] width 454 height 39
click at [555, 411] on div "Triagem Ortopedista Dr. [PERSON_NAME] Dr. [PERSON_NAME] Dr. [PERSON_NAME] Dra. …" at bounding box center [710, 409] width 454 height 39
click at [537, 406] on div "Triagem Ortopedista Dr. [PERSON_NAME] Dr. [PERSON_NAME] Dr. [PERSON_NAME] Dra. …" at bounding box center [710, 409] width 454 height 39
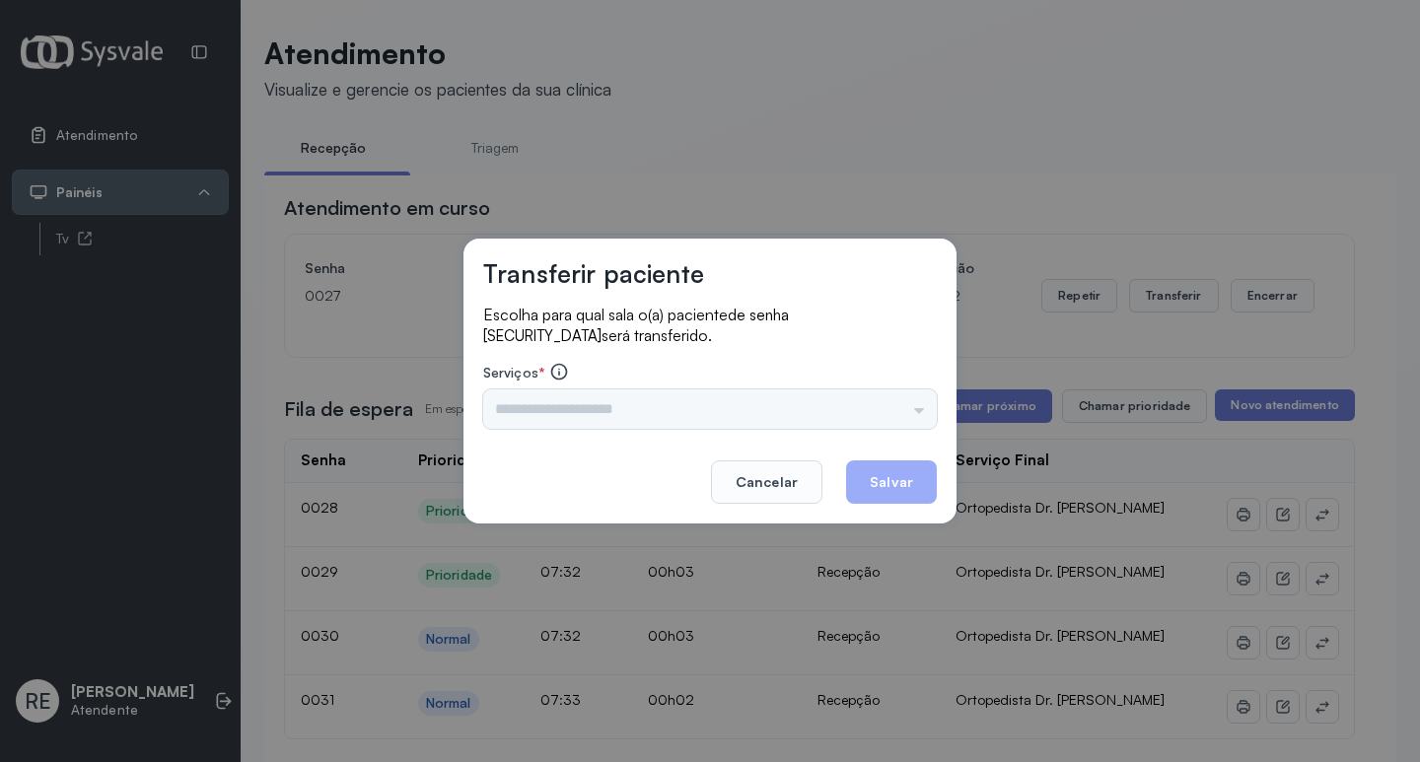
click at [537, 406] on div "Triagem Ortopedista Dr. [PERSON_NAME] Dr. [PERSON_NAME] Dr. [PERSON_NAME] Dra. …" at bounding box center [710, 409] width 454 height 39
click at [557, 411] on div "Triagem Ortopedista Dr. [PERSON_NAME] Dr. [PERSON_NAME] Dr. [PERSON_NAME] Dra. …" at bounding box center [710, 409] width 454 height 39
click at [625, 408] on div "Triagem Ortopedista Dr. [PERSON_NAME] Dr. [PERSON_NAME] Dr. [PERSON_NAME] Dra. …" at bounding box center [710, 409] width 454 height 39
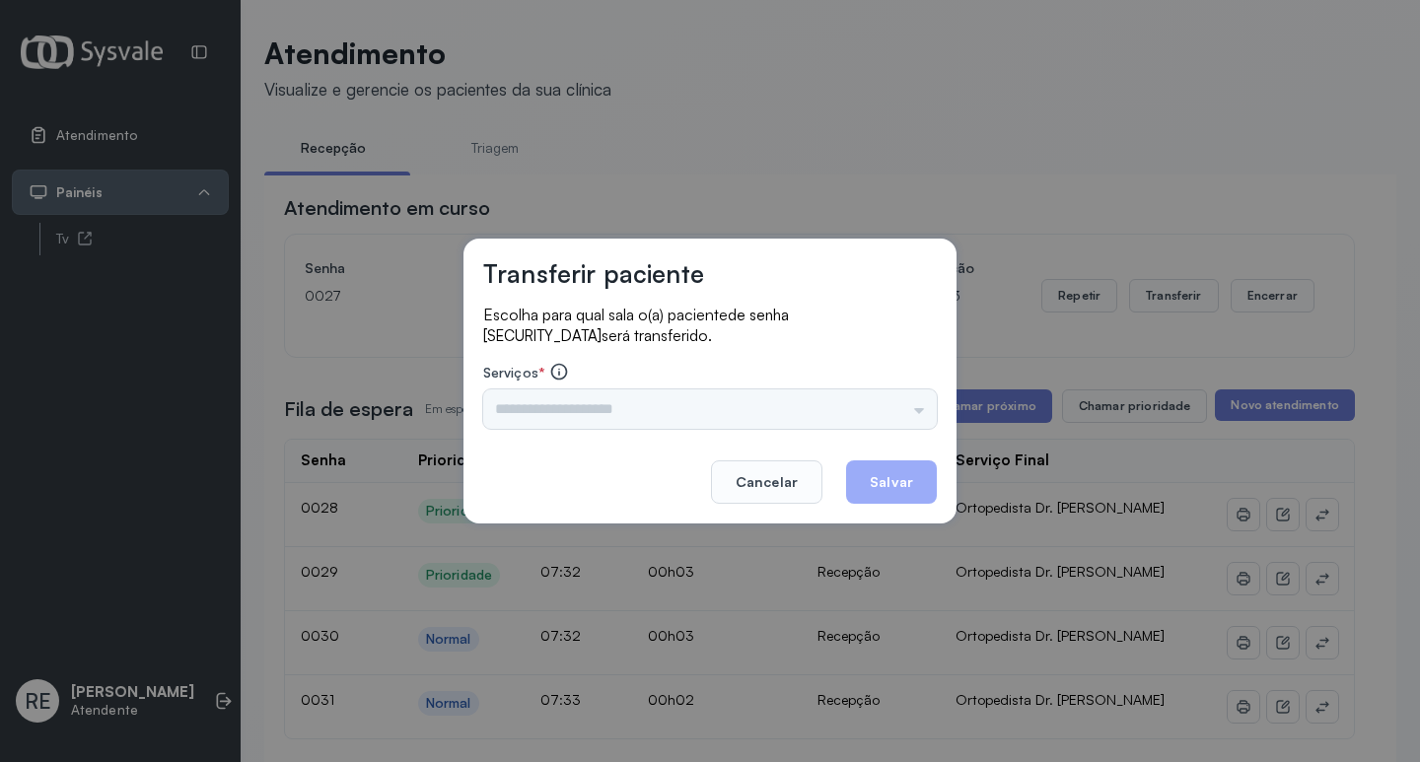
click at [625, 408] on div "Triagem Ortopedista Dr. [PERSON_NAME] Dr. [PERSON_NAME] Dr. [PERSON_NAME] Dra. …" at bounding box center [710, 409] width 454 height 39
click at [802, 478] on button "Cancelar" at bounding box center [766, 482] width 111 height 43
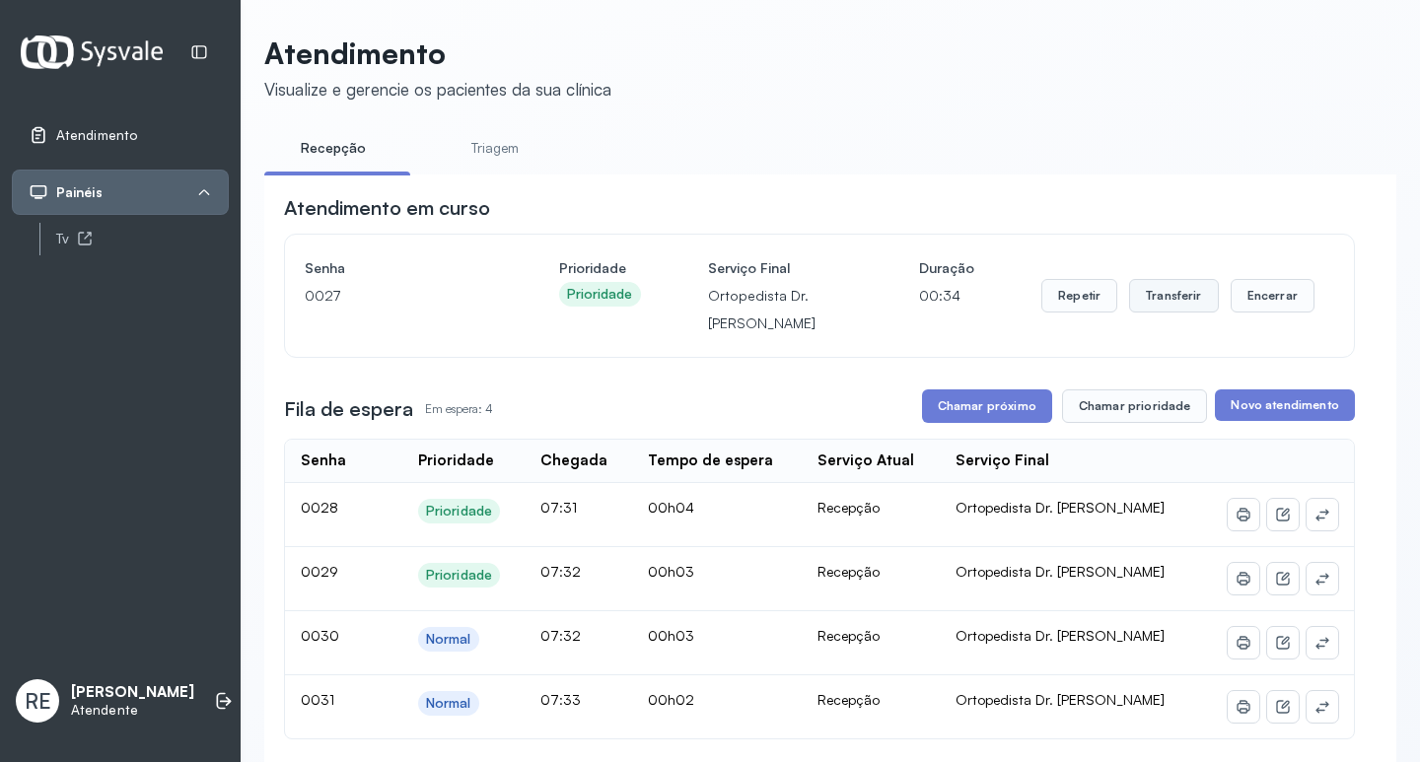
click at [1146, 310] on button "Transferir" at bounding box center [1174, 296] width 90 height 34
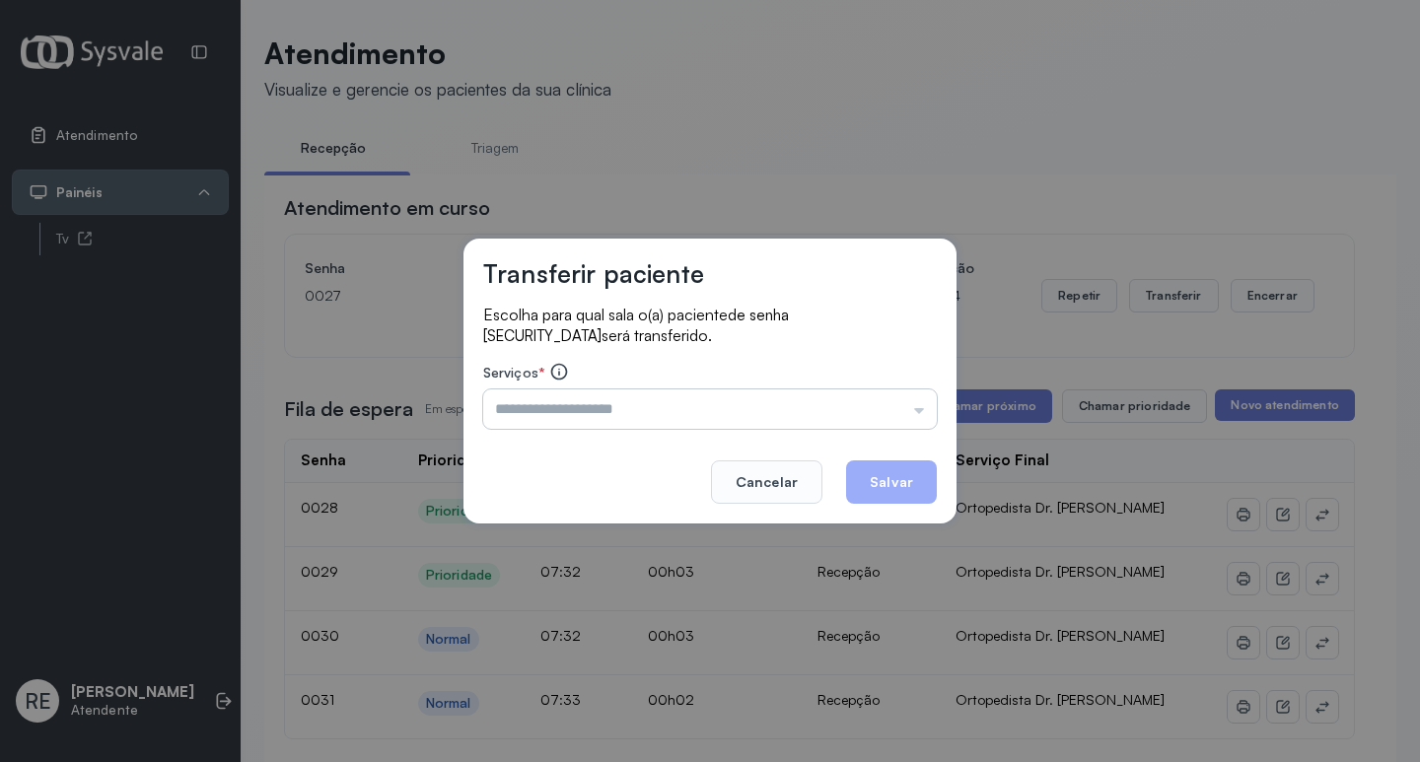
drag, startPoint x: 571, startPoint y: 396, endPoint x: 562, endPoint y: 400, distance: 10.2
click at [567, 397] on input "text" at bounding box center [710, 409] width 454 height 39
type input "**********"
click at [928, 480] on button "Salvar" at bounding box center [891, 482] width 91 height 43
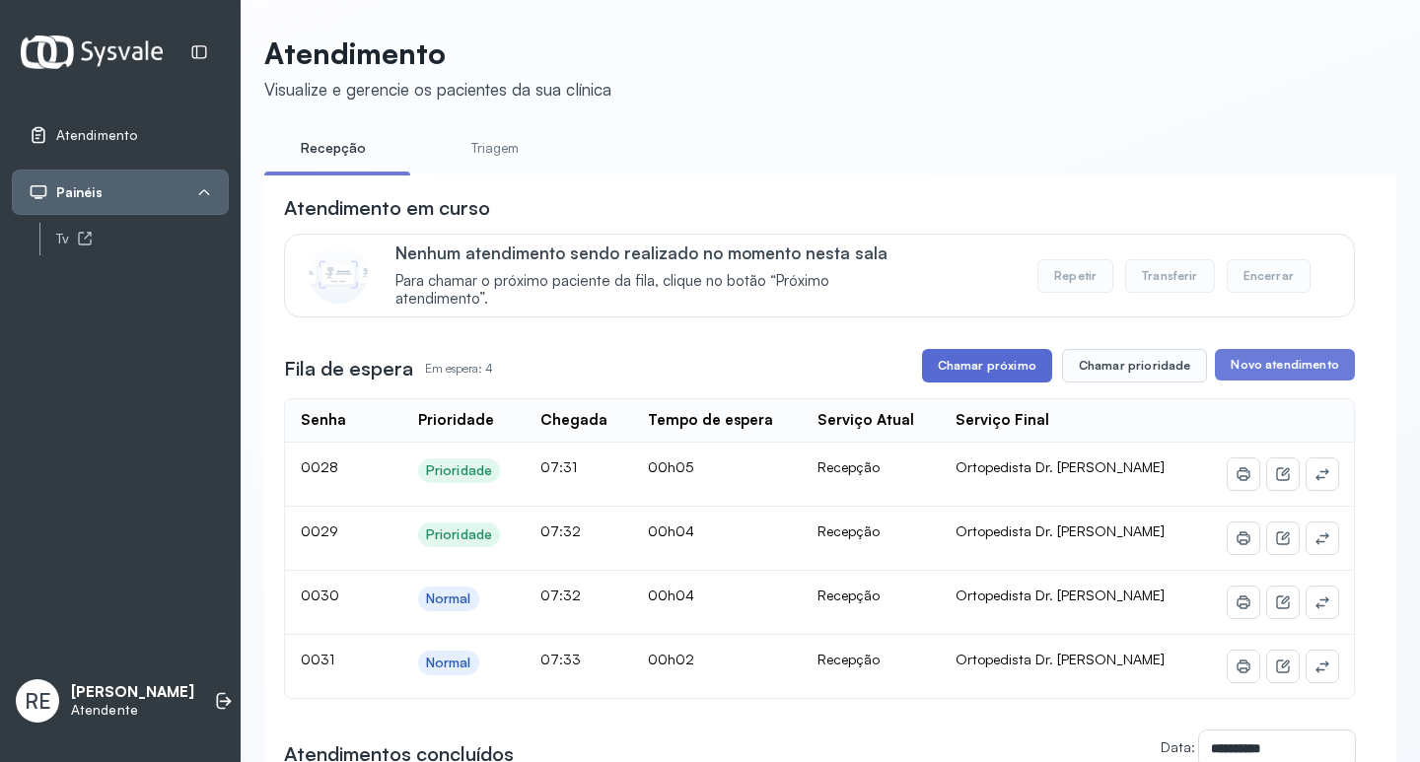
click at [969, 370] on button "Chamar próximo" at bounding box center [987, 366] width 130 height 34
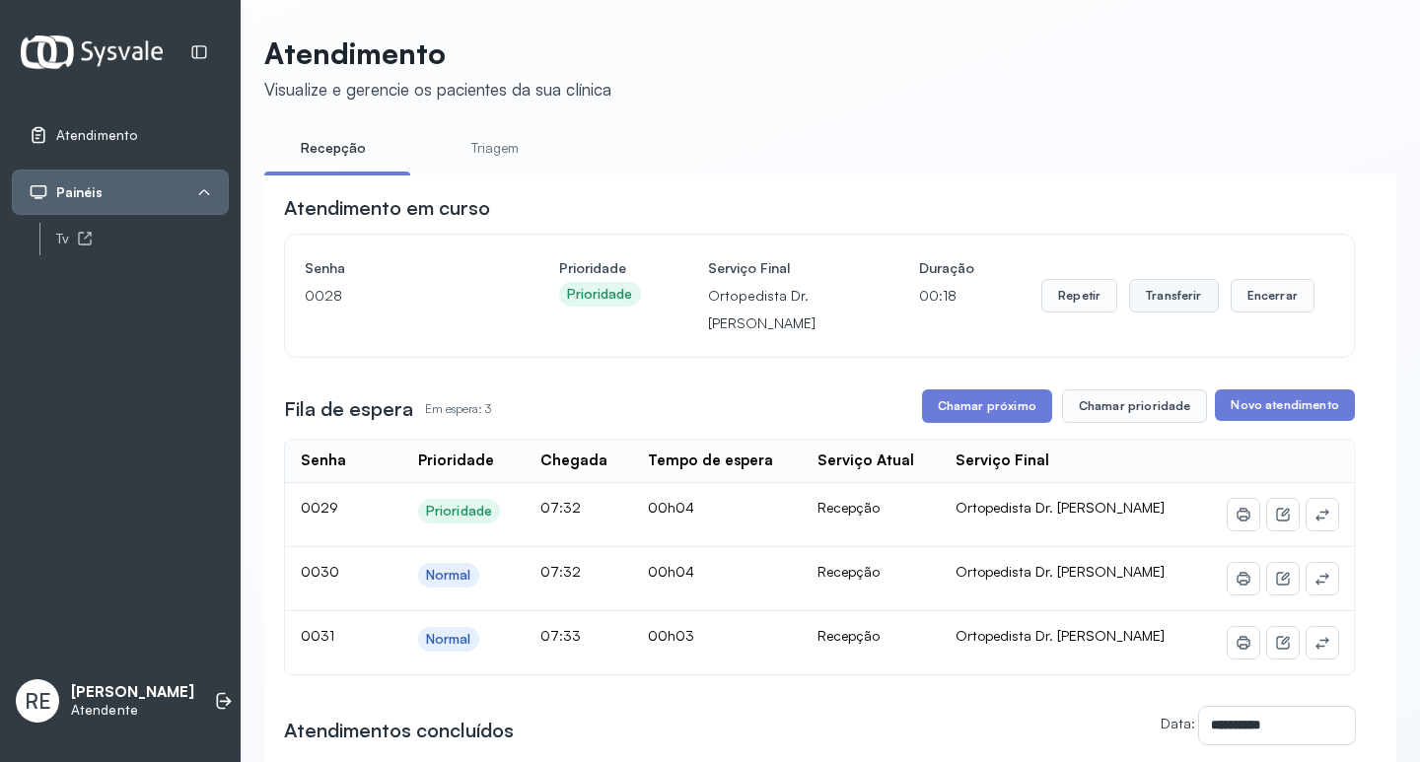
click at [1133, 300] on button "Transferir" at bounding box center [1174, 296] width 90 height 34
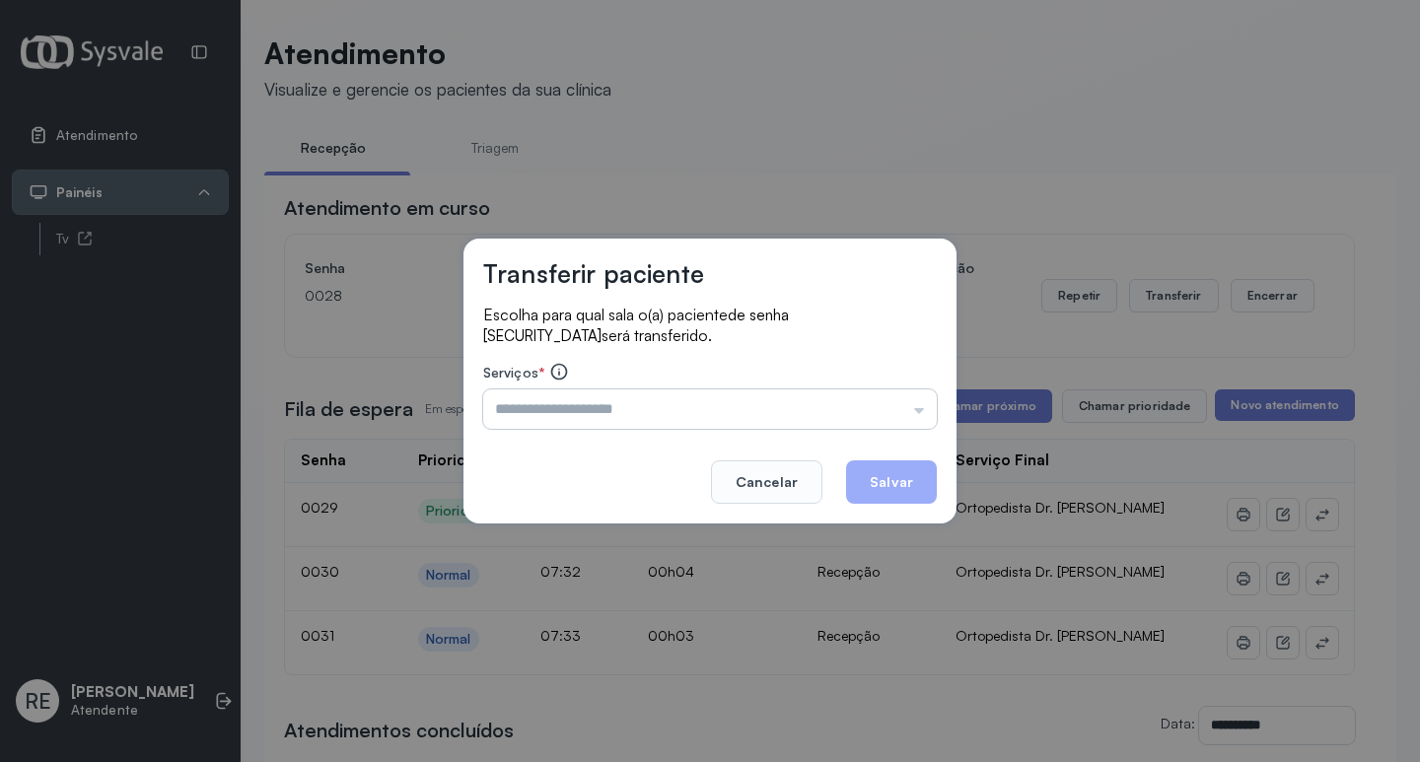
click at [656, 427] on input "text" at bounding box center [710, 409] width 454 height 39
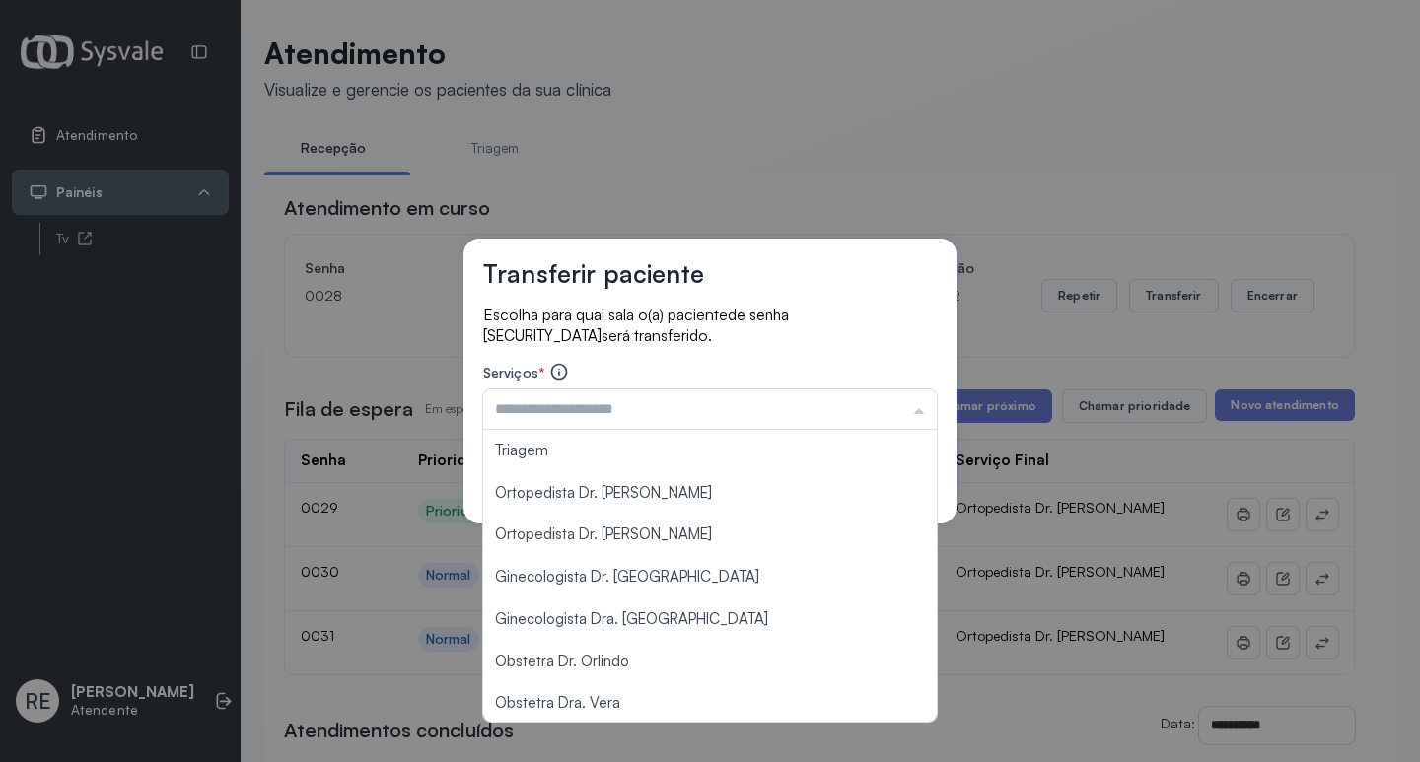
click at [720, 161] on div "Transferir paciente Escolha para qual sala o(a) paciente de senha [SECURITY_DAT…" at bounding box center [710, 381] width 1420 height 762
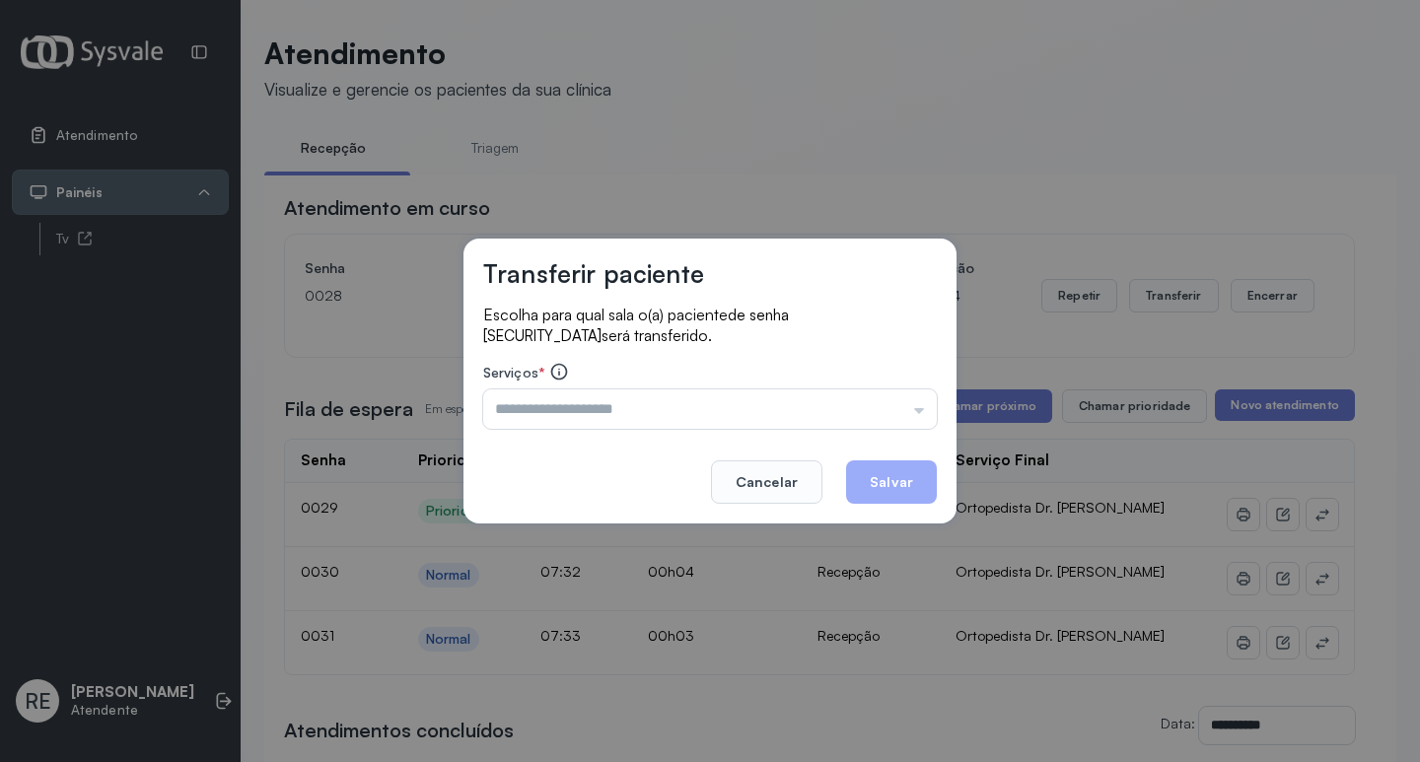
click at [776, 559] on div "Transferir paciente Escolha para qual sala o(a) paciente de senha [SECURITY_DAT…" at bounding box center [710, 381] width 1420 height 762
click at [785, 496] on button "Cancelar" at bounding box center [766, 482] width 111 height 43
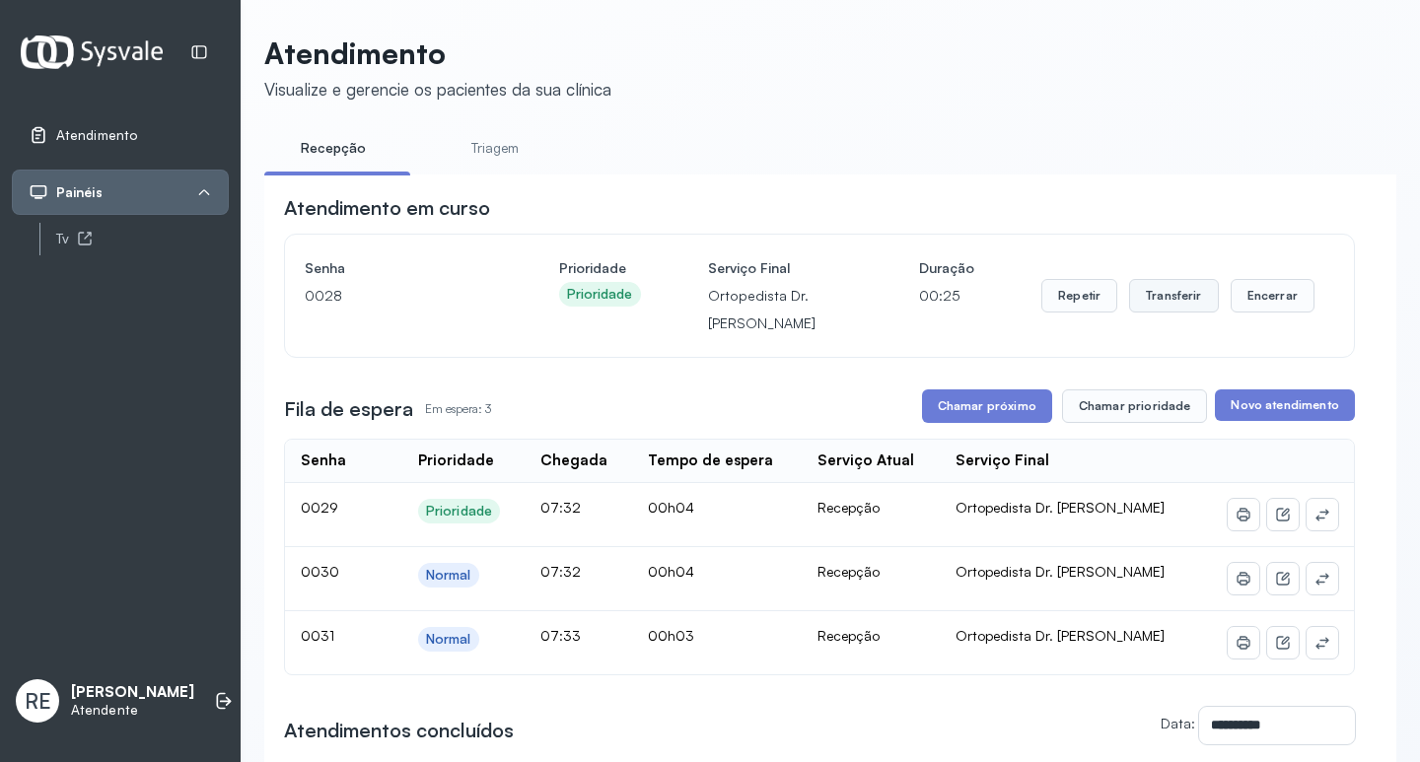
click at [1145, 303] on button "Transferir" at bounding box center [1174, 296] width 90 height 34
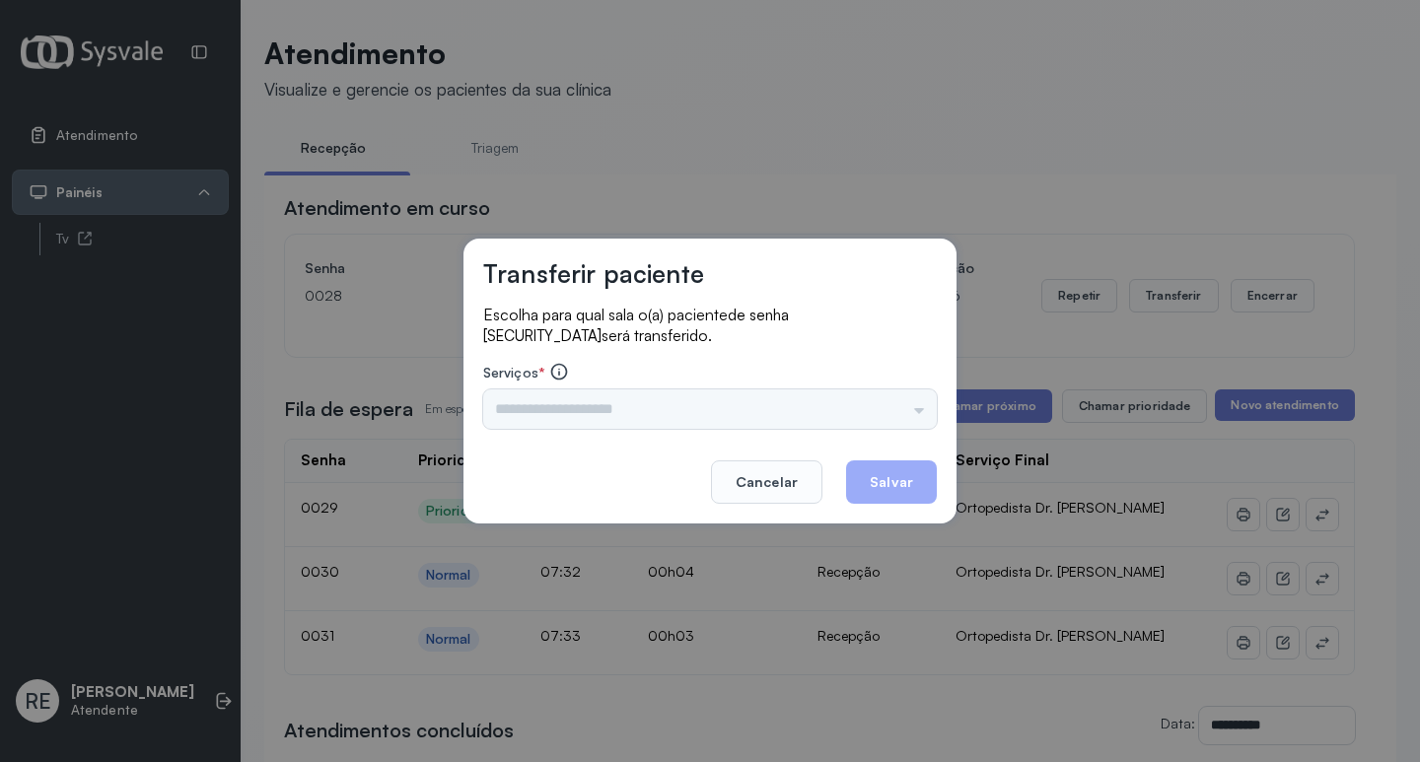
click at [664, 408] on div "Triagem Ortopedista Dr. [PERSON_NAME] Dr. [PERSON_NAME] Dr. [PERSON_NAME] Dra. …" at bounding box center [710, 409] width 454 height 39
click at [614, 420] on input "text" at bounding box center [710, 409] width 454 height 39
click at [614, 420] on input "****" at bounding box center [710, 409] width 454 height 39
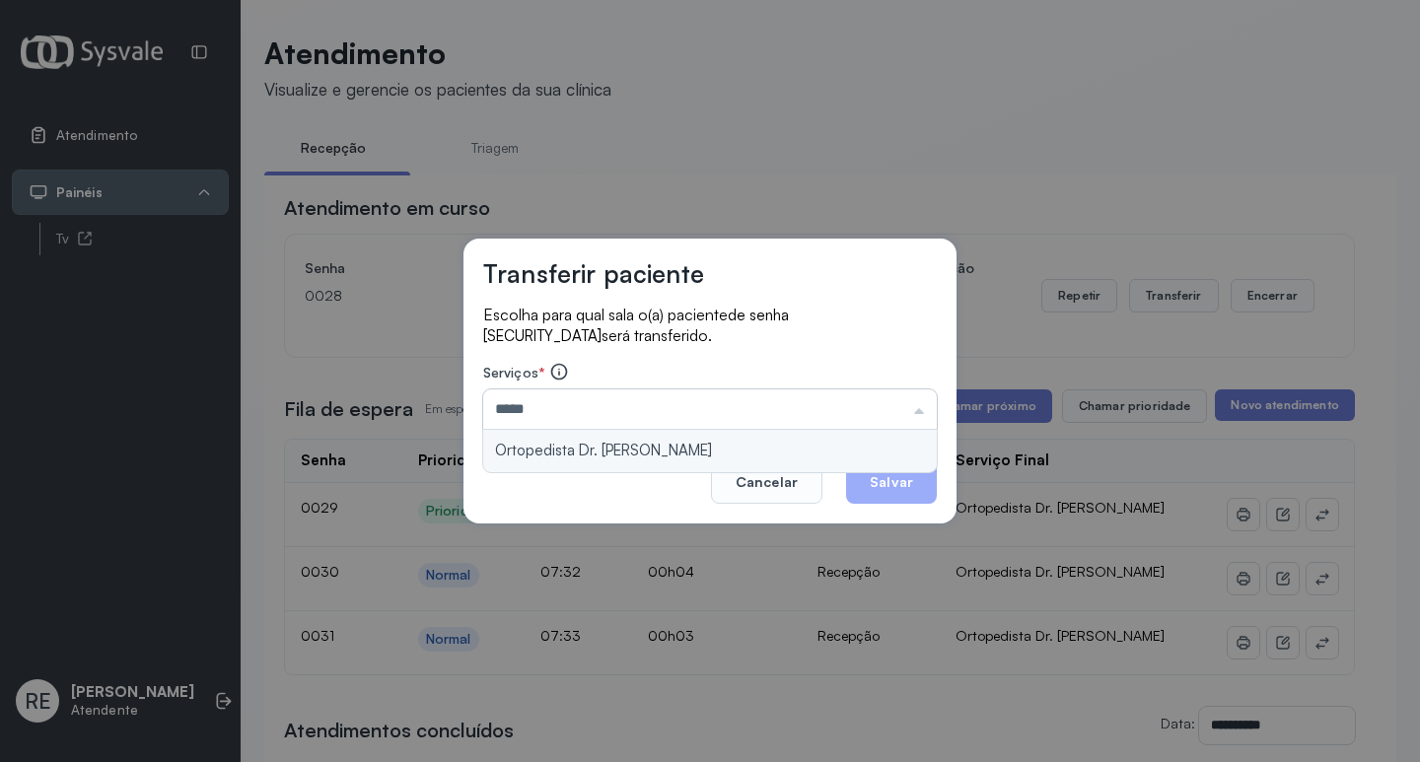
type input "**********"
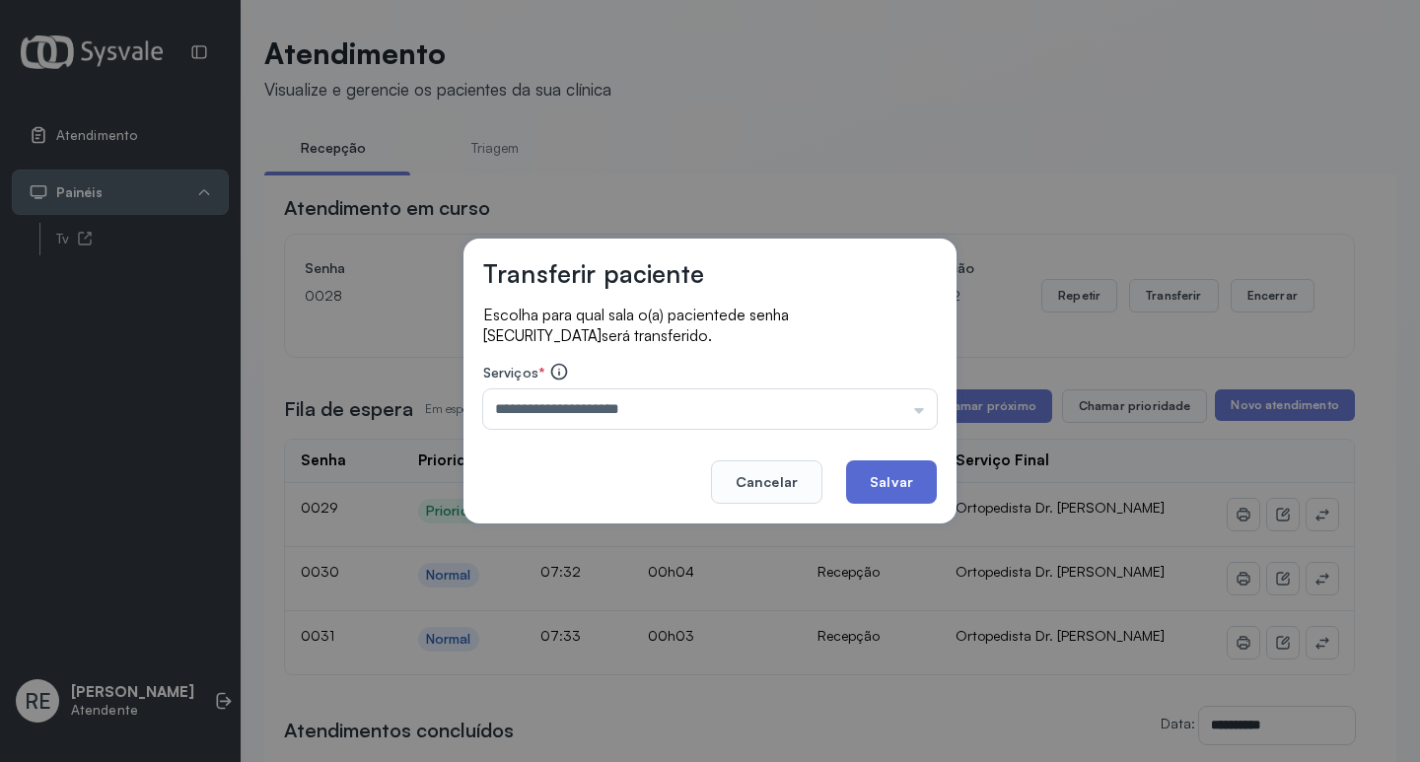
click at [866, 466] on button "Salvar" at bounding box center [891, 482] width 91 height 43
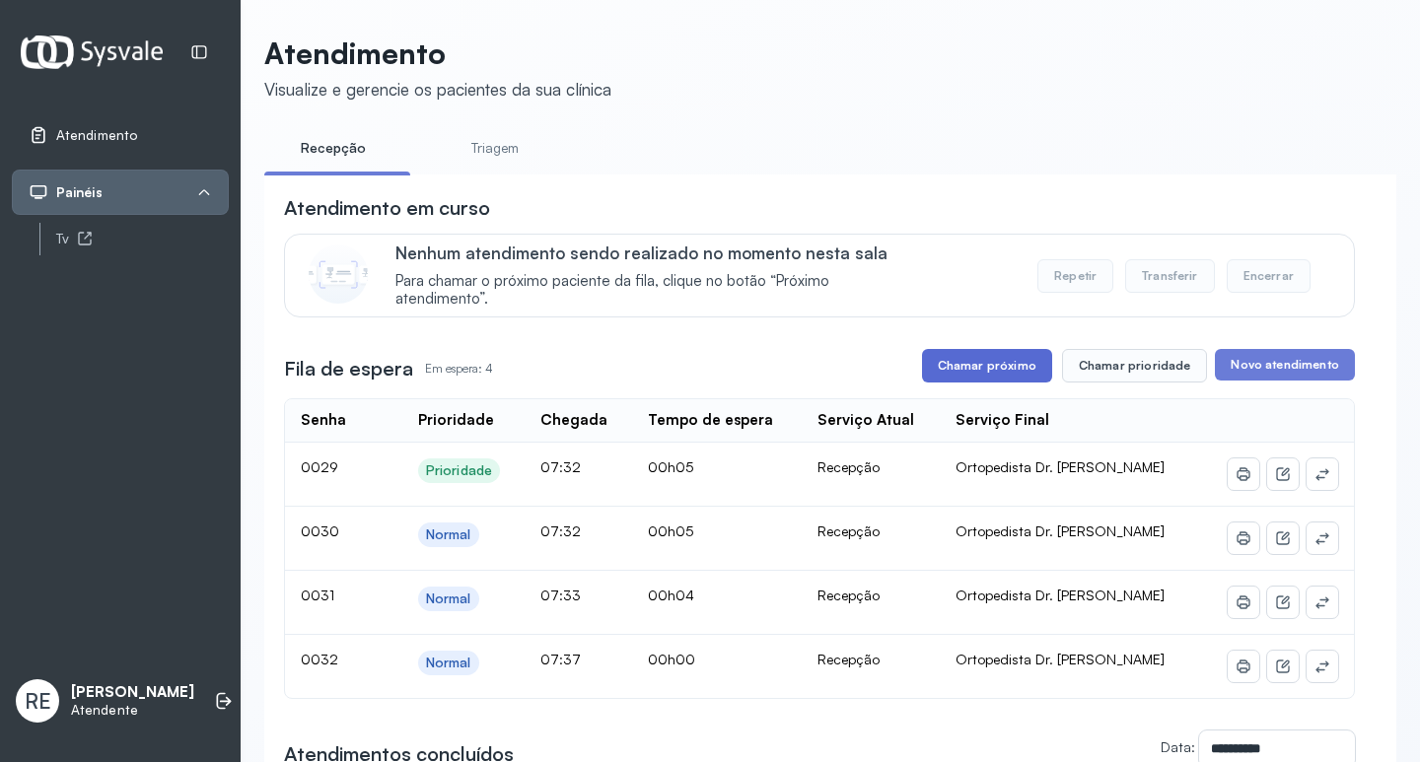
click at [1028, 363] on button "Chamar próximo" at bounding box center [987, 366] width 130 height 34
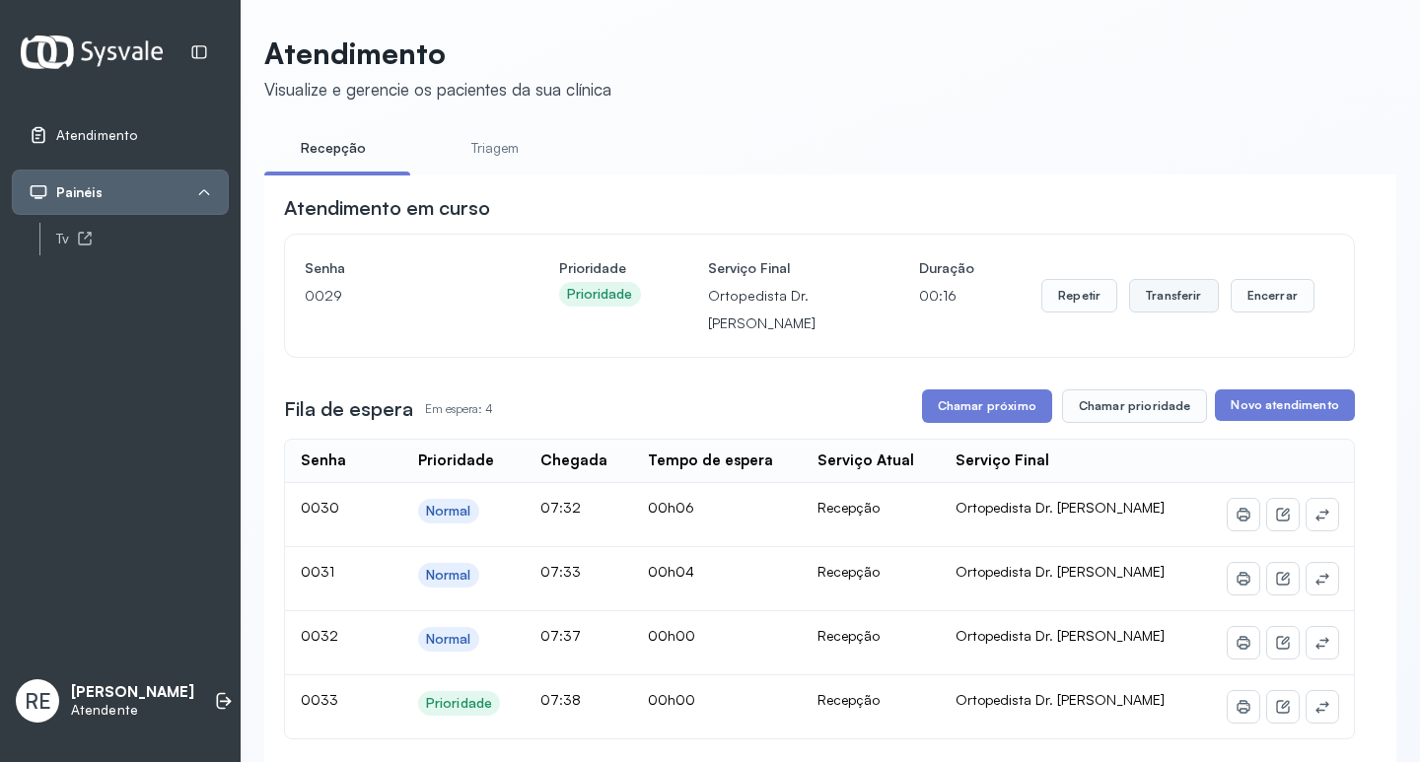
click at [1138, 291] on button "Transferir" at bounding box center [1174, 296] width 90 height 34
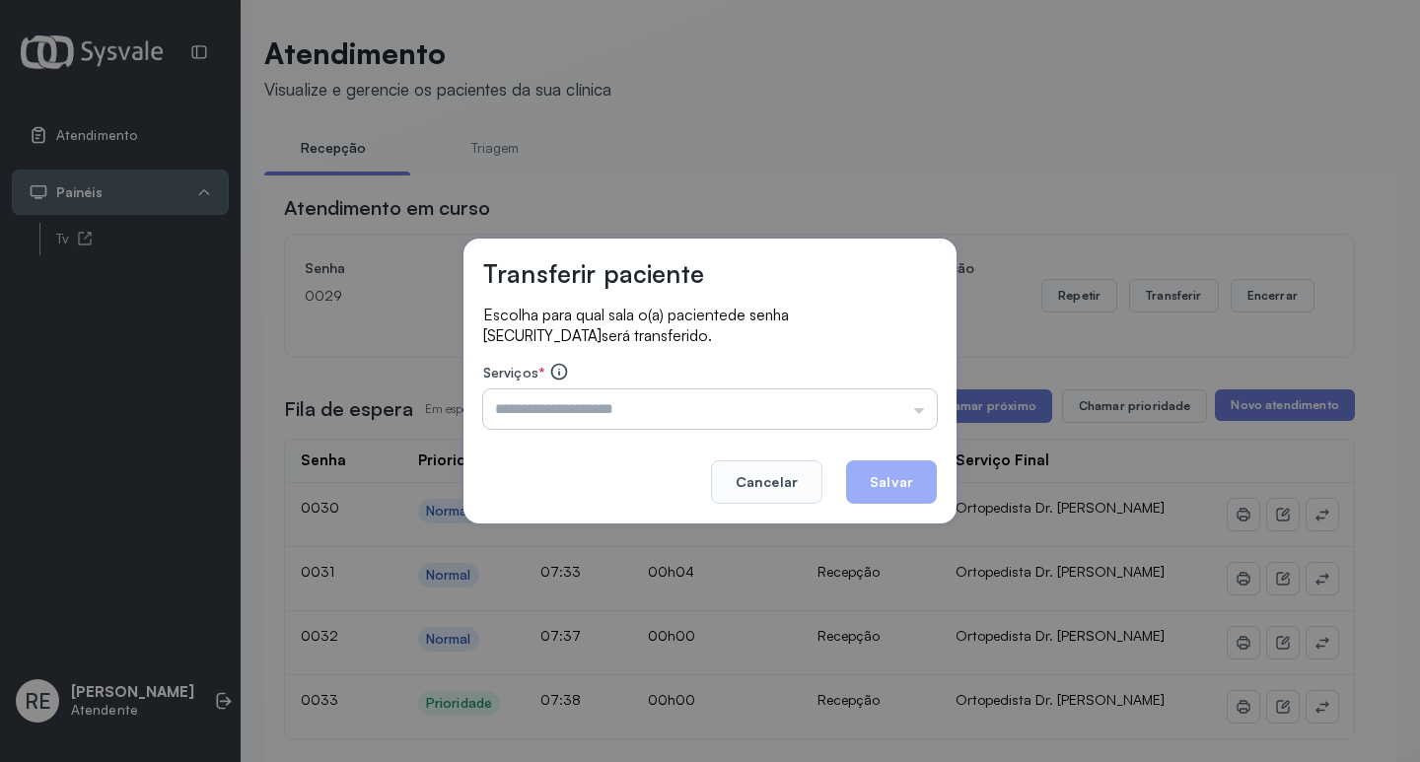
click at [573, 397] on input "text" at bounding box center [710, 409] width 454 height 39
type input "**********"
click at [904, 488] on button "Salvar" at bounding box center [891, 482] width 91 height 43
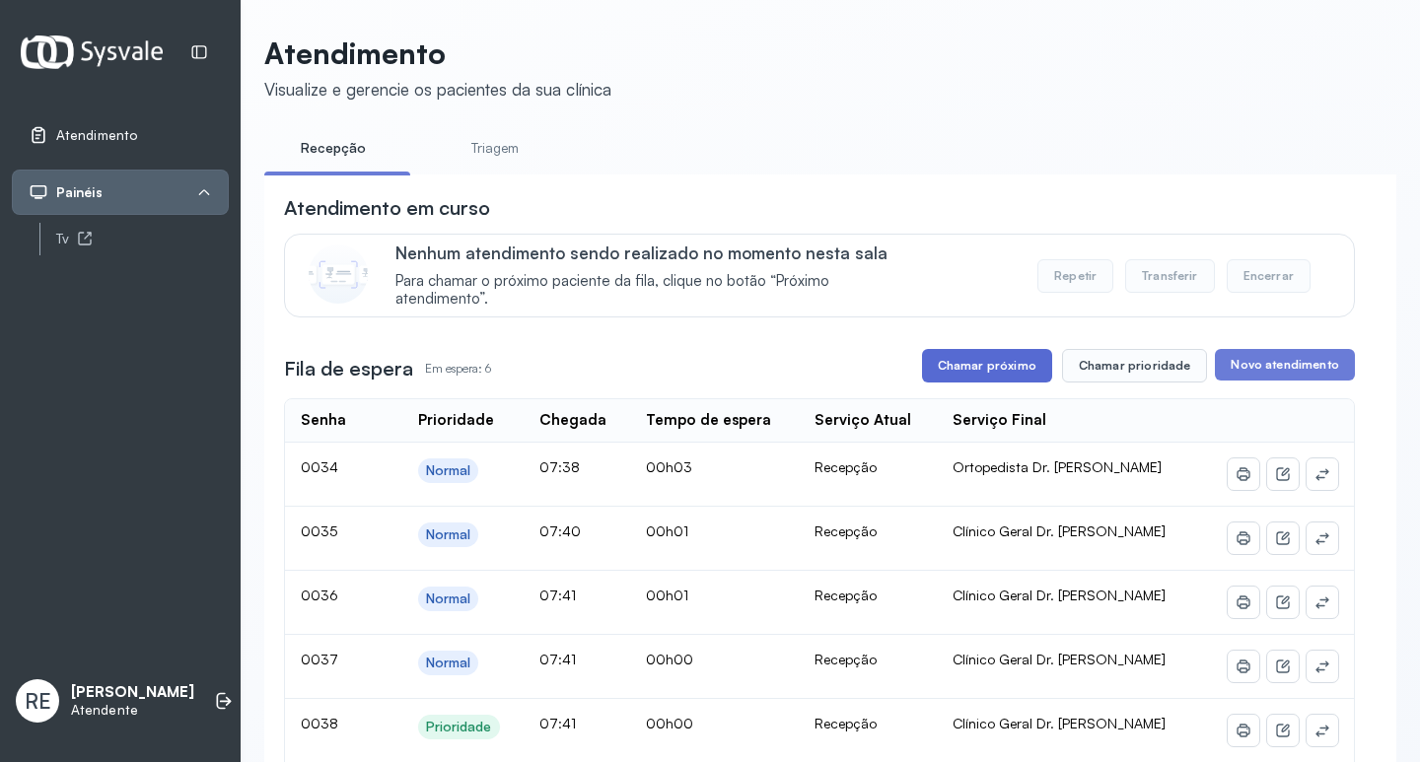
click at [985, 373] on button "Chamar próximo" at bounding box center [987, 366] width 130 height 34
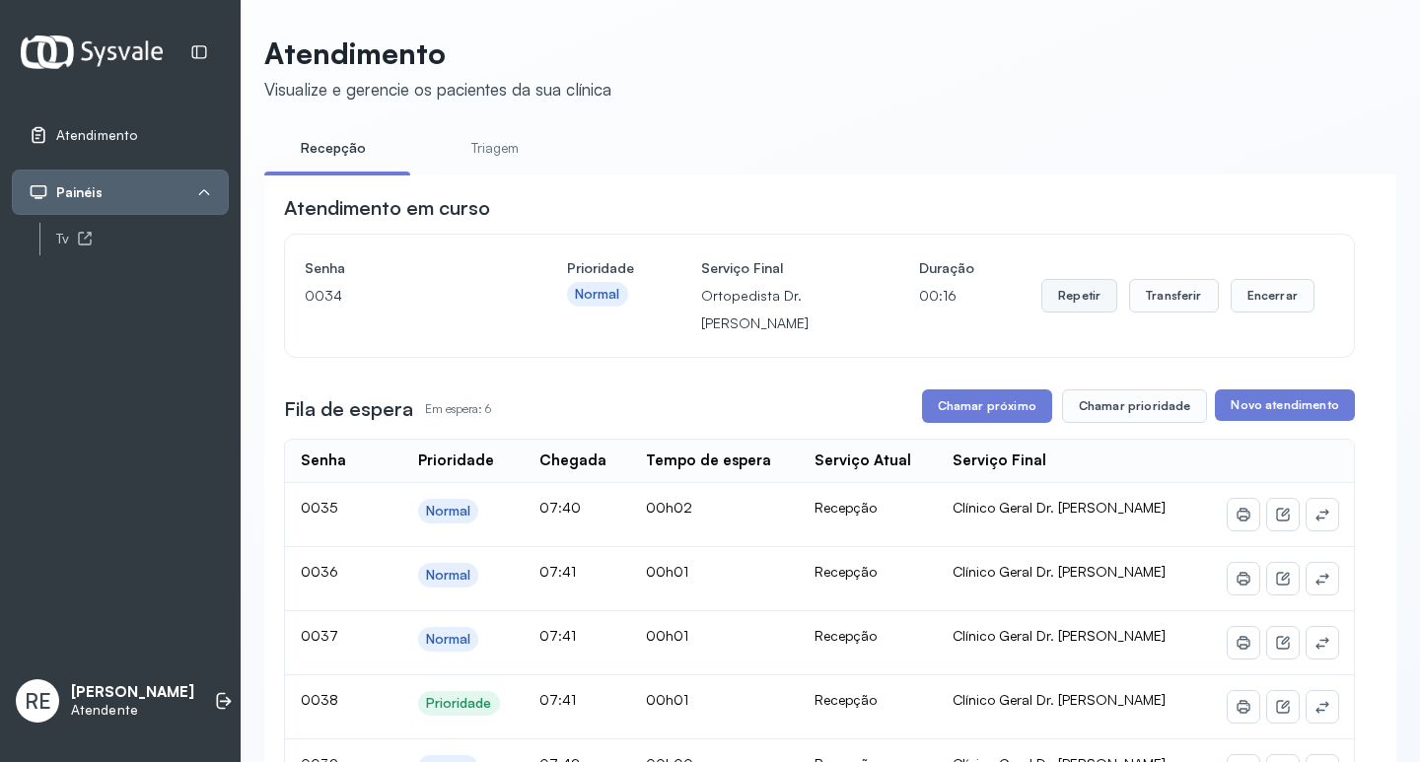
drag, startPoint x: 1080, startPoint y: 319, endPoint x: 1067, endPoint y: 302, distance: 21.1
click at [1074, 316] on div "Repetir Transferir Encerrar" at bounding box center [1178, 295] width 273 height 83
click at [1067, 302] on button "Repetir" at bounding box center [1080, 296] width 76 height 34
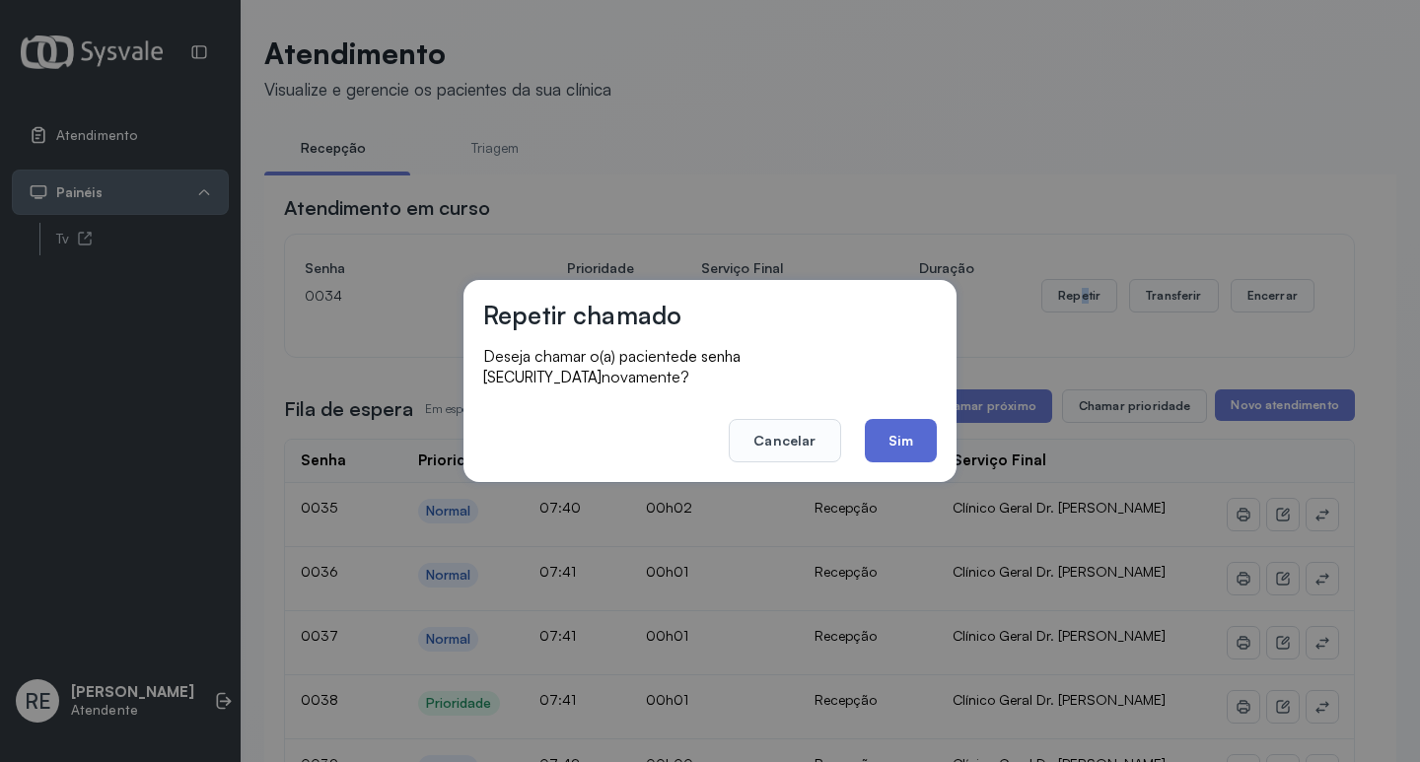
click at [902, 423] on button "Sim" at bounding box center [901, 440] width 72 height 43
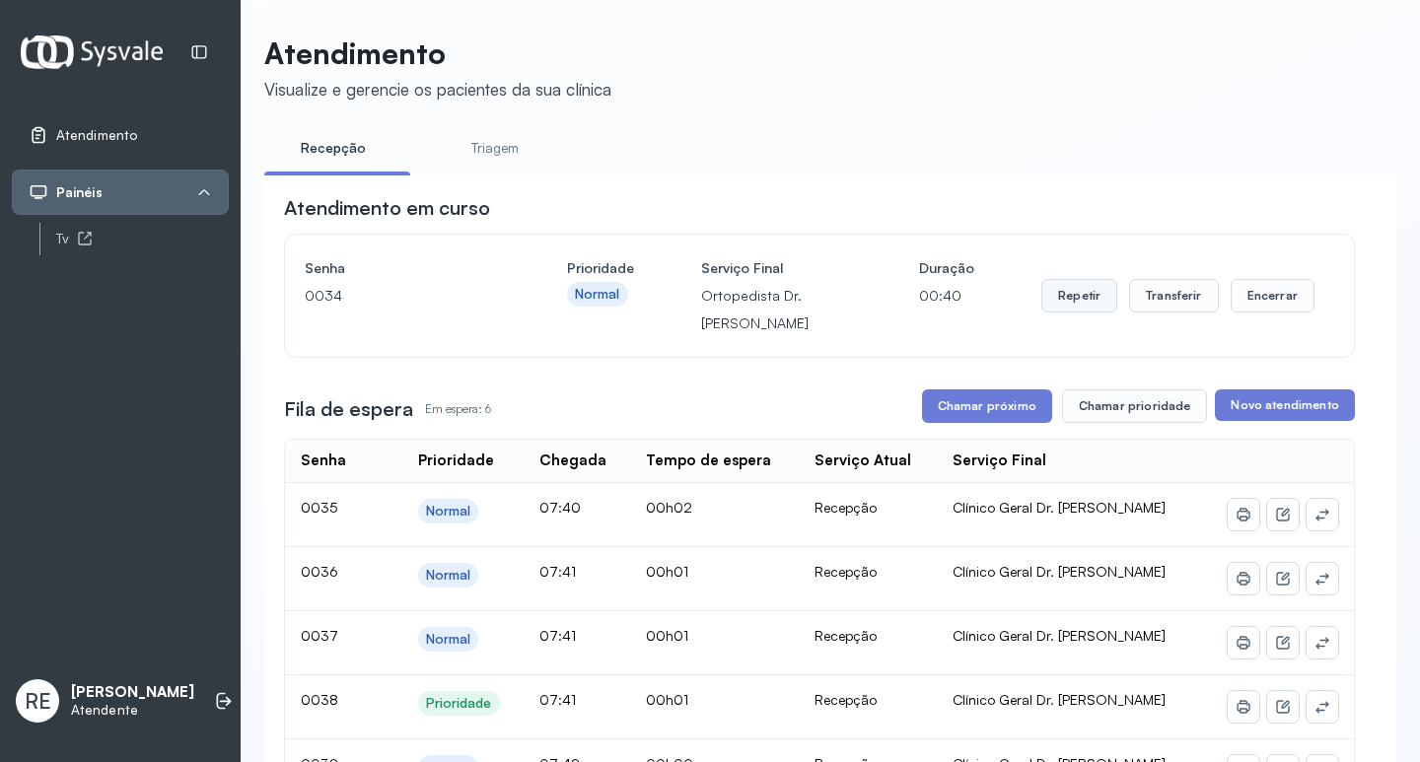
click at [1081, 300] on button "Repetir" at bounding box center [1080, 296] width 76 height 34
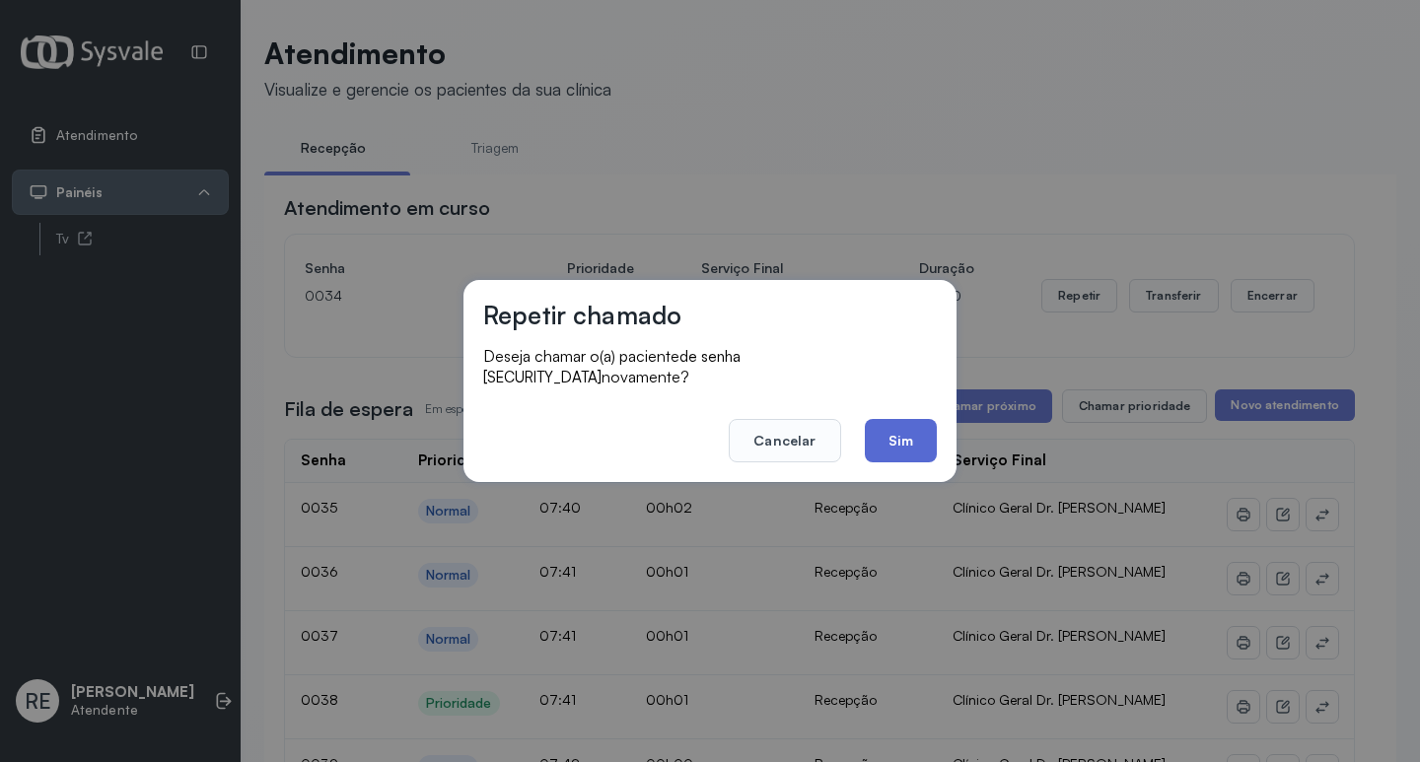
click at [867, 434] on button "Sim" at bounding box center [901, 440] width 72 height 43
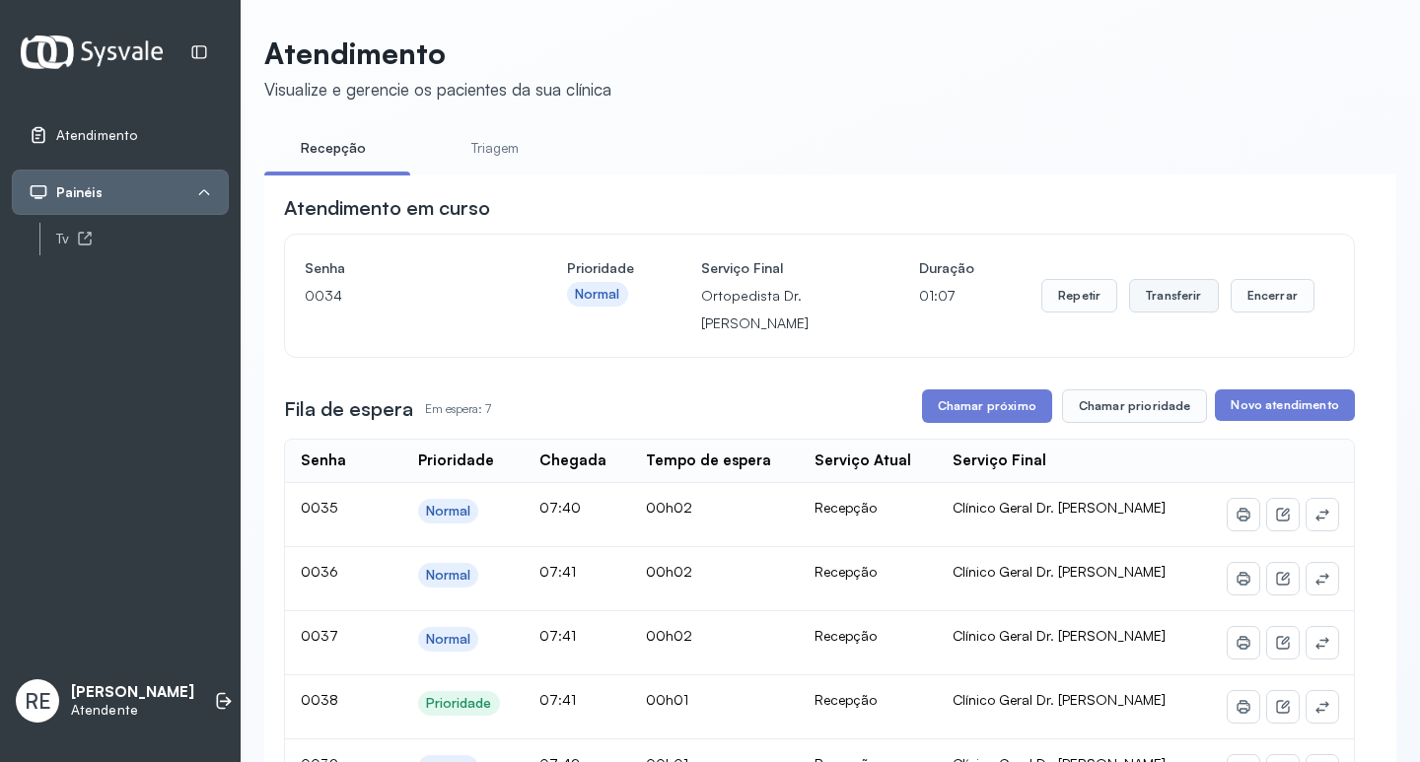
click at [1157, 303] on button "Transferir" at bounding box center [1174, 296] width 90 height 34
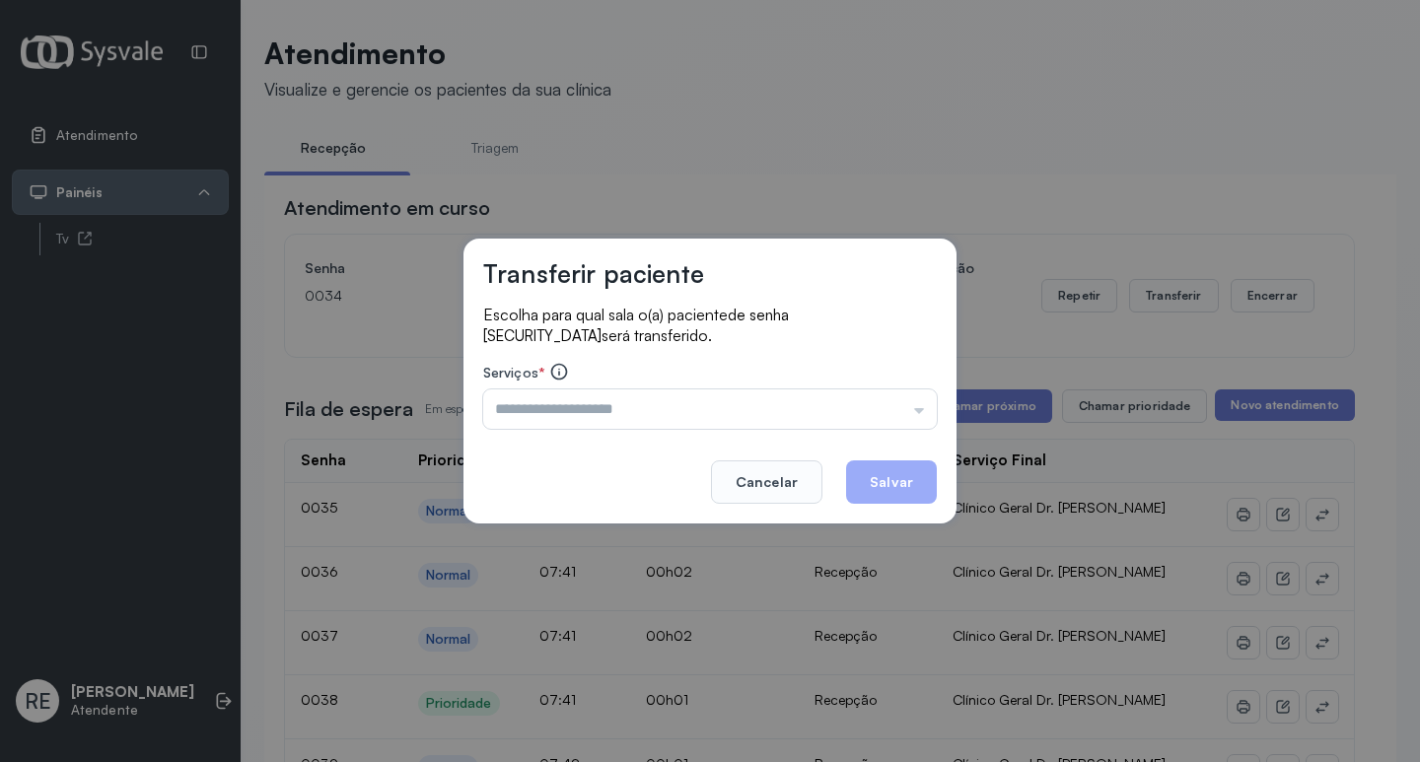
drag, startPoint x: 762, startPoint y: 480, endPoint x: 953, endPoint y: 327, distance: 244.2
click at [770, 468] on button "Cancelar" at bounding box center [766, 482] width 111 height 43
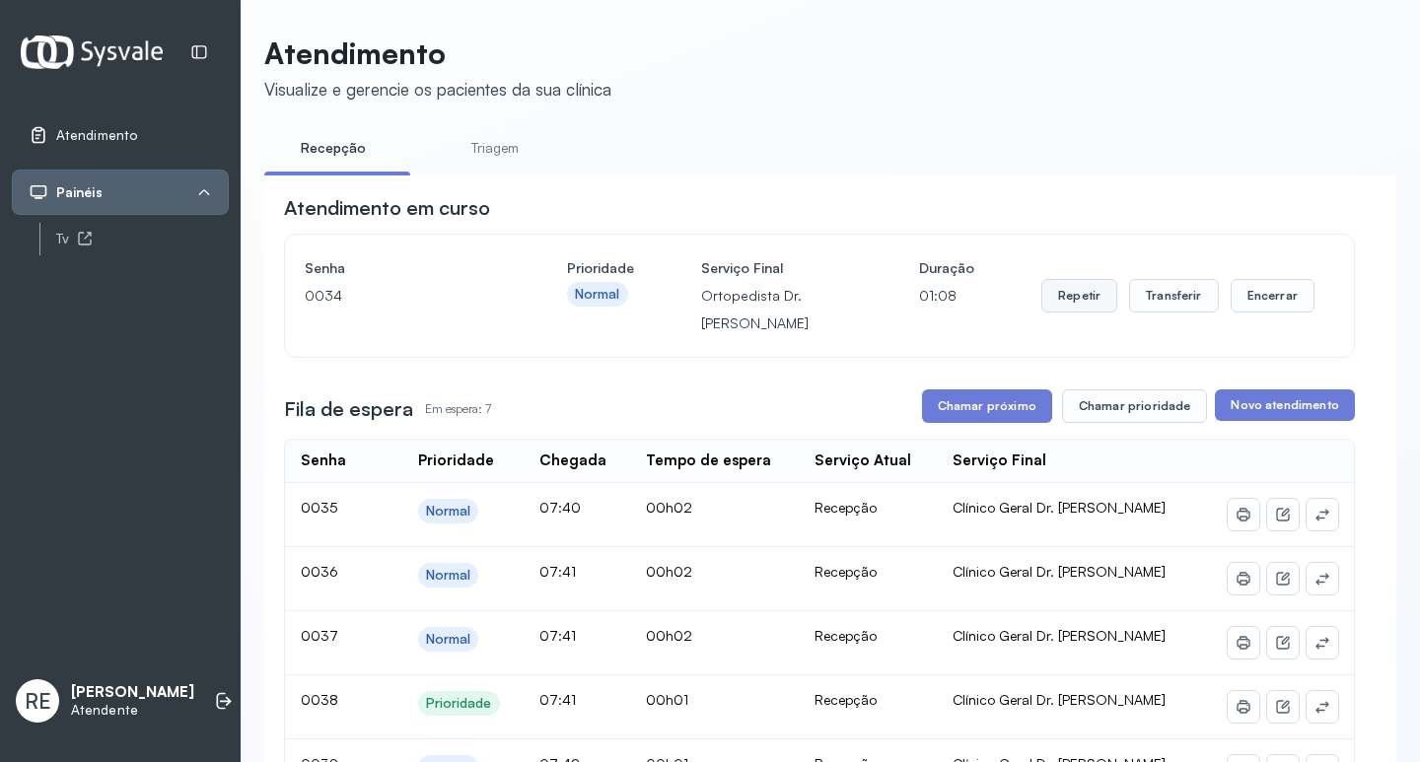
click at [1068, 301] on button "Repetir" at bounding box center [1080, 296] width 76 height 34
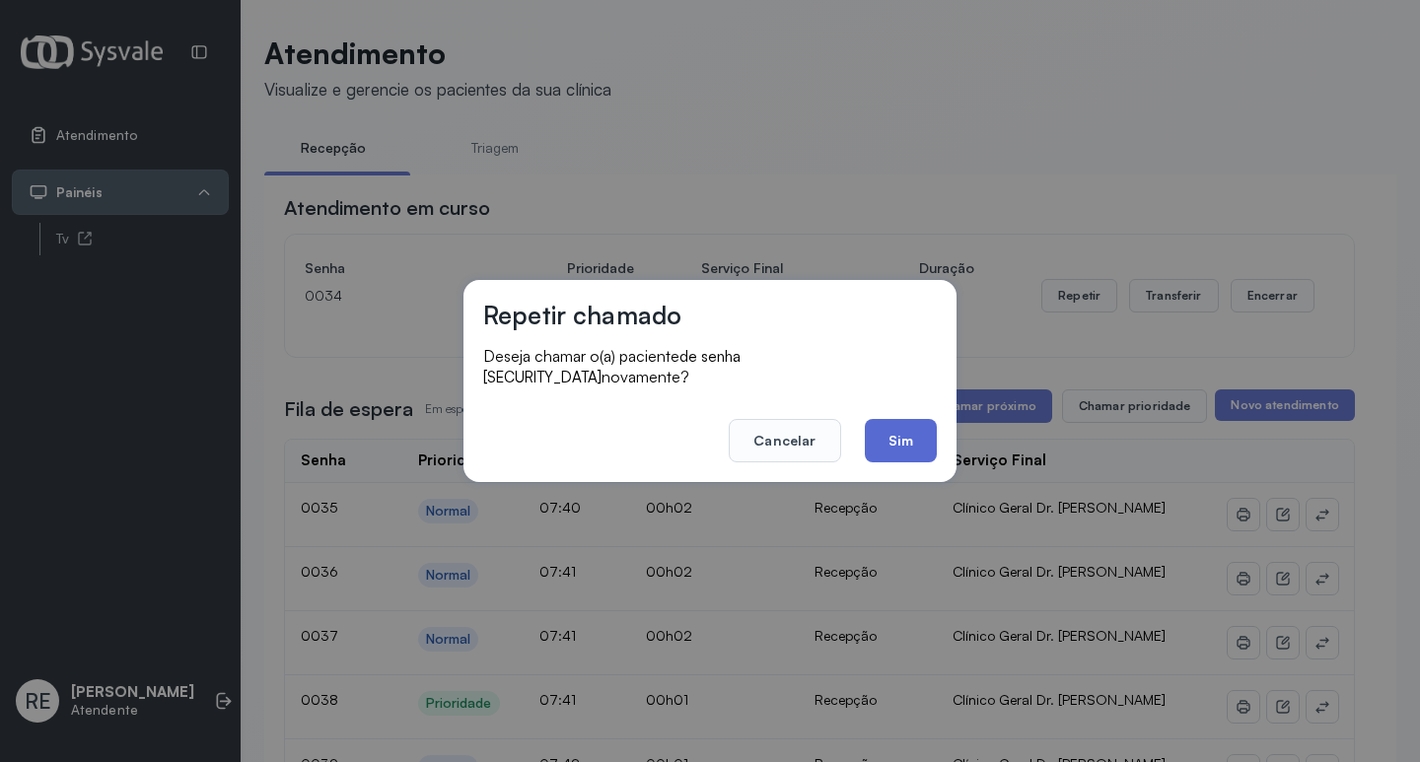
click at [905, 419] on button "Sim" at bounding box center [901, 440] width 72 height 43
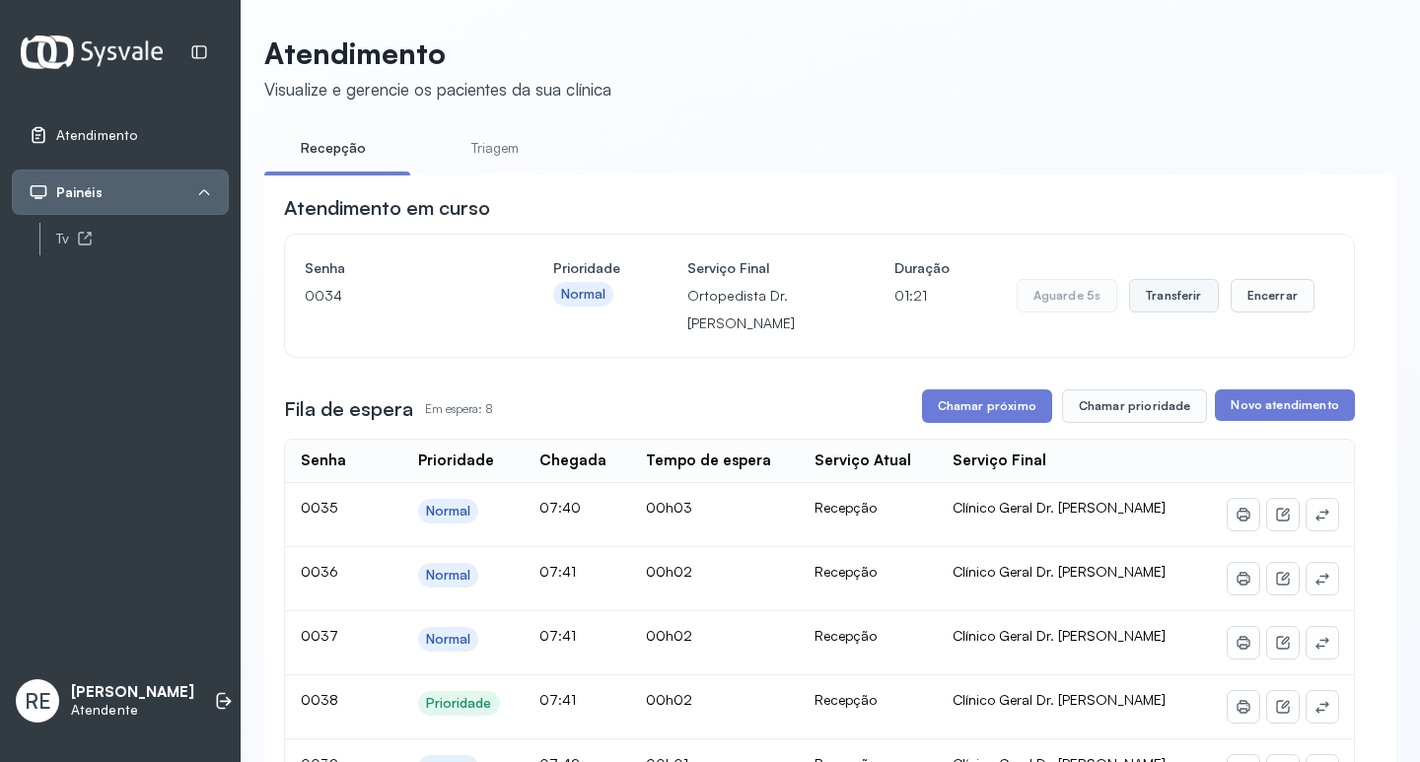
click at [1142, 292] on button "Transferir" at bounding box center [1174, 296] width 90 height 34
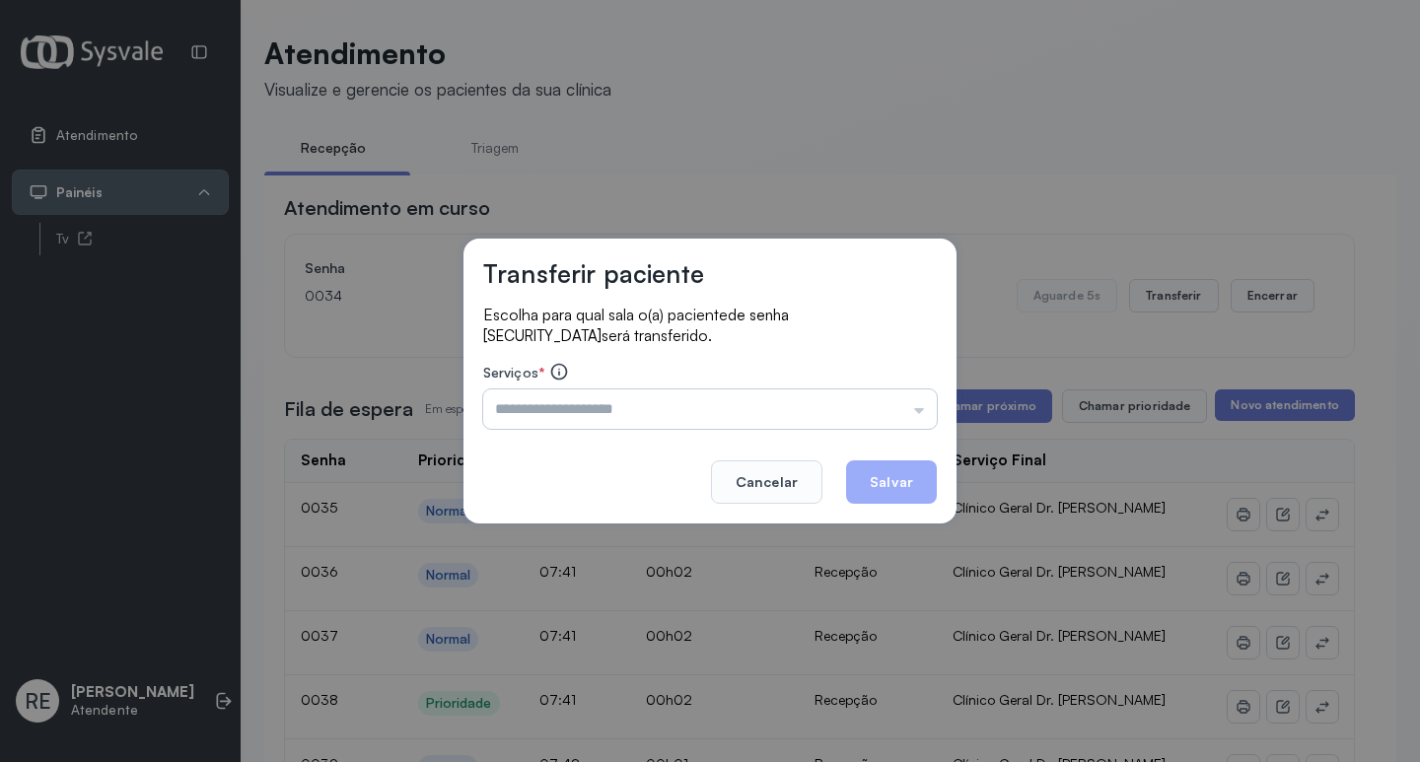
click at [533, 415] on input "text" at bounding box center [710, 409] width 454 height 39
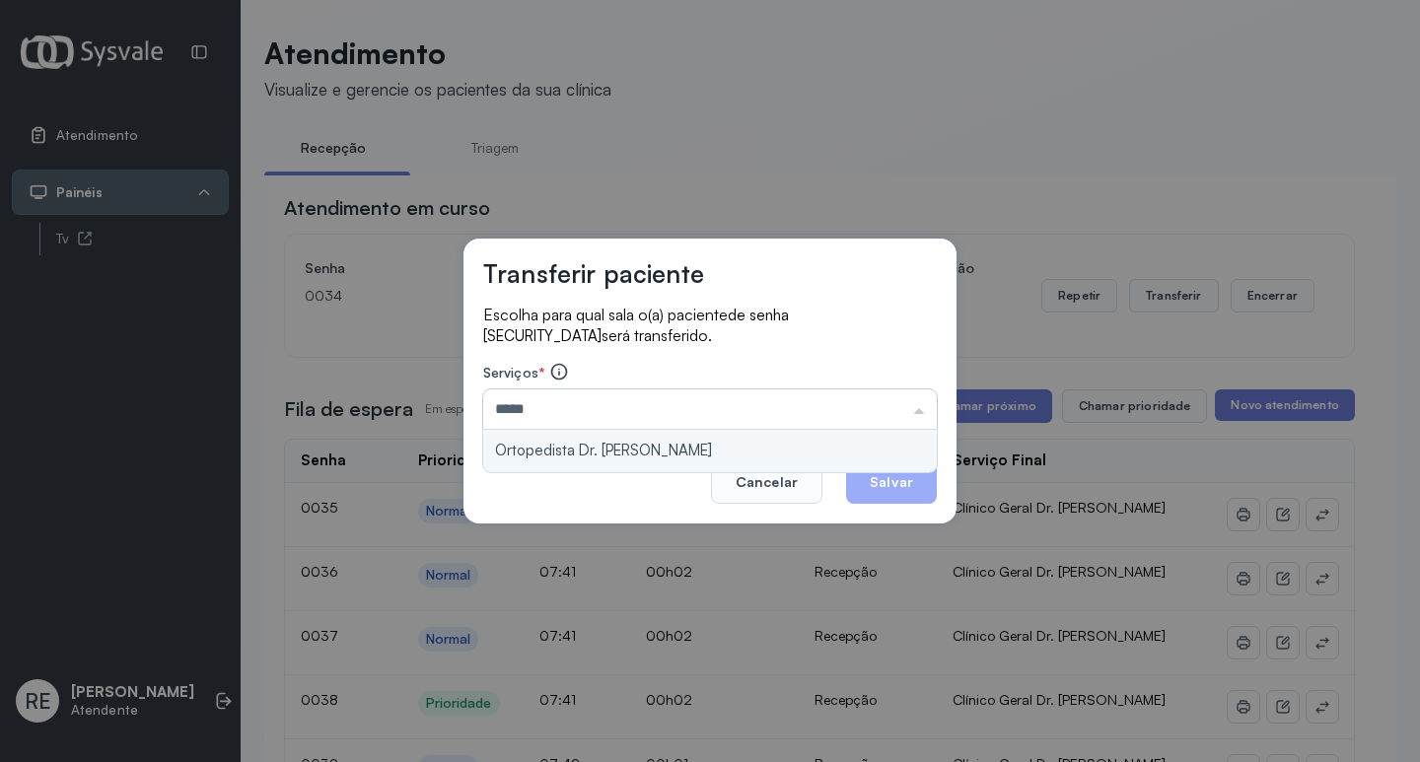
type input "**********"
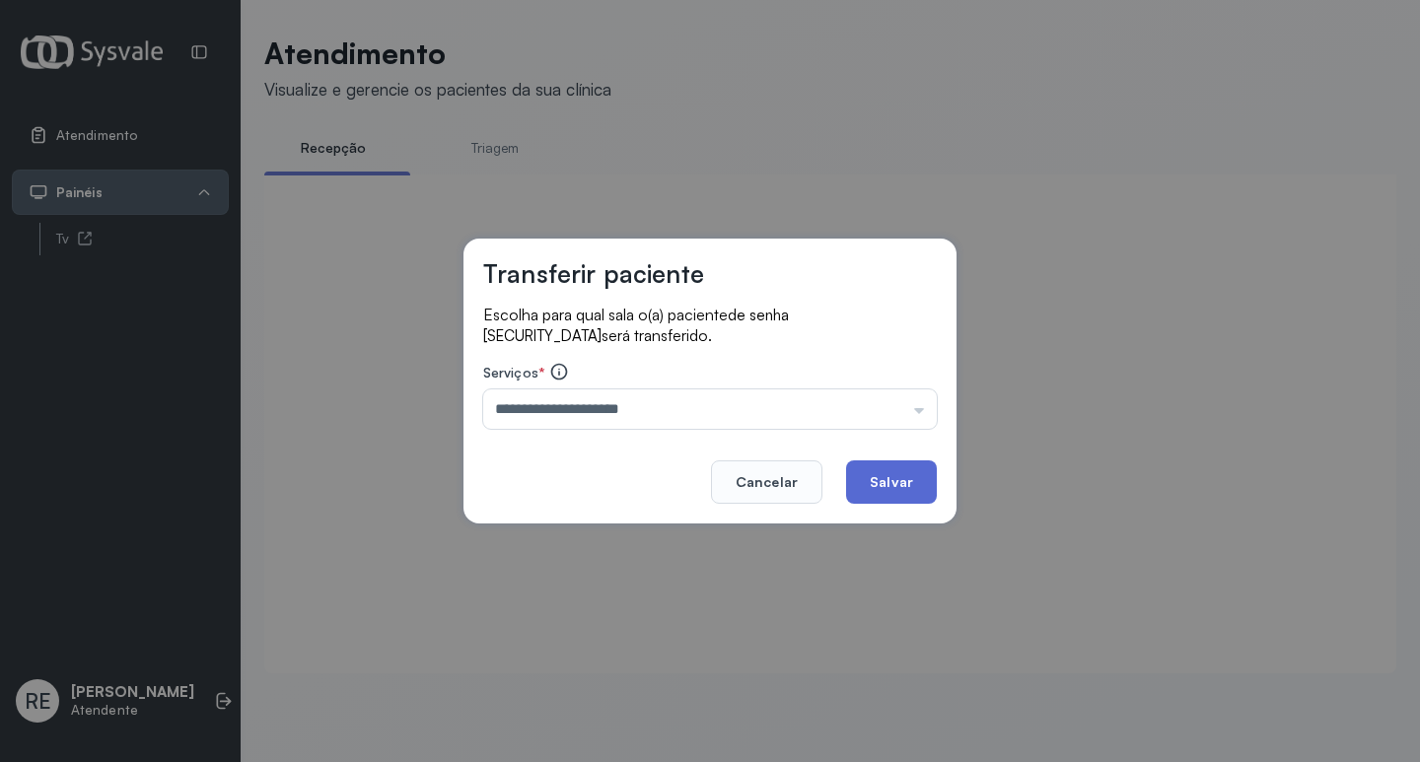
click at [917, 475] on button "Salvar" at bounding box center [891, 482] width 91 height 43
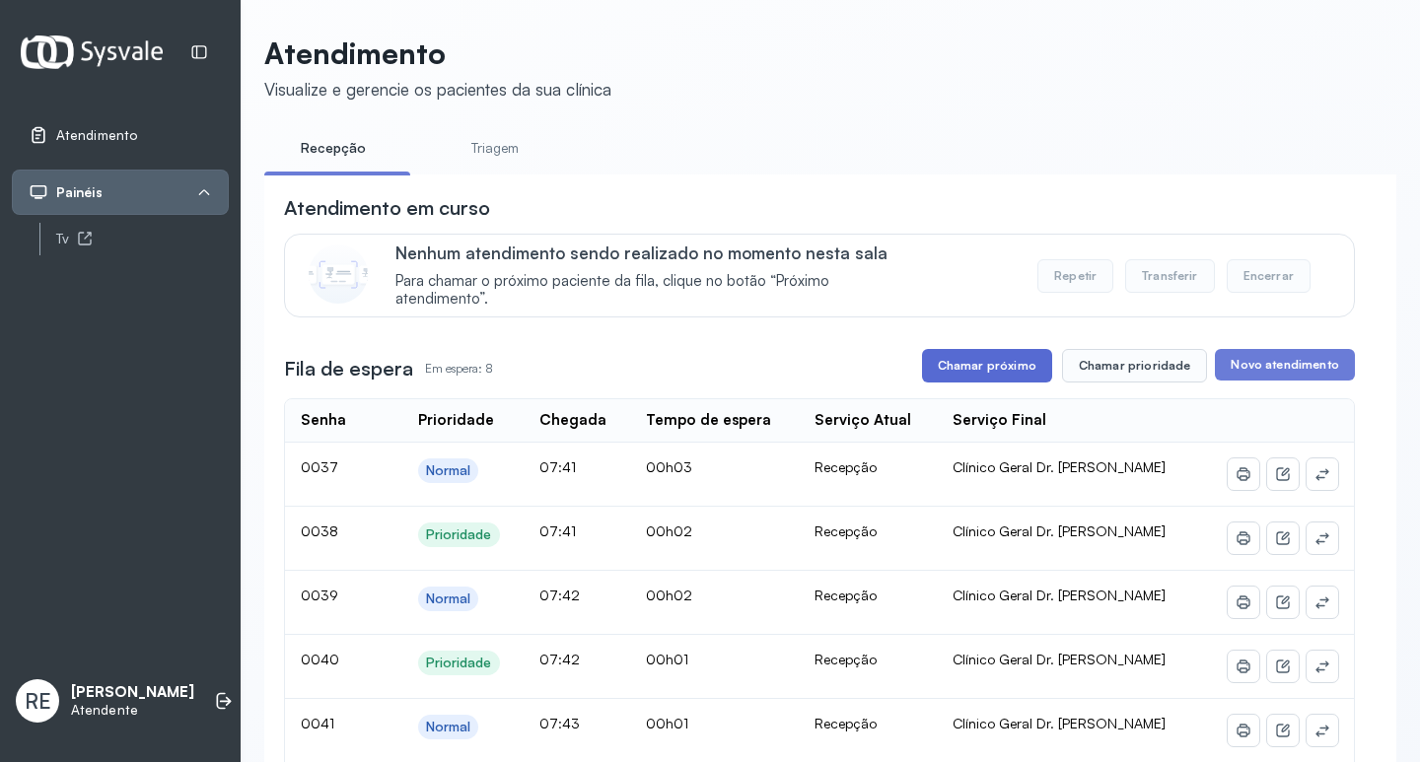
click at [1002, 380] on button "Chamar próximo" at bounding box center [987, 366] width 130 height 34
